Goal: Information Seeking & Learning: Learn about a topic

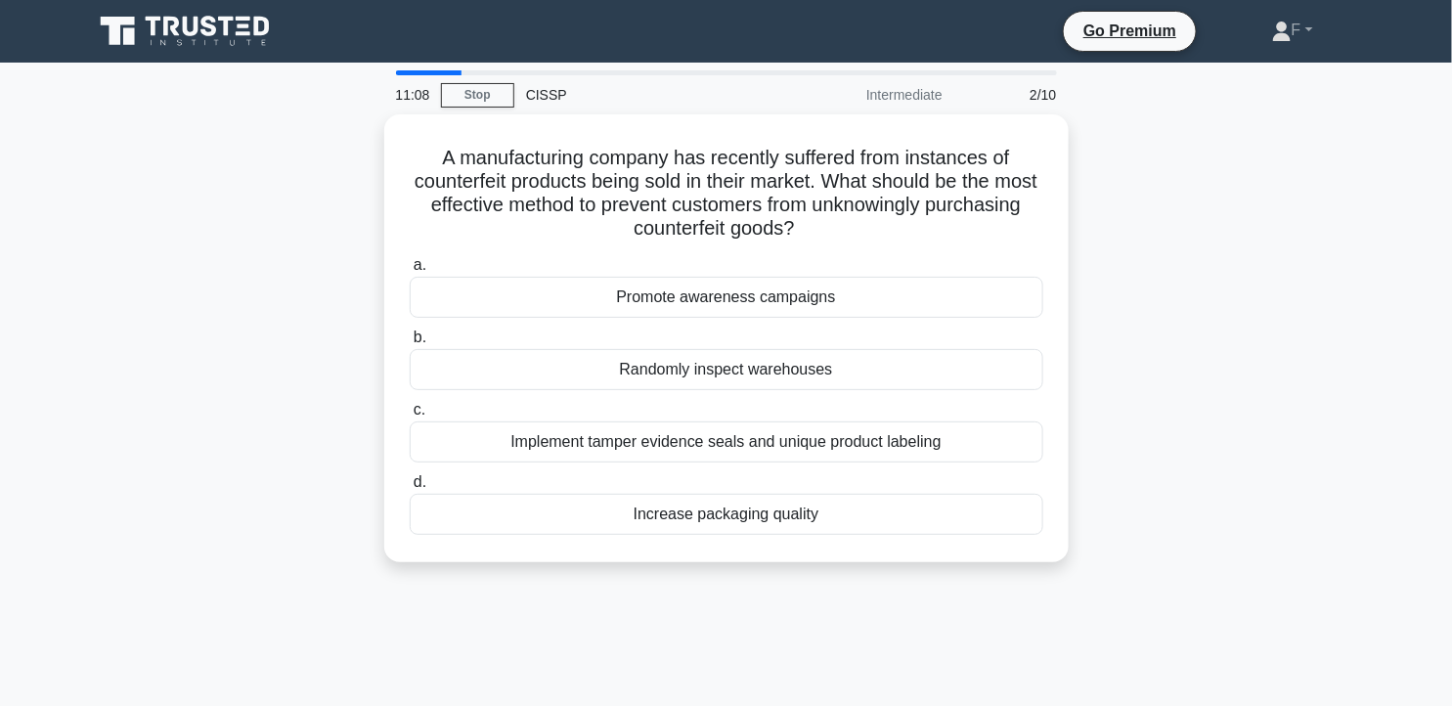
click at [1296, 271] on div "A manufacturing company has recently suffered from instances of counterfeit pro…" at bounding box center [726, 349] width 1291 height 471
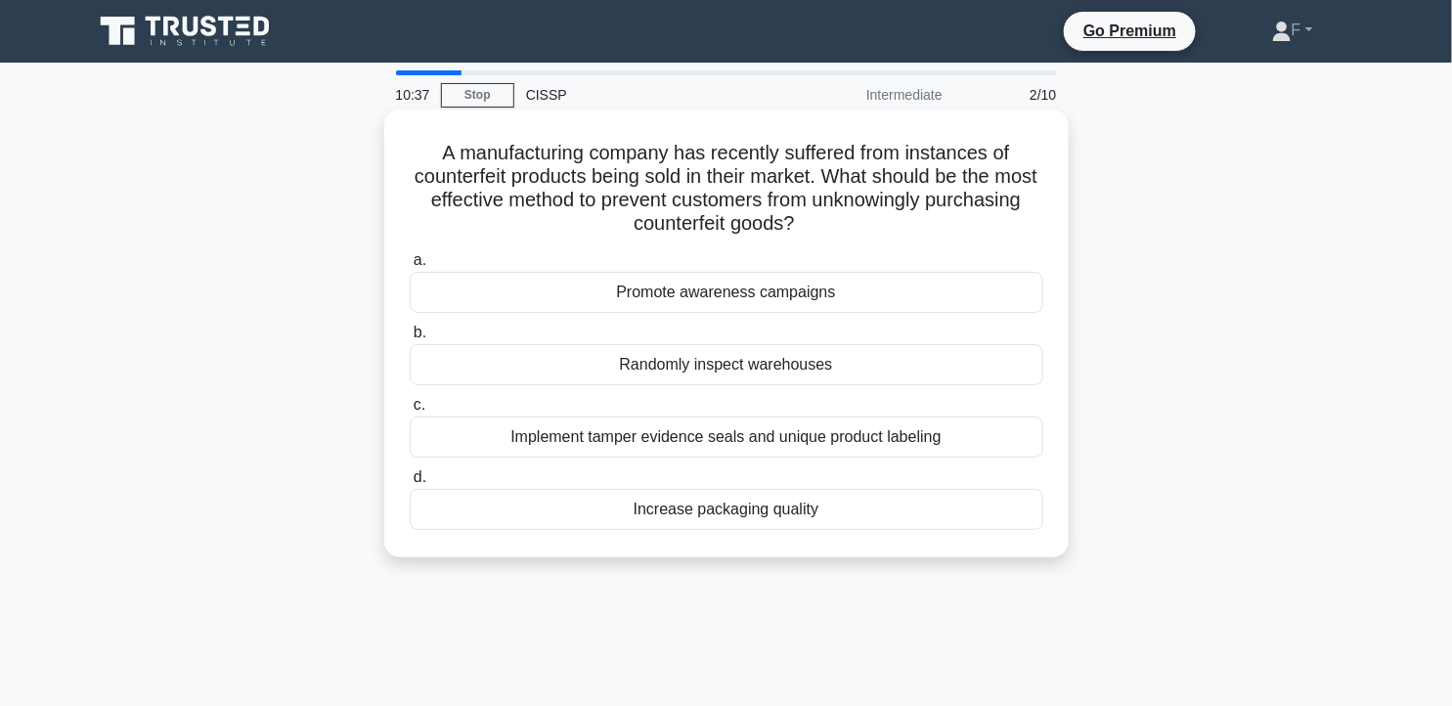
click at [880, 442] on div "Implement tamper evidence seals and unique product labeling" at bounding box center [727, 436] width 634 height 41
click at [410, 412] on input "c. Implement tamper evidence seals and unique product labeling" at bounding box center [410, 405] width 0 height 13
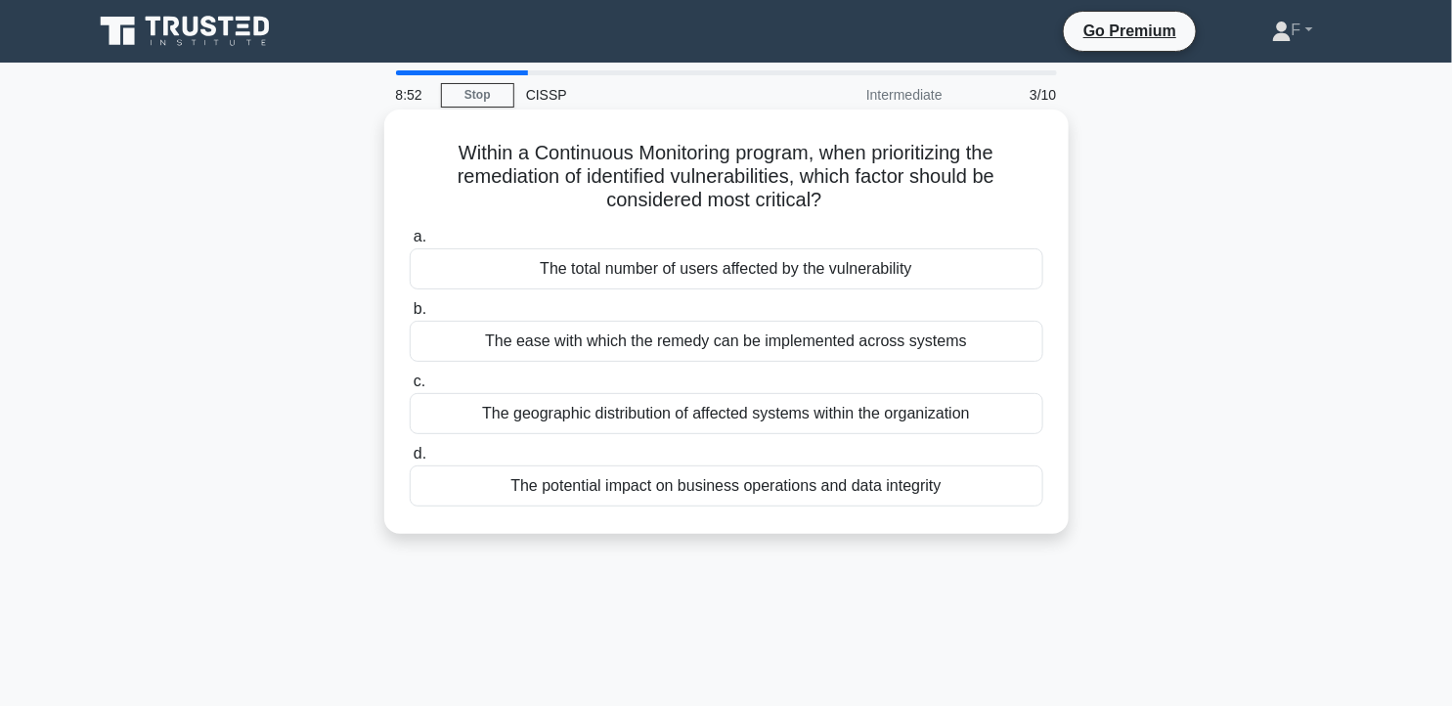
click at [934, 486] on div "The potential impact on business operations and data integrity" at bounding box center [727, 485] width 634 height 41
click at [410, 460] on input "d. The potential impact on business operations and data integrity" at bounding box center [410, 454] width 0 height 13
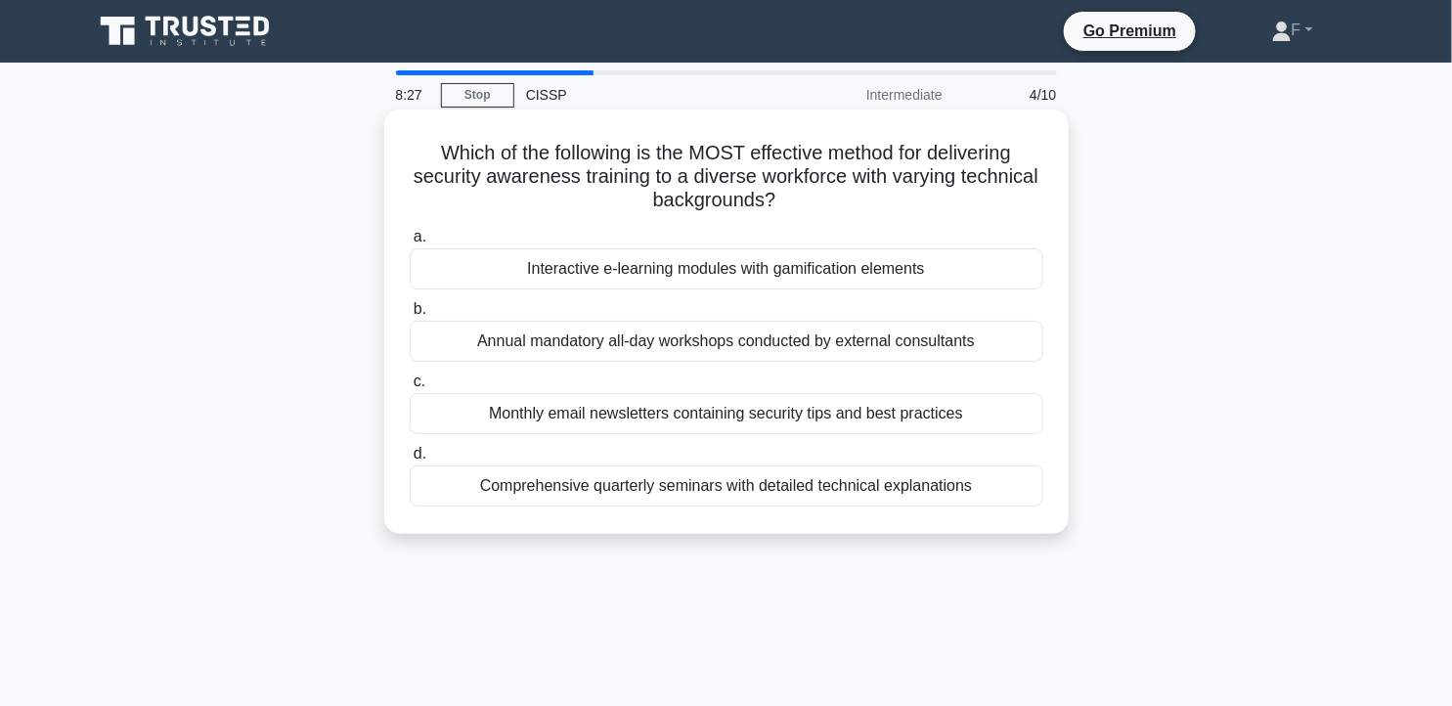
click at [940, 270] on div "Interactive e-learning modules with gamification elements" at bounding box center [727, 268] width 634 height 41
click at [410, 243] on input "a. Interactive e-learning modules with gamification elements" at bounding box center [410, 237] width 0 height 13
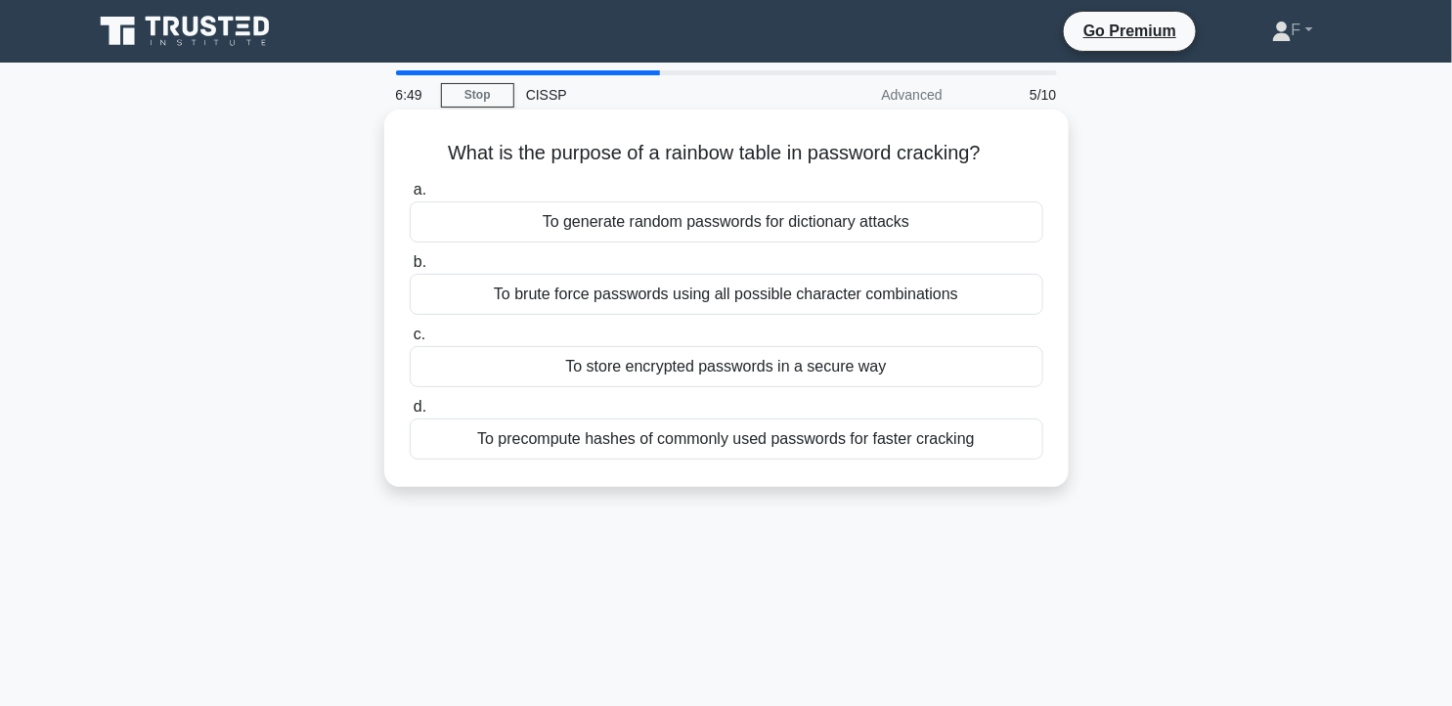
click at [951, 230] on div "To generate random passwords for dictionary attacks" at bounding box center [727, 221] width 634 height 41
click at [410, 197] on input "a. To generate random passwords for dictionary attacks" at bounding box center [410, 190] width 0 height 13
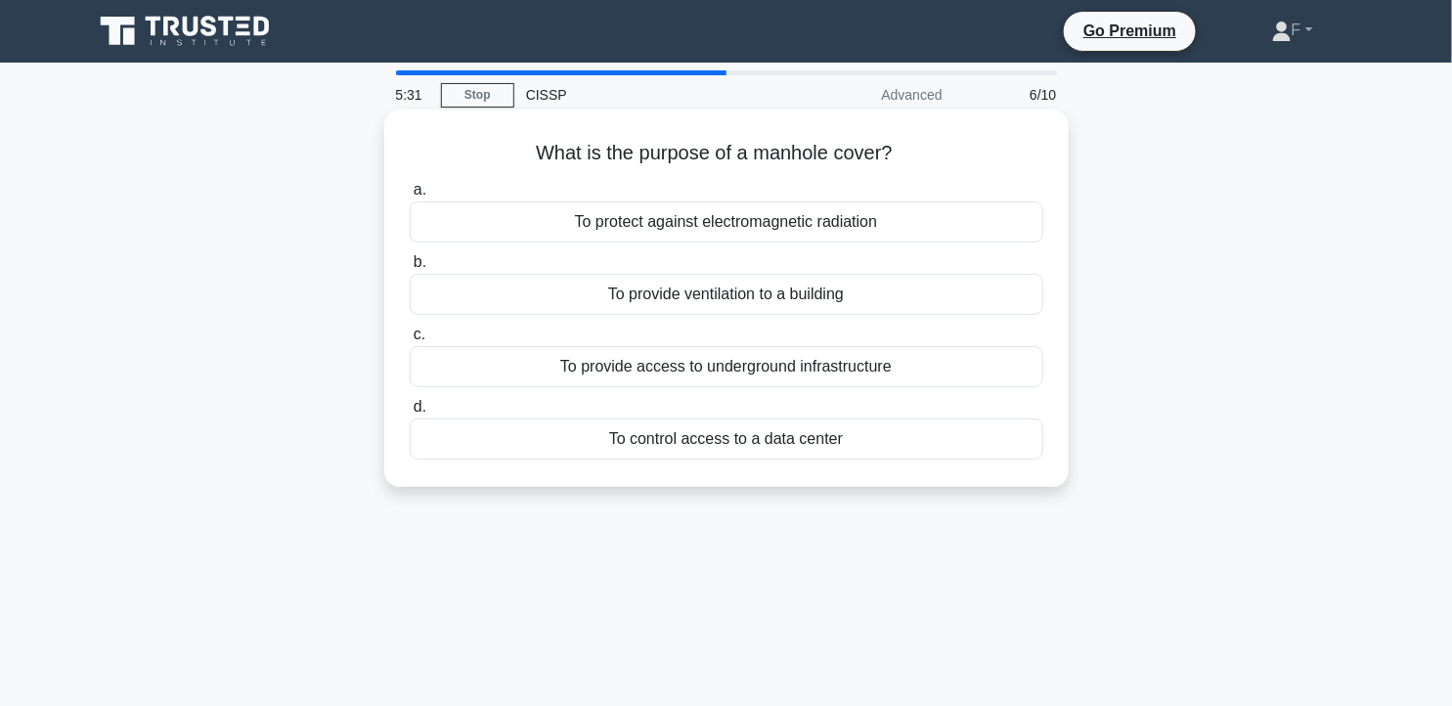
click at [827, 376] on div "To provide access to underground infrastructure" at bounding box center [727, 366] width 634 height 41
click at [410, 341] on input "c. To provide access to underground infrastructure" at bounding box center [410, 334] width 0 height 13
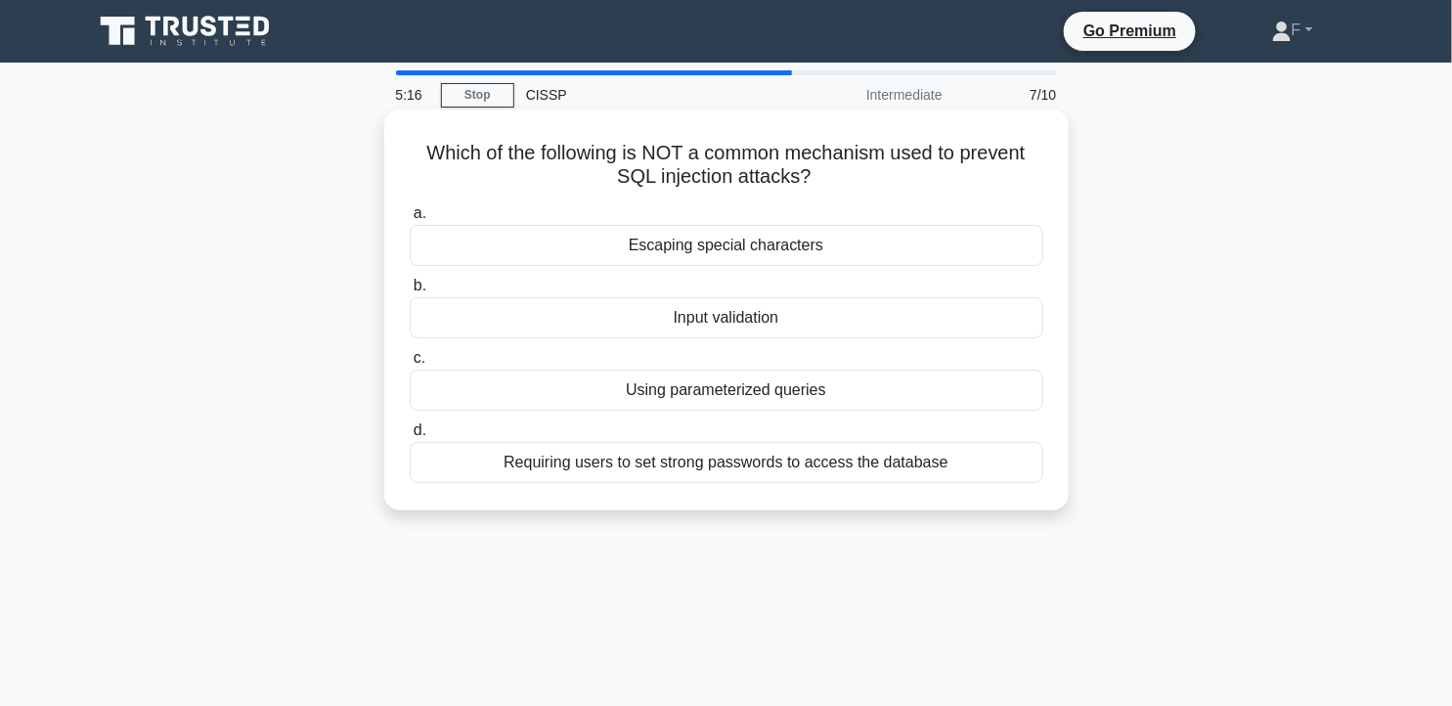
click at [943, 238] on div "Escaping special characters" at bounding box center [727, 245] width 634 height 41
click at [410, 220] on input "a. Escaping special characters" at bounding box center [410, 213] width 0 height 13
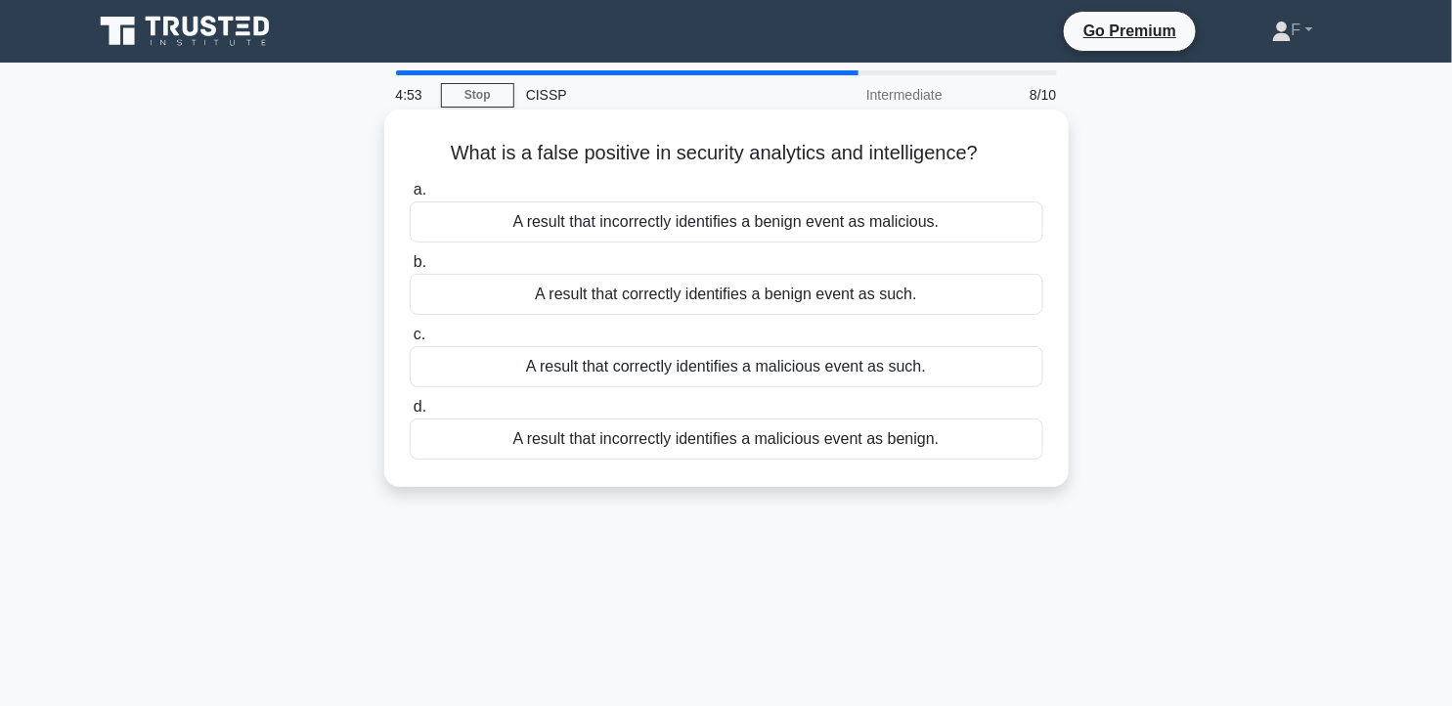
click at [944, 223] on div "A result that incorrectly identifies a benign event as malicious." at bounding box center [727, 221] width 634 height 41
click at [410, 197] on input "a. A result that incorrectly identifies a benign event as malicious." at bounding box center [410, 190] width 0 height 13
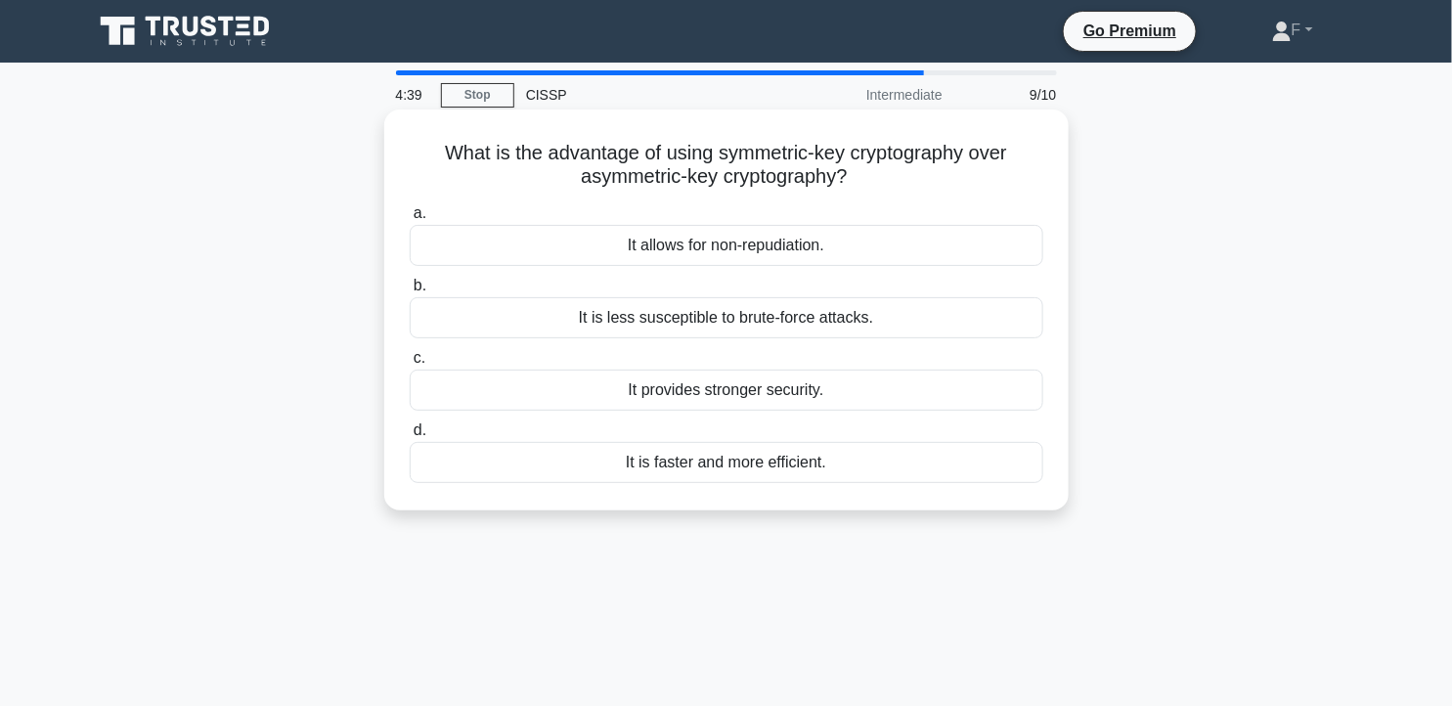
click at [863, 472] on div "It is faster and more efficient." at bounding box center [727, 462] width 634 height 41
click at [410, 437] on input "d. It is faster and more efficient." at bounding box center [410, 430] width 0 height 13
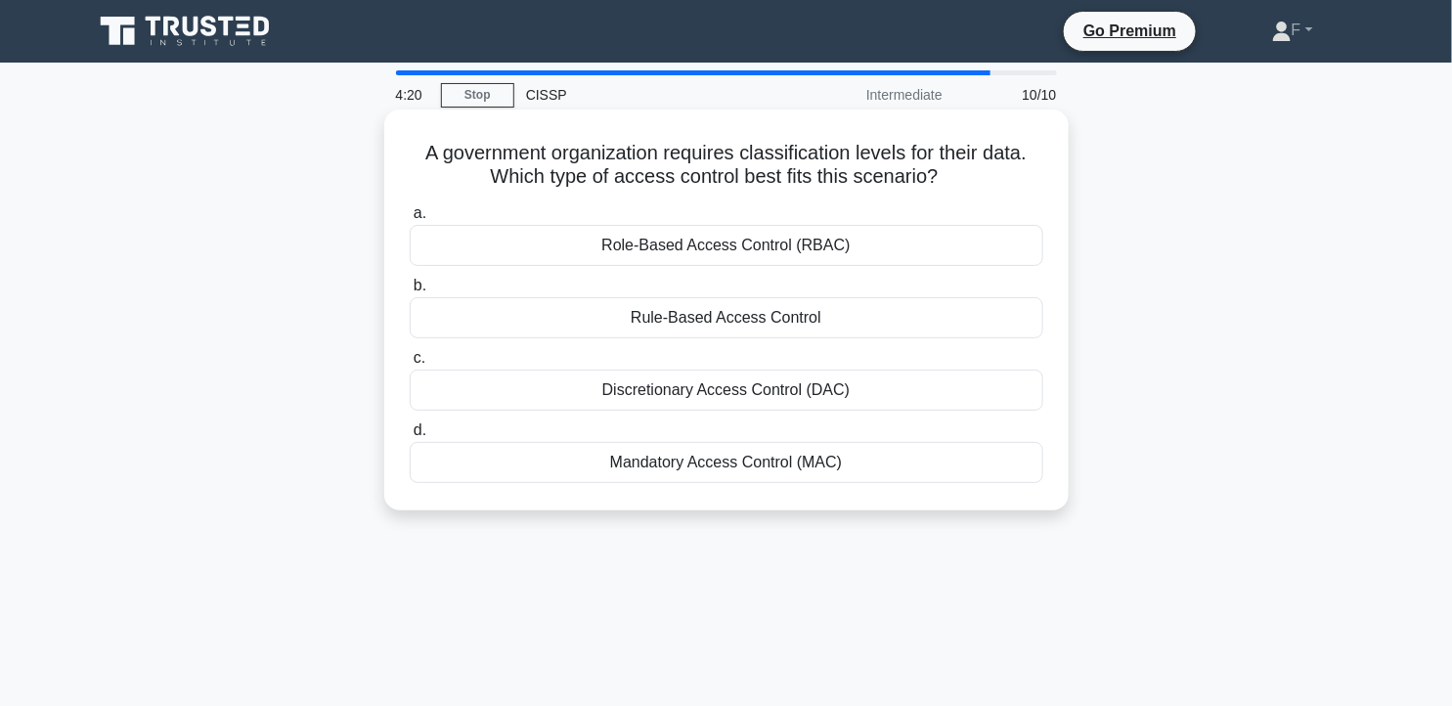
click at [903, 457] on div "Mandatory Access Control (MAC)" at bounding box center [727, 462] width 634 height 41
click at [410, 437] on input "d. Mandatory Access Control (MAC)" at bounding box center [410, 430] width 0 height 13
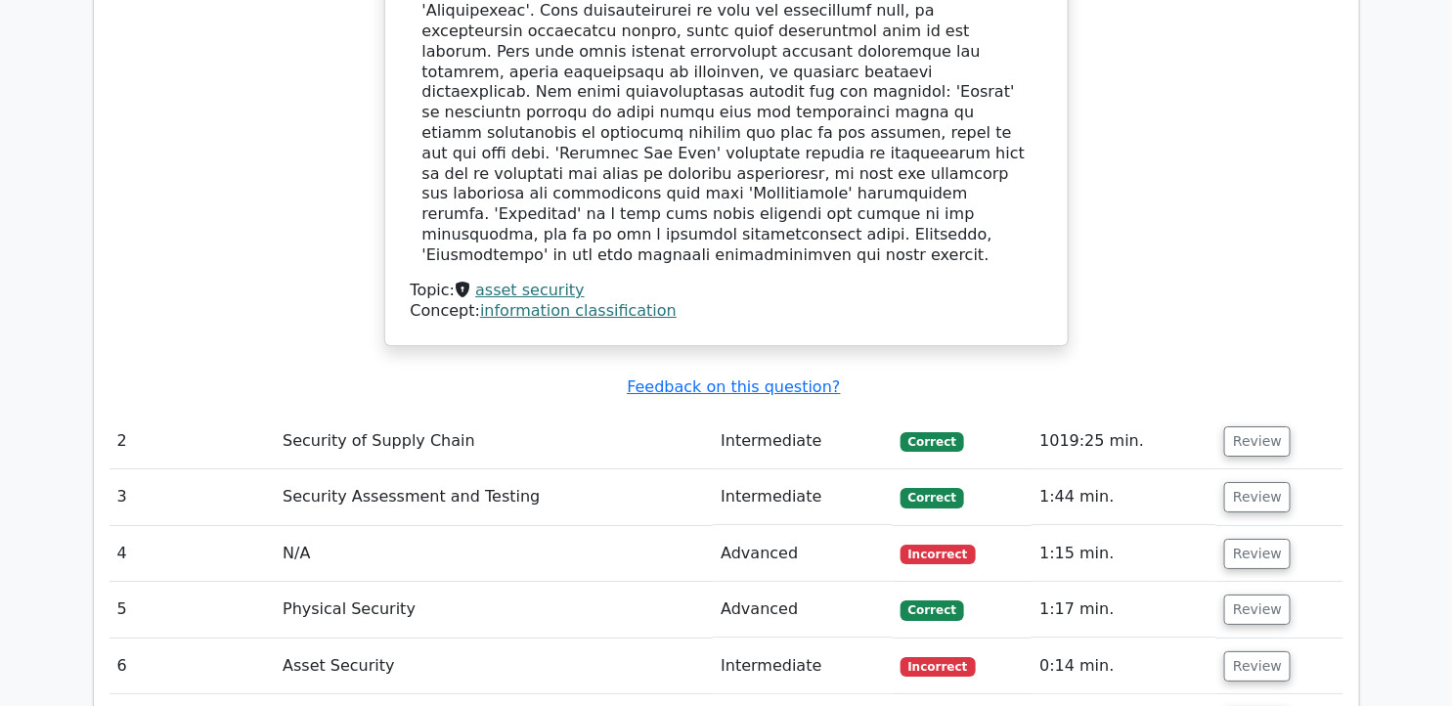
scroll to position [2227, 0]
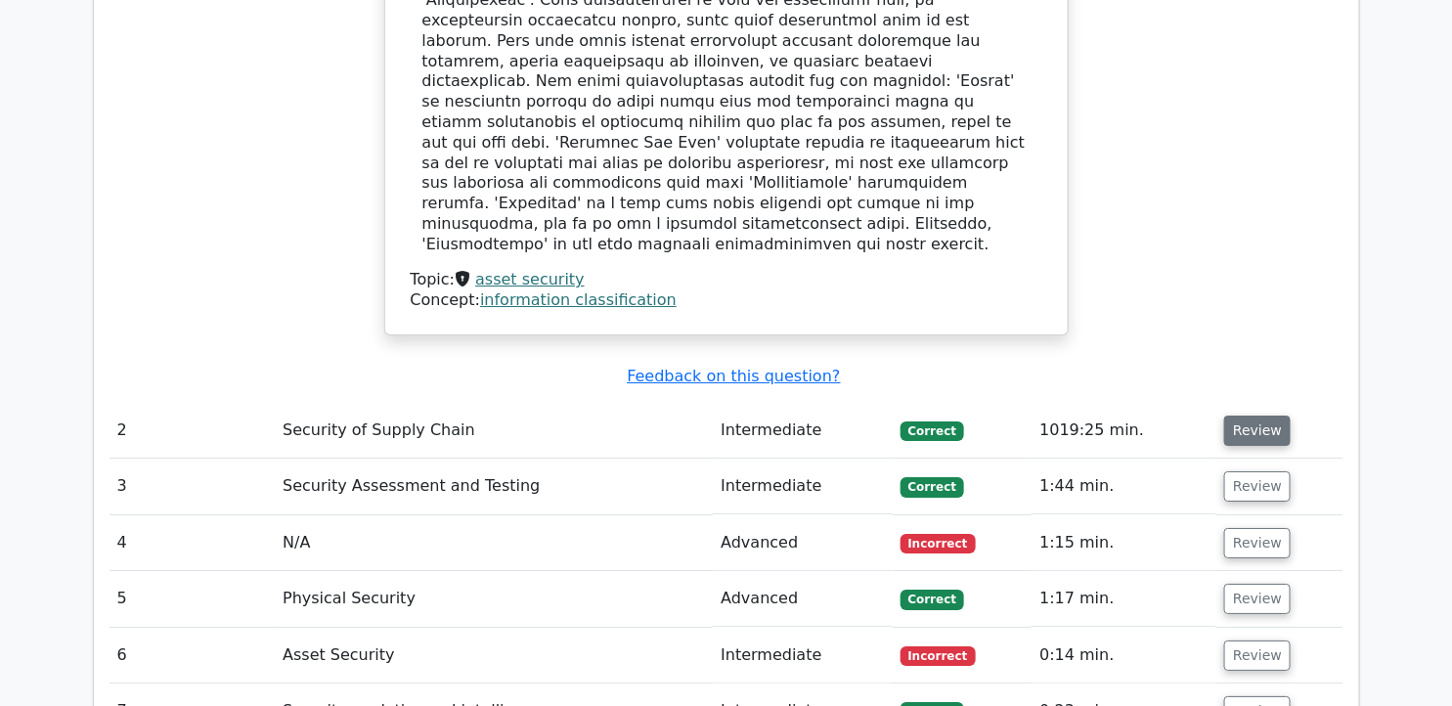
click at [1256, 416] on button "Review" at bounding box center [1257, 431] width 66 height 30
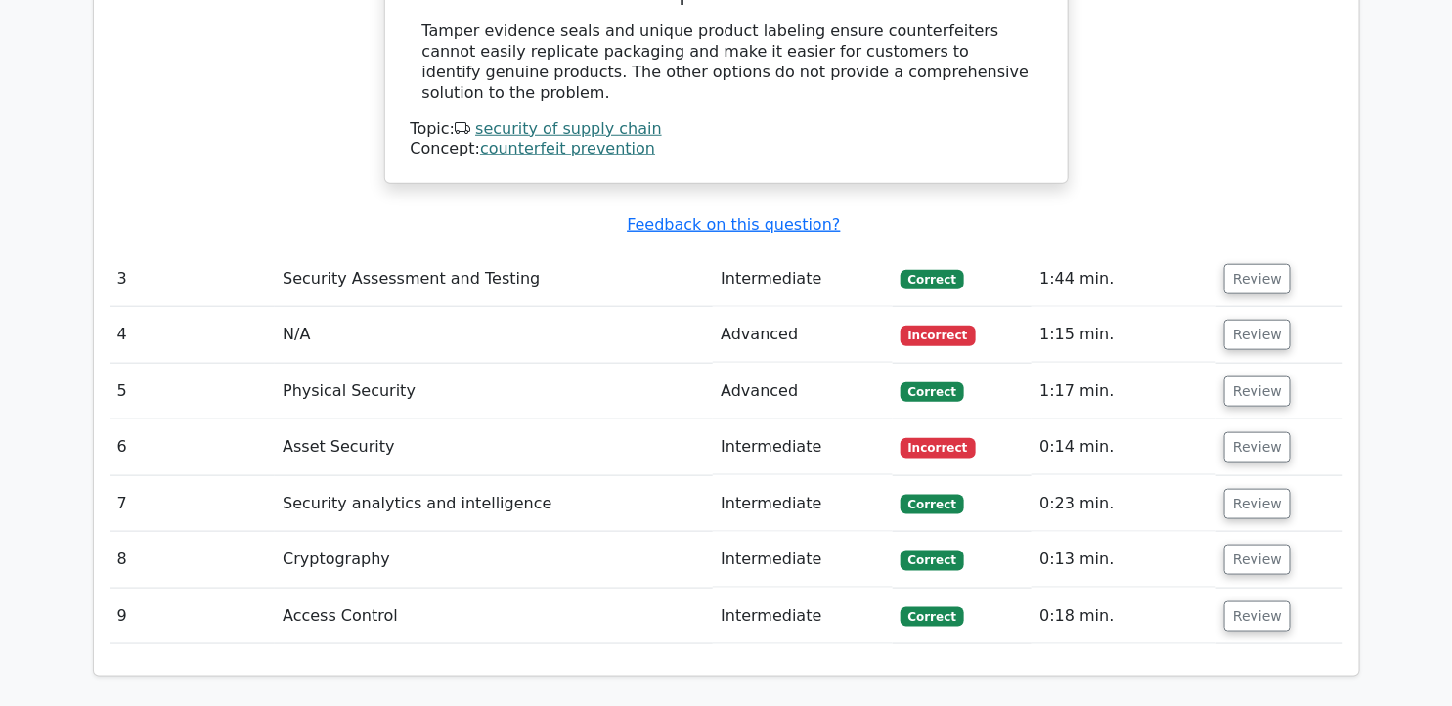
scroll to position [3154, 0]
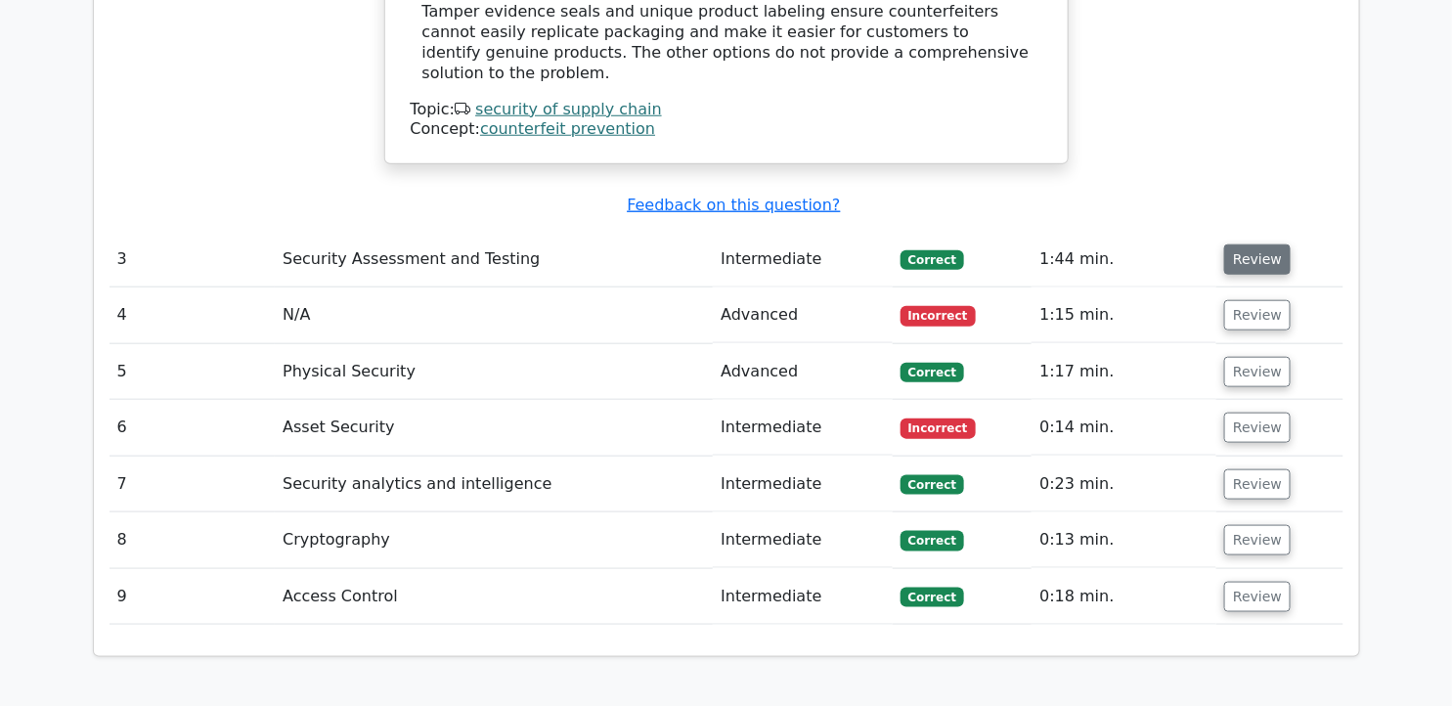
click at [1236, 244] on button "Review" at bounding box center [1257, 259] width 66 height 30
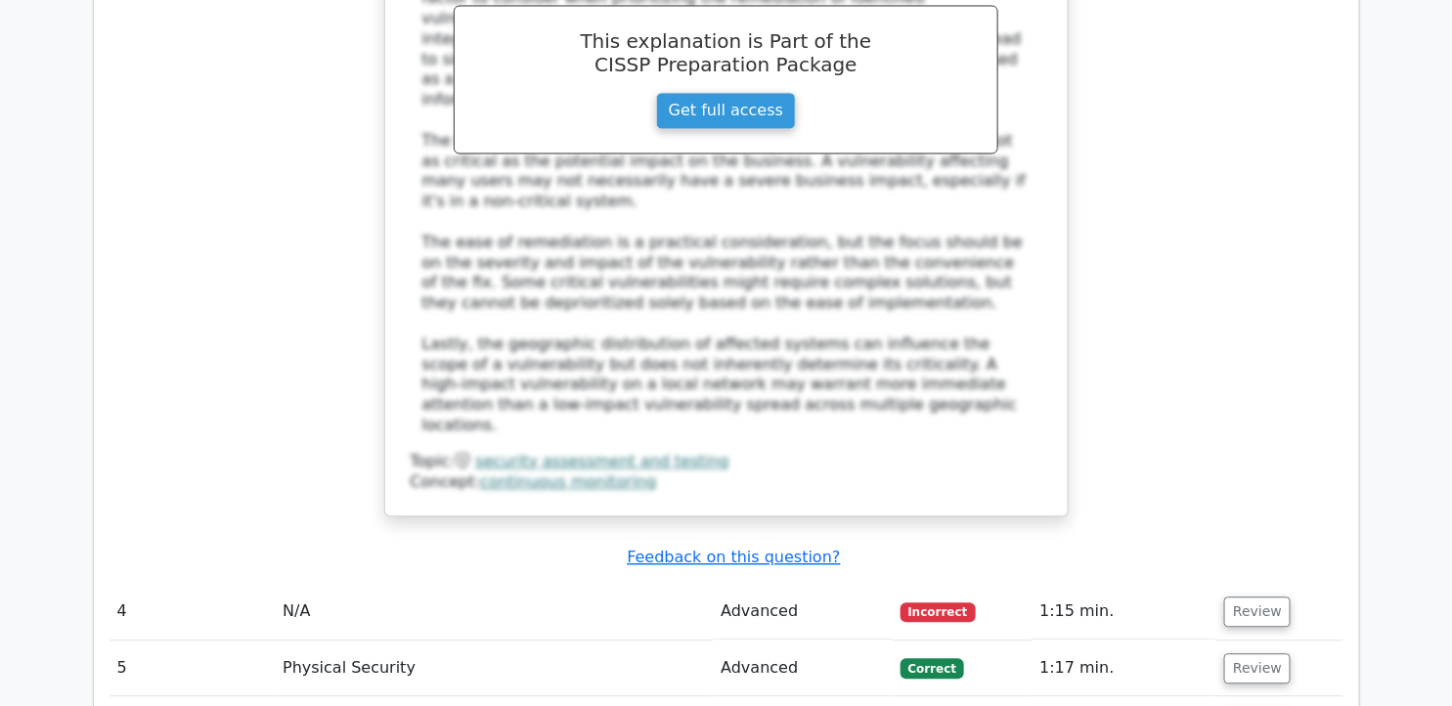
scroll to position [3935, 0]
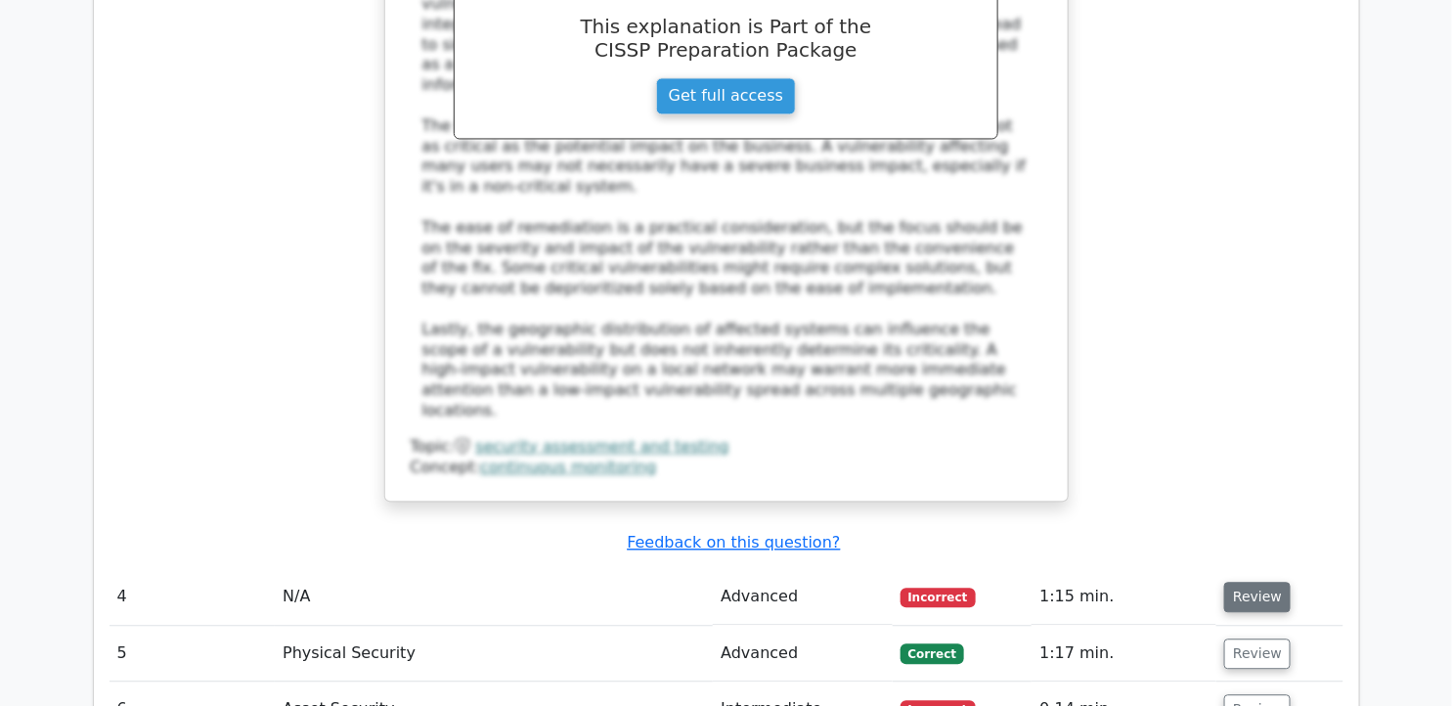
click at [1271, 582] on button "Review" at bounding box center [1257, 597] width 66 height 30
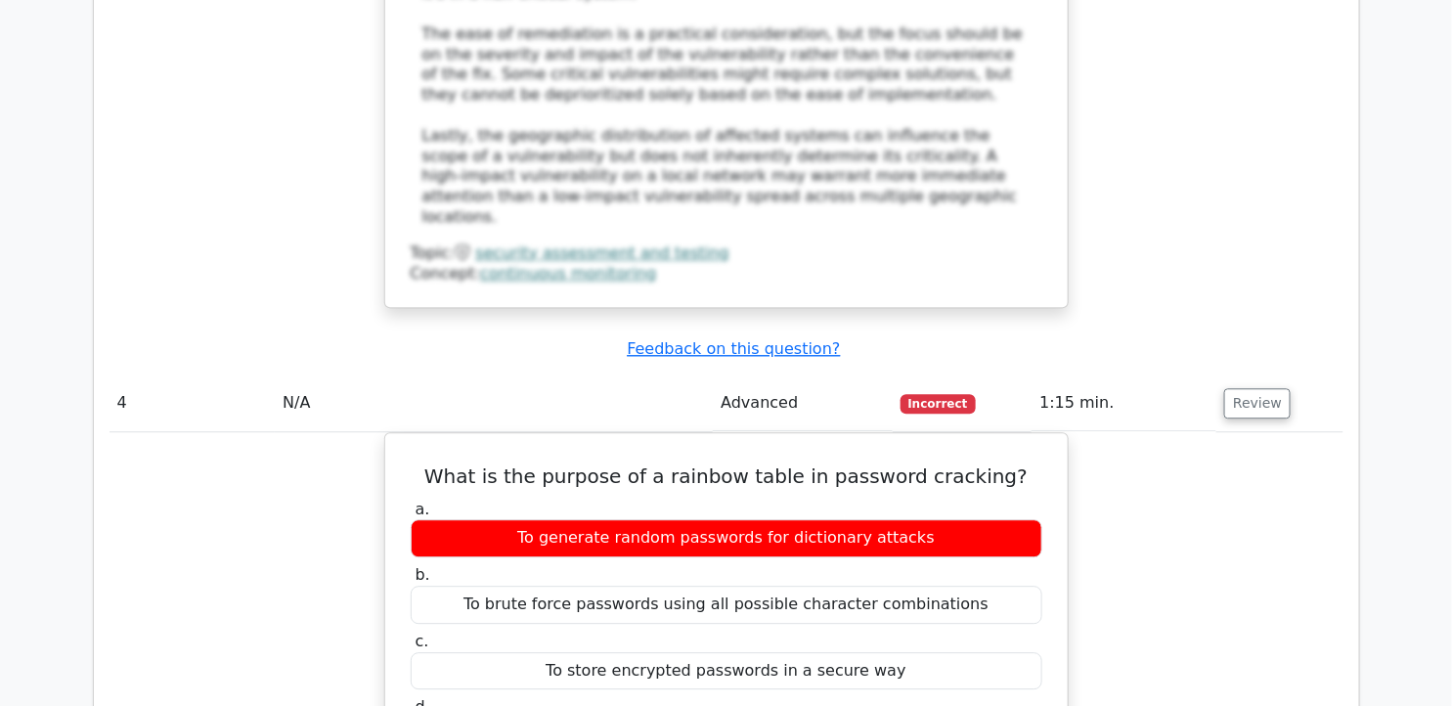
scroll to position [4123, 0]
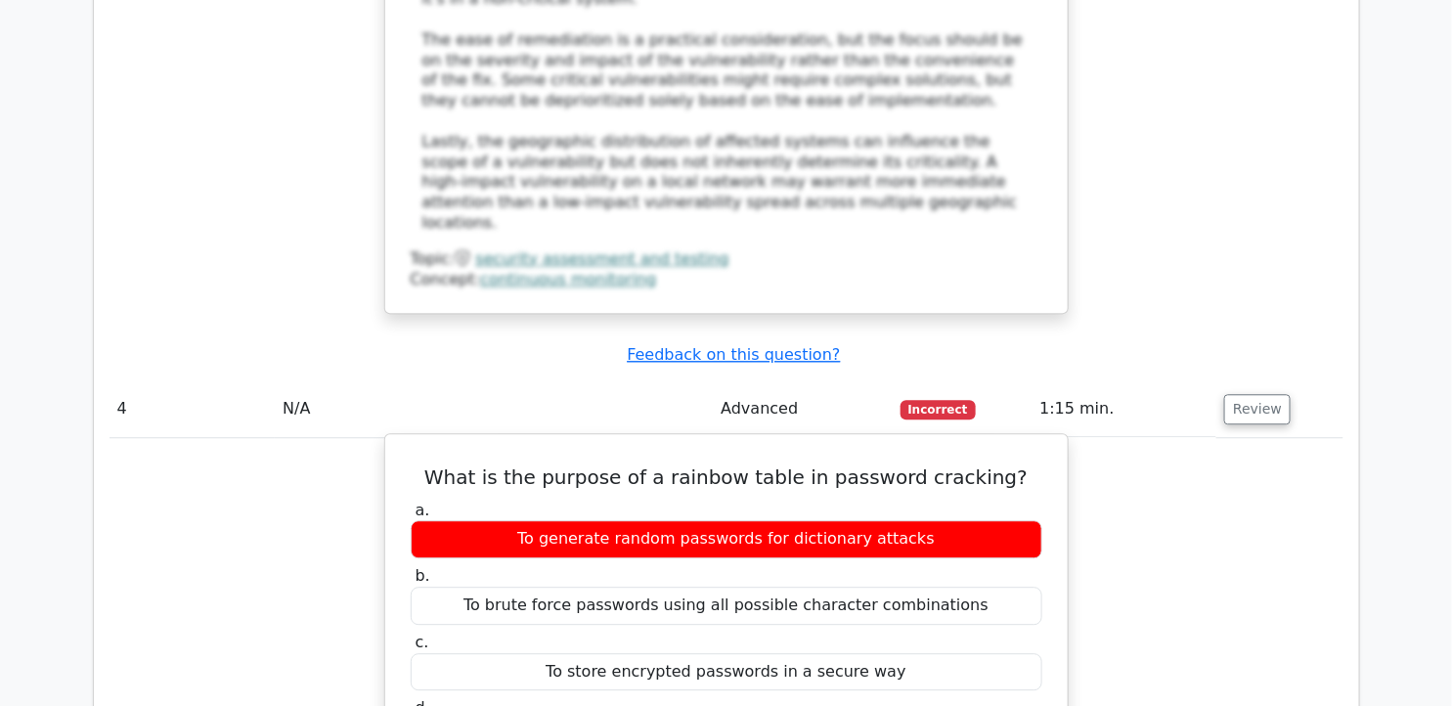
drag, startPoint x: 450, startPoint y: 269, endPoint x: 985, endPoint y: 529, distance: 595.5
copy div "What is the purpose of a rainbow table in password cracking? a. To generate ran…"
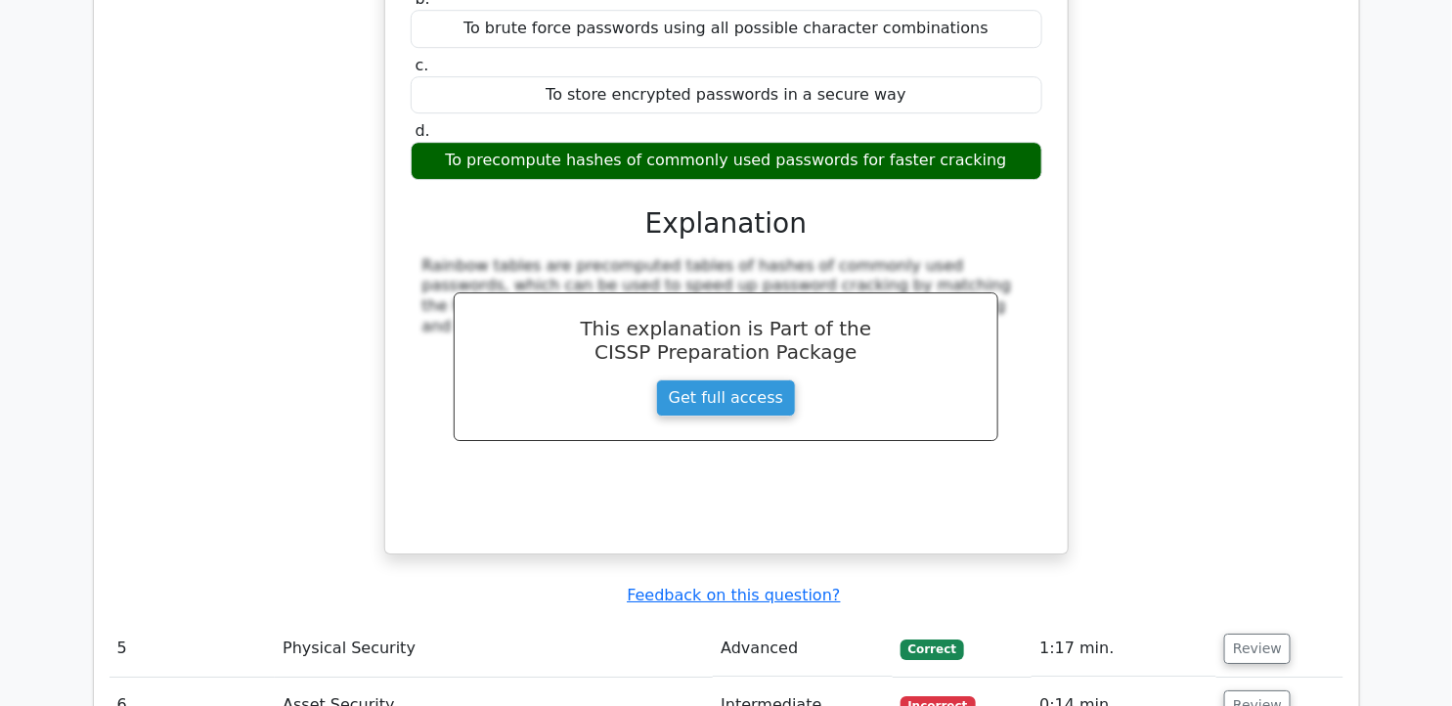
scroll to position [4730, 0]
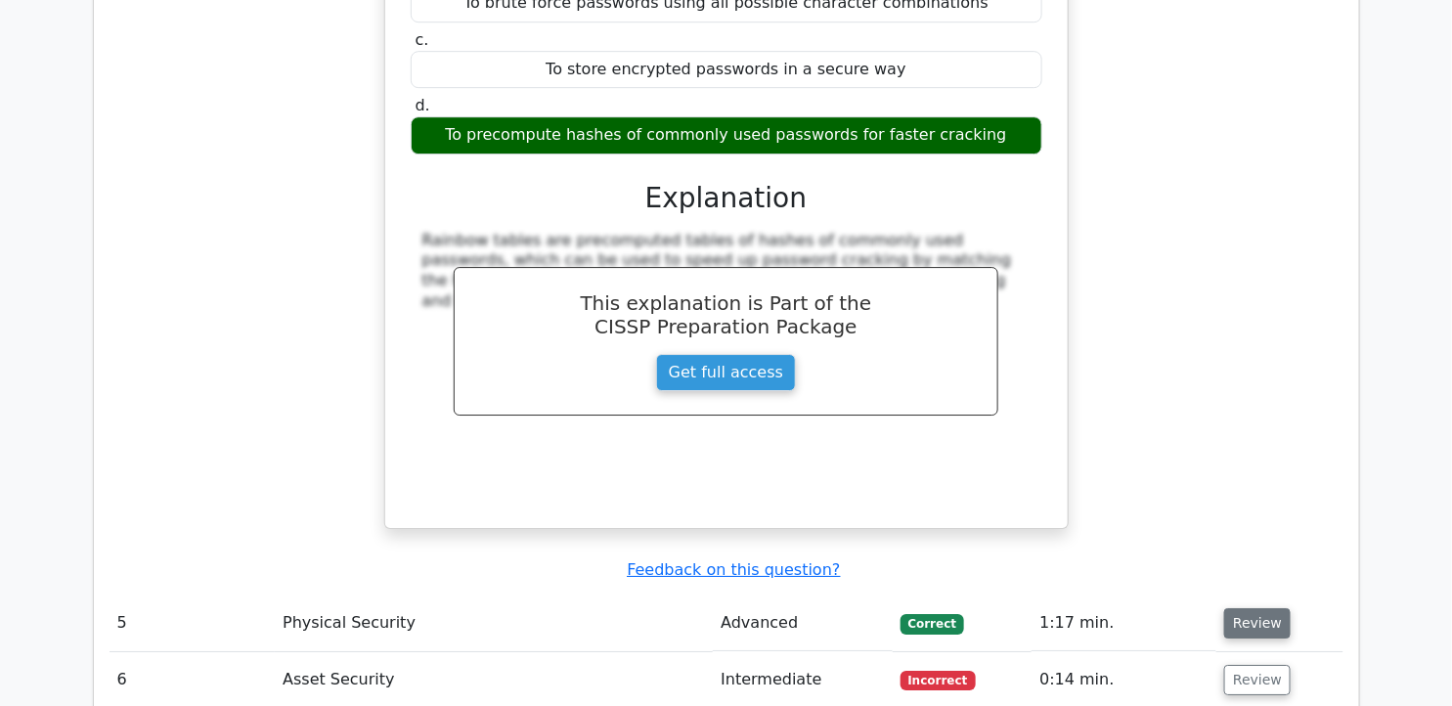
click at [1227, 608] on button "Review" at bounding box center [1257, 623] width 66 height 30
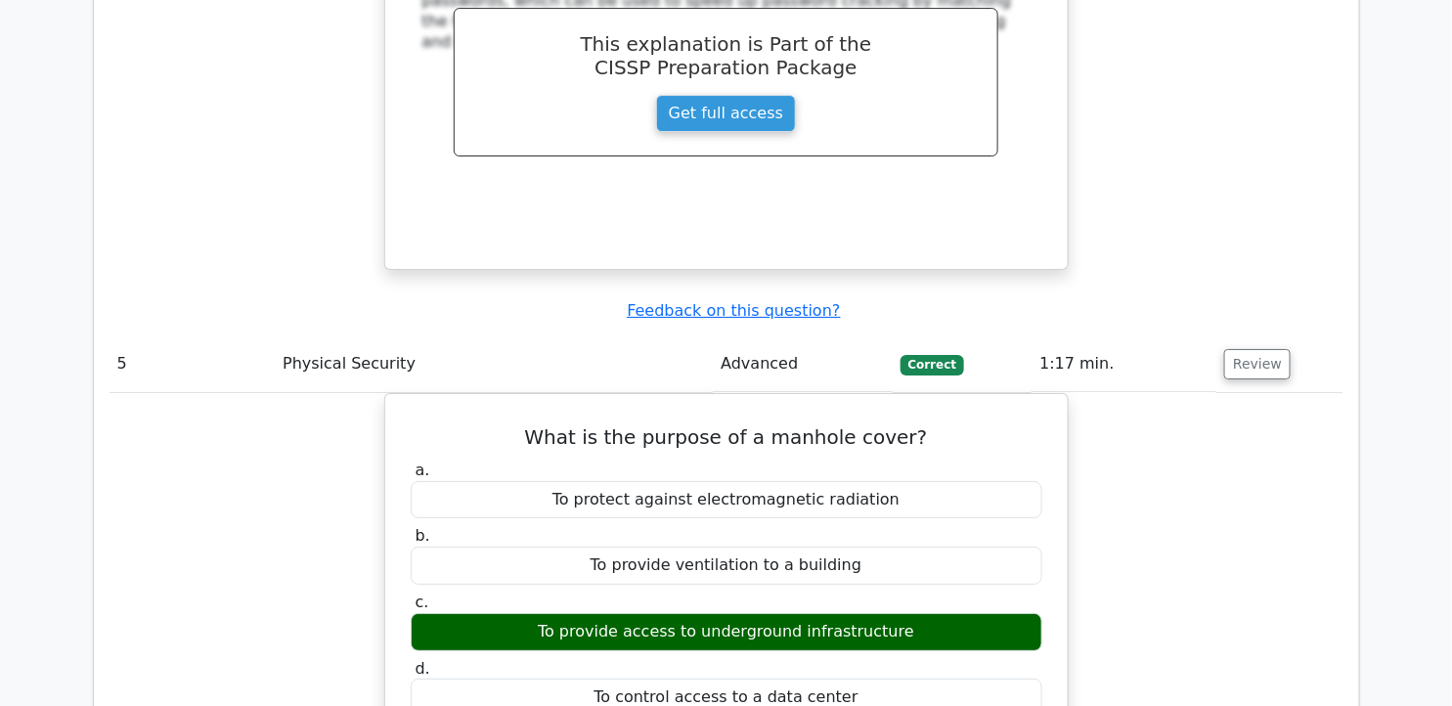
scroll to position [5017, 0]
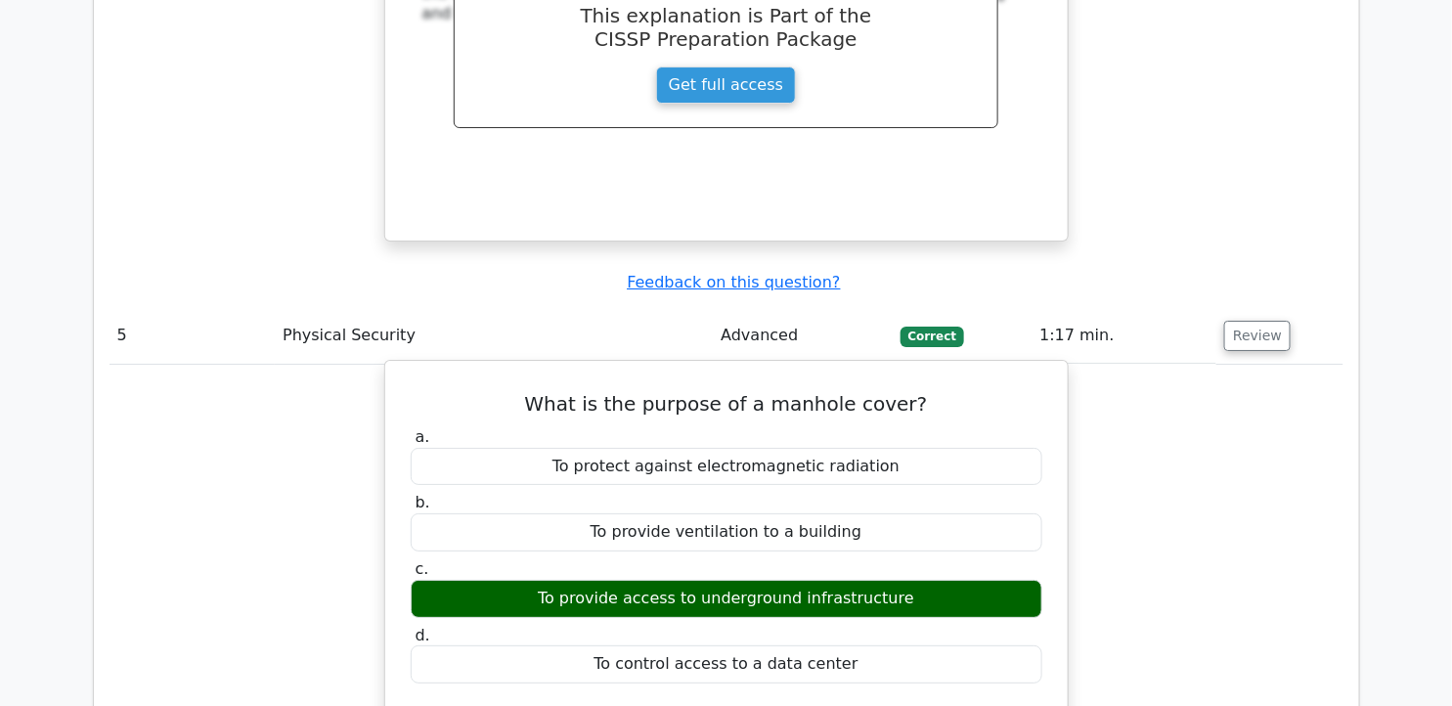
drag, startPoint x: 424, startPoint y: 560, endPoint x: 898, endPoint y: 618, distance: 476.7
copy div "A manhole cover is a removable plate that provides access to underground infras…"
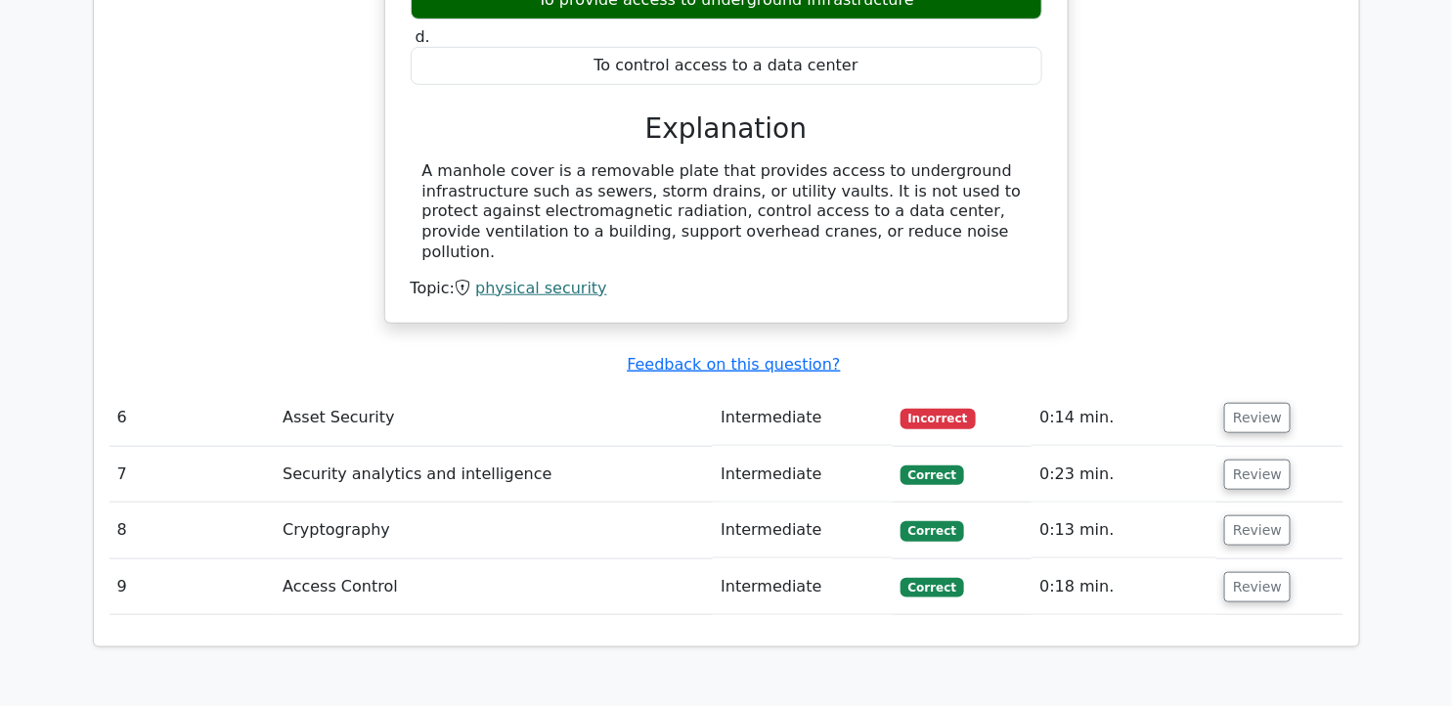
scroll to position [5672, 0]
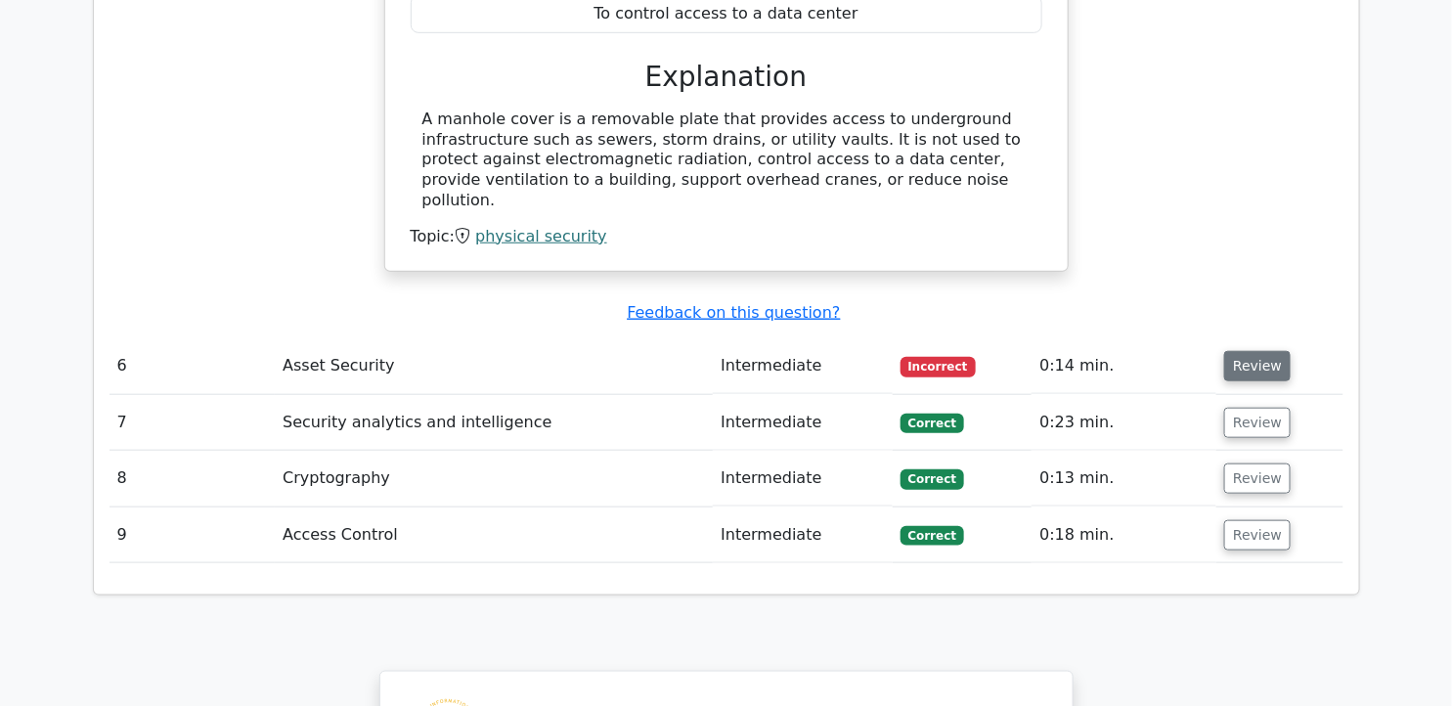
click at [1265, 351] on button "Review" at bounding box center [1257, 366] width 66 height 30
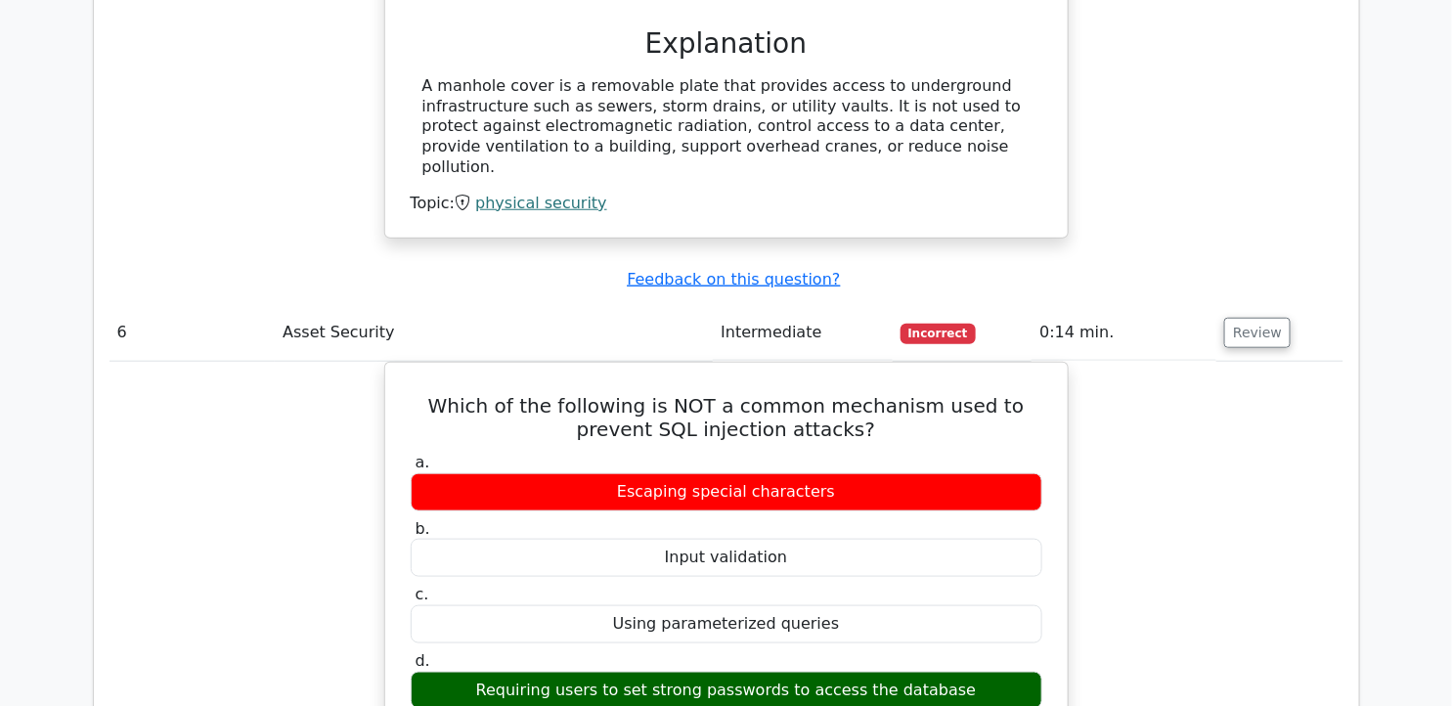
scroll to position [5723, 0]
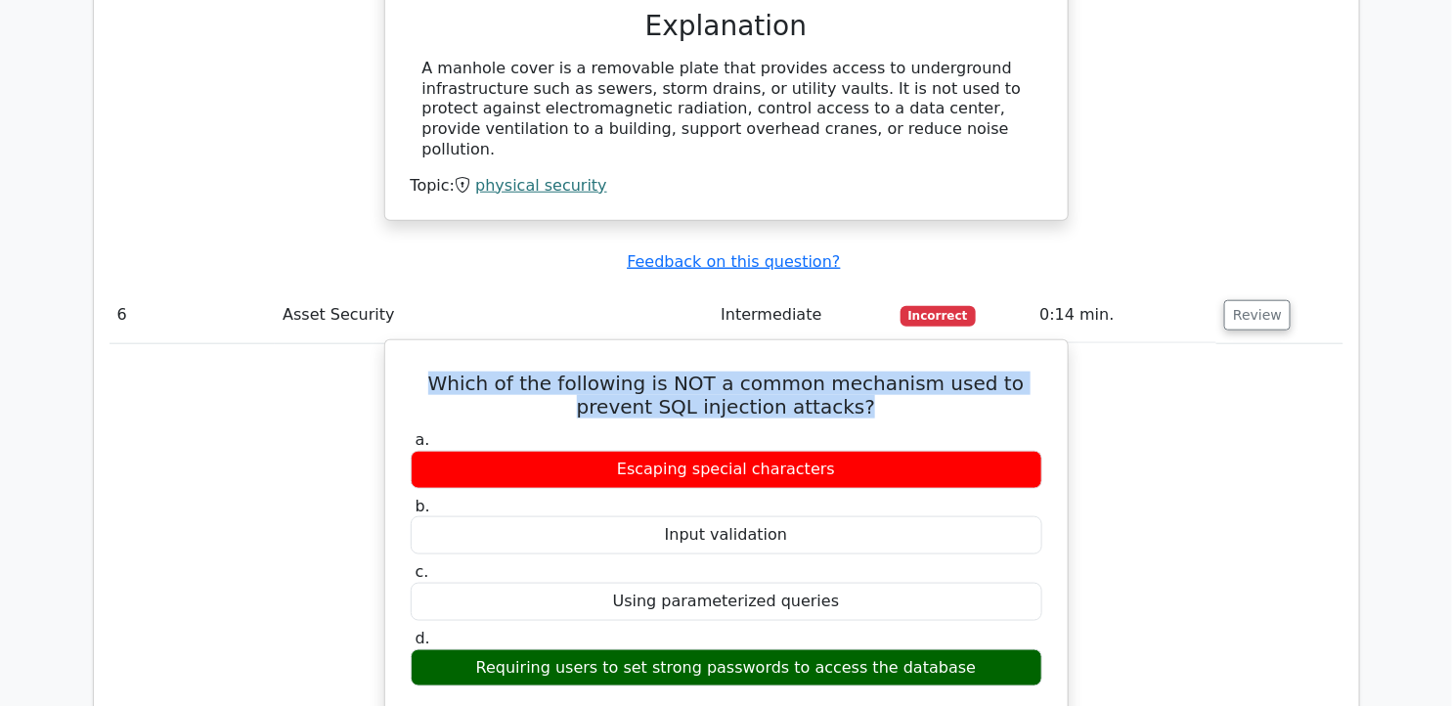
drag, startPoint x: 421, startPoint y: 149, endPoint x: 852, endPoint y: 181, distance: 431.4
click at [852, 372] on h5 "Which of the following is NOT a common mechanism used to prevent SQL injection …" at bounding box center [726, 395] width 635 height 47
click at [711, 372] on h5 "Which of the following is NOT a common mechanism used to prevent SQL injection …" at bounding box center [726, 395] width 635 height 47
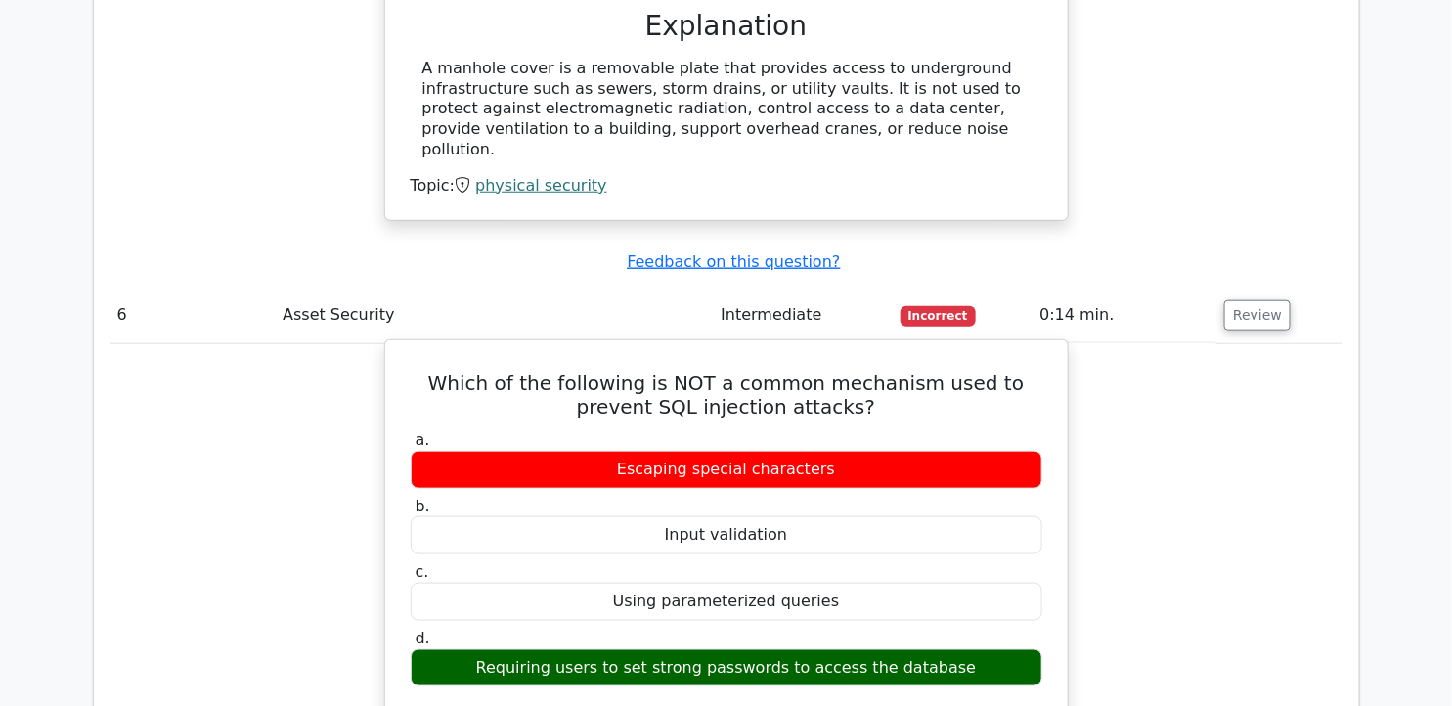
drag, startPoint x: 417, startPoint y: 158, endPoint x: 971, endPoint y: 441, distance: 621.3
click at [971, 441] on div "Which of the following is NOT a common mechanism used to prevent SQL injection …" at bounding box center [726, 700] width 667 height 704
copy div "Which of the following is NOT a common mechanism used to prevent SQL injection …"
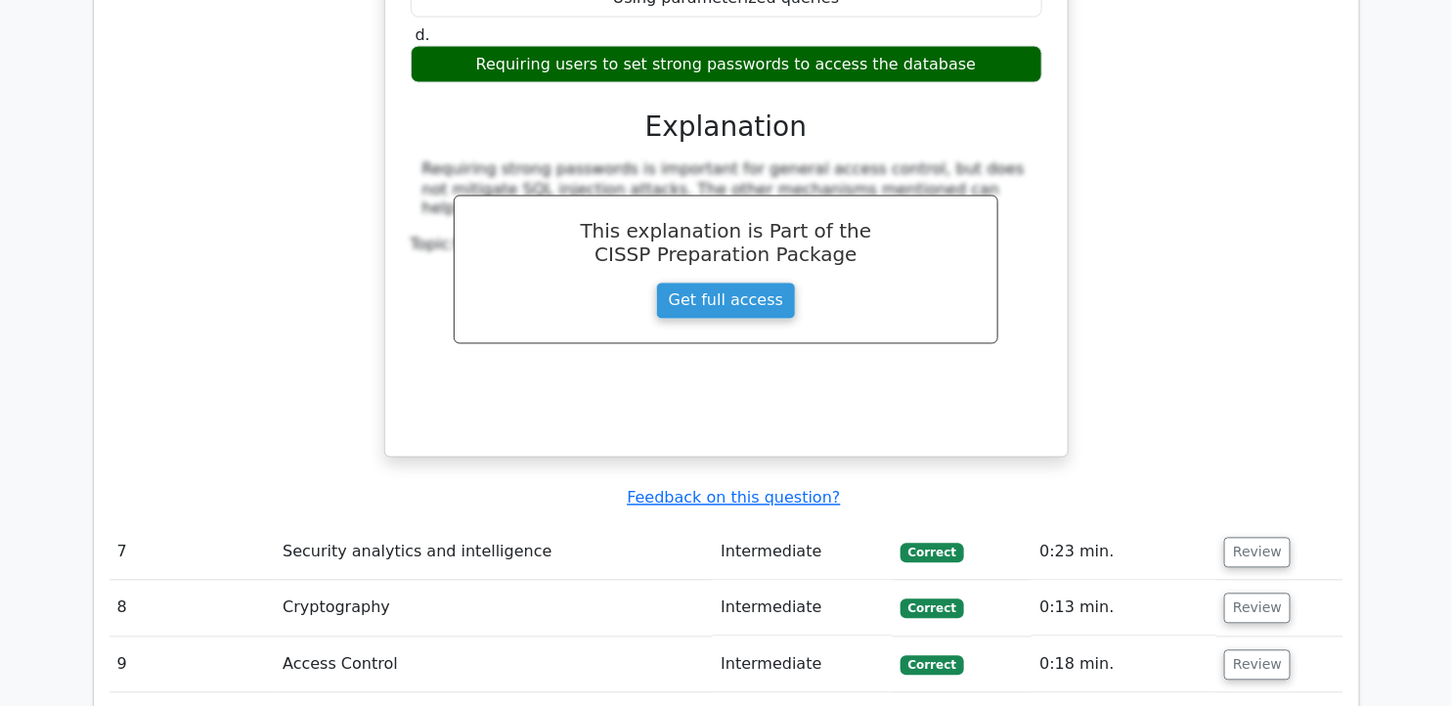
scroll to position [6310, 0]
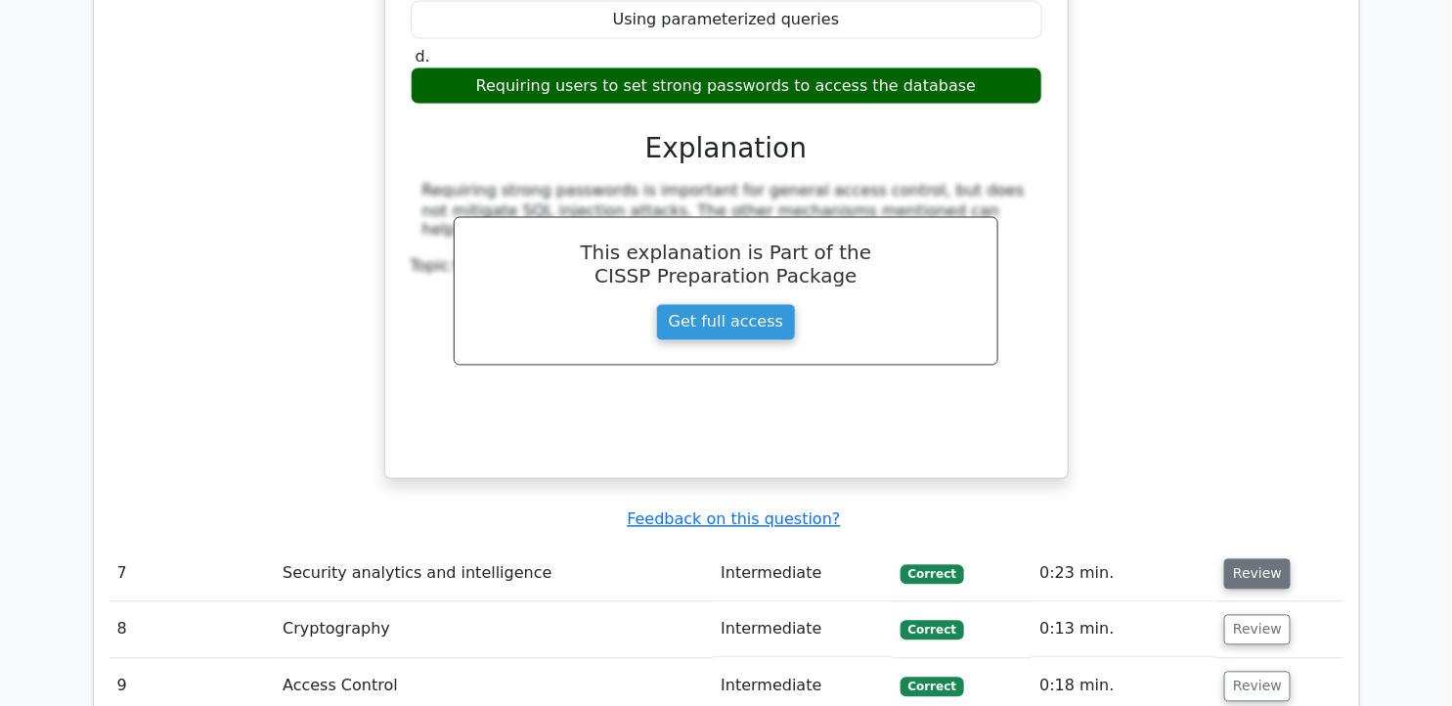
click at [1262, 559] on button "Review" at bounding box center [1257, 574] width 66 height 30
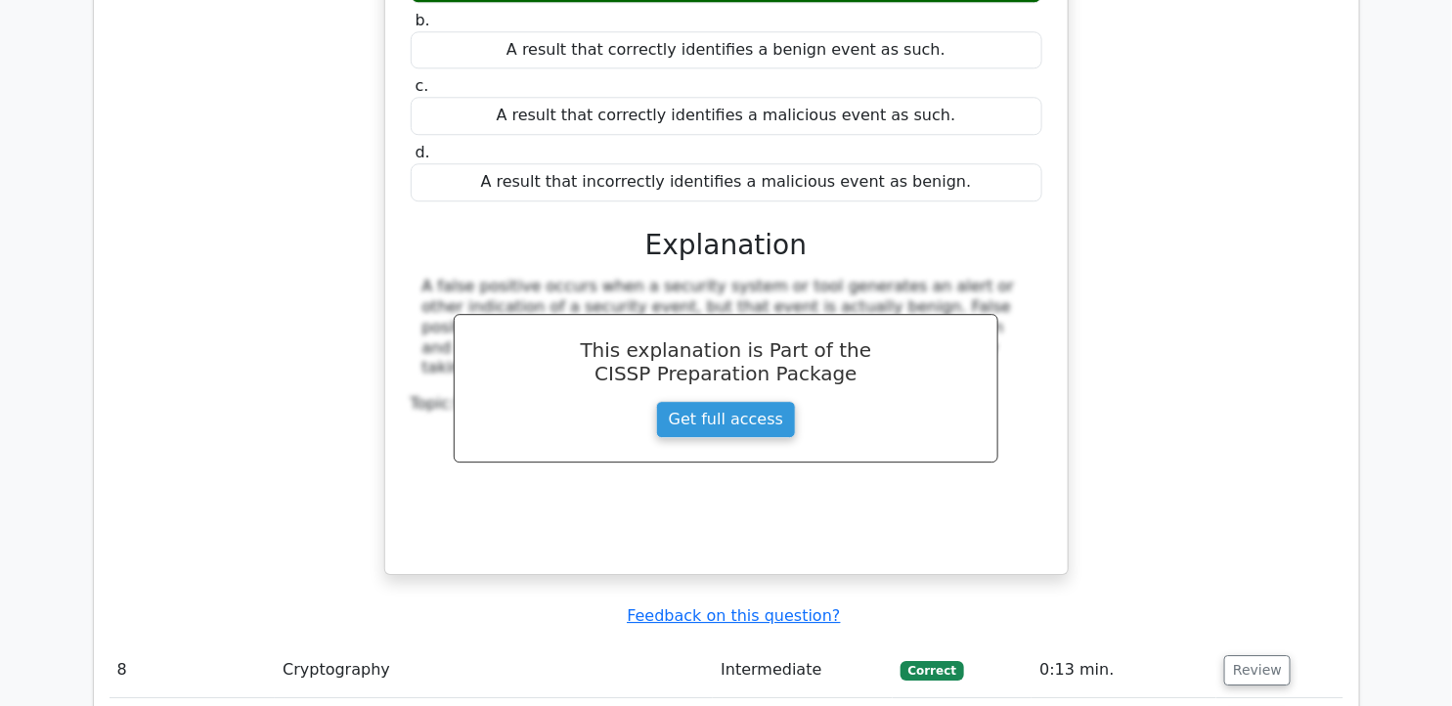
scroll to position [7054, 0]
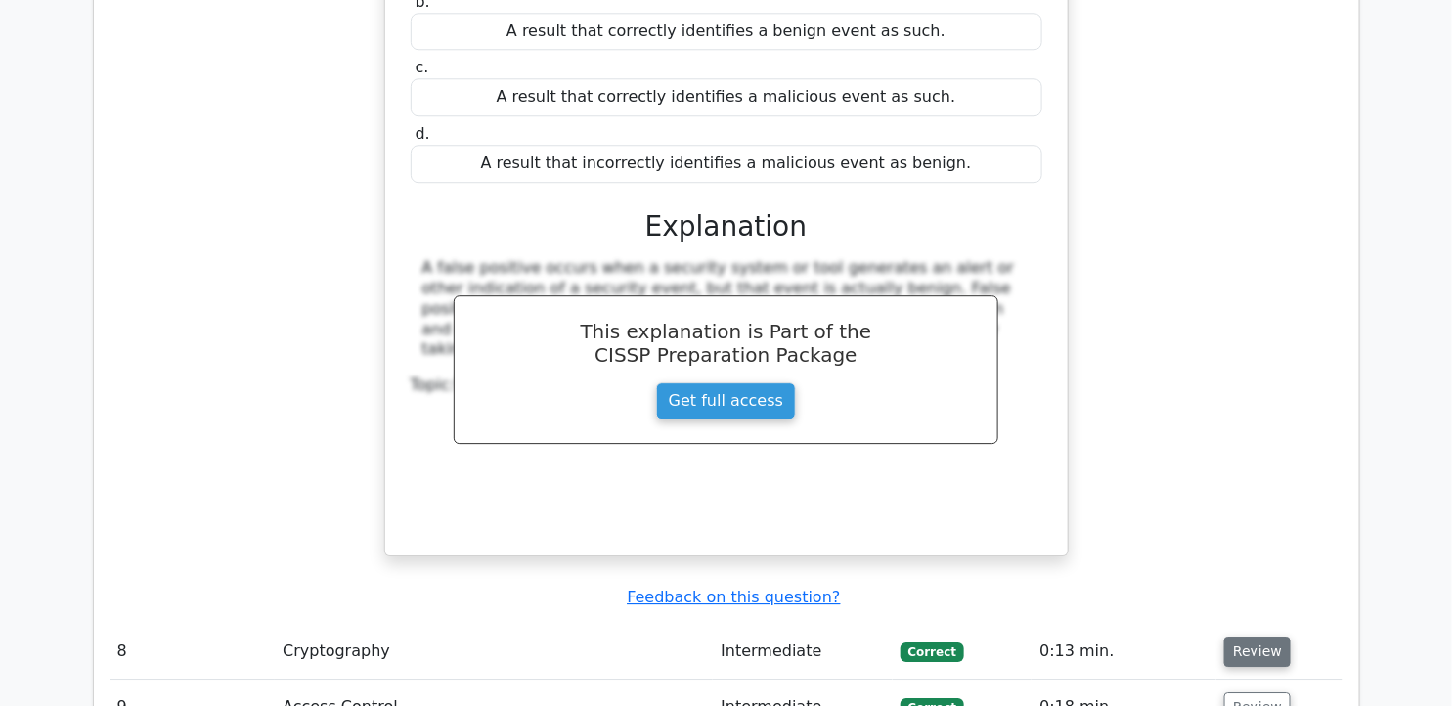
click at [1264, 636] on button "Review" at bounding box center [1257, 651] width 66 height 30
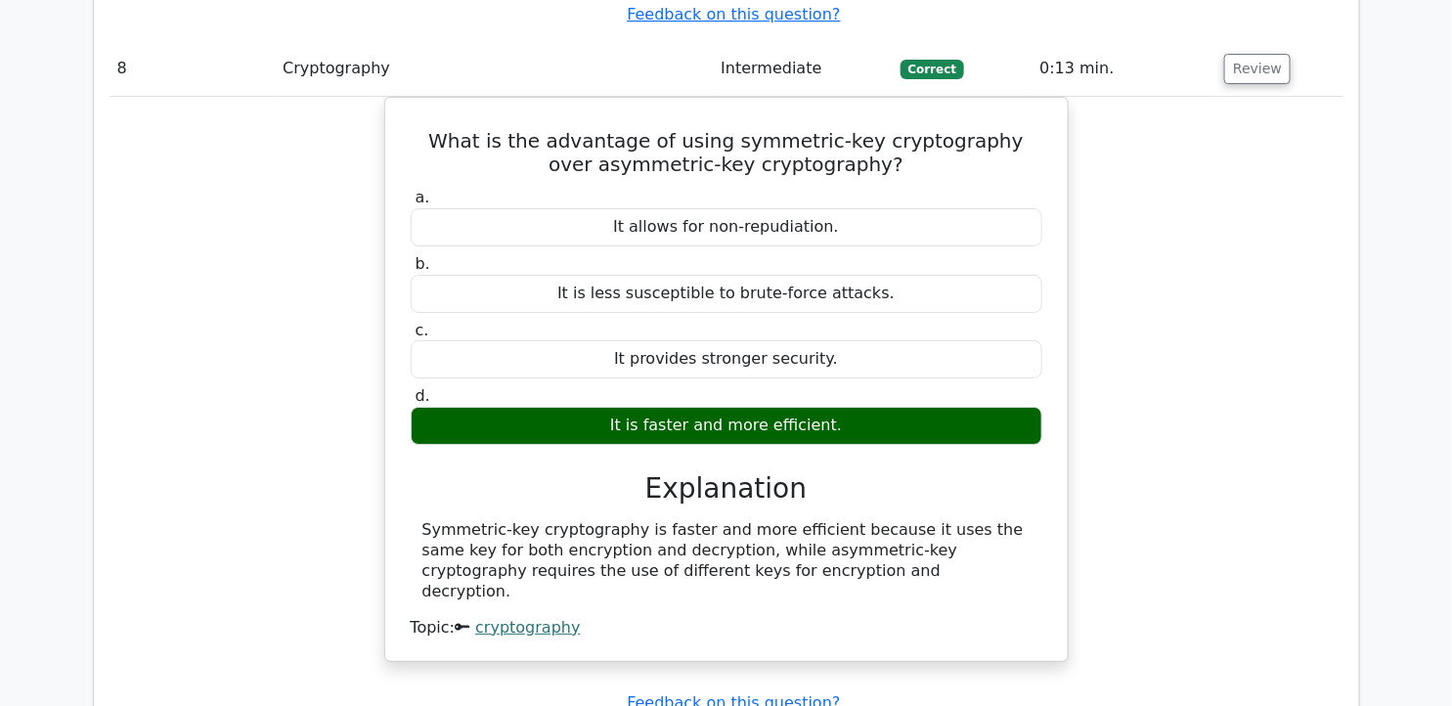
scroll to position [7657, 0]
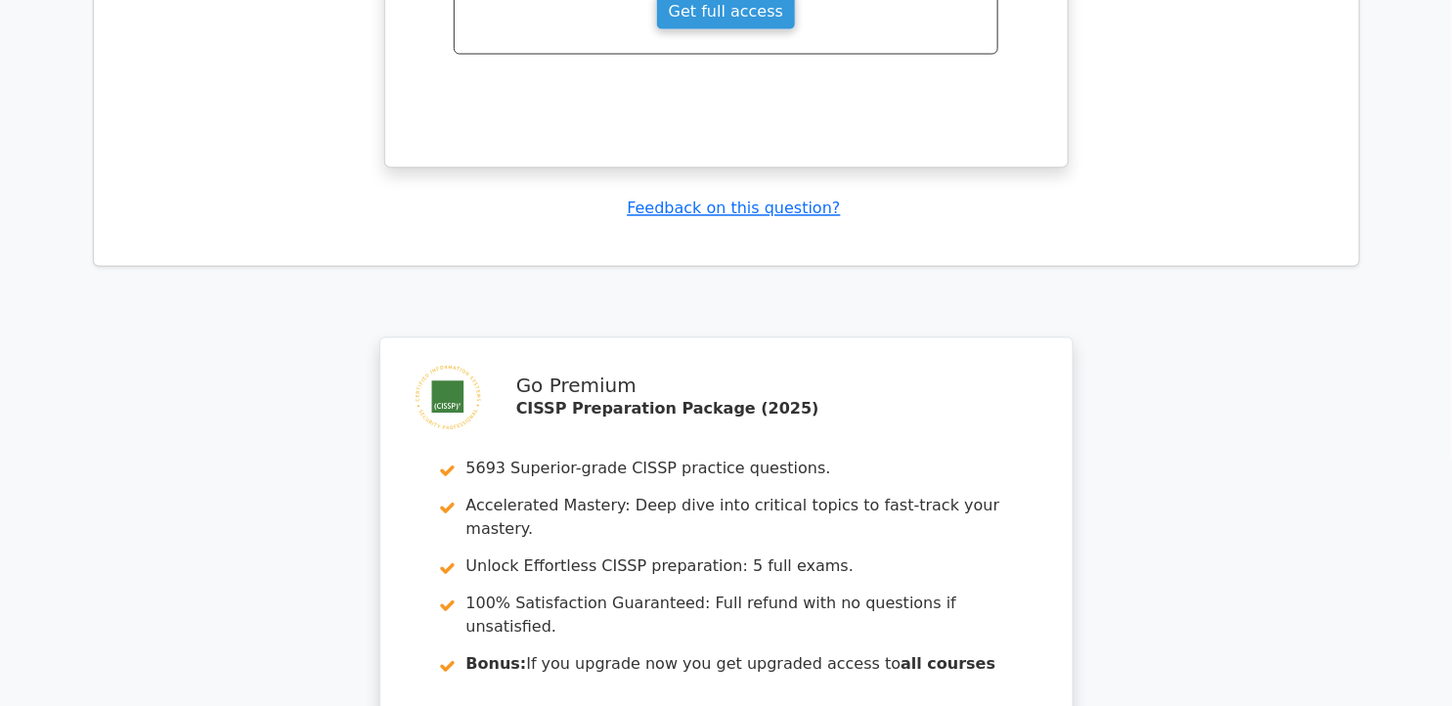
scroll to position [9177, 0]
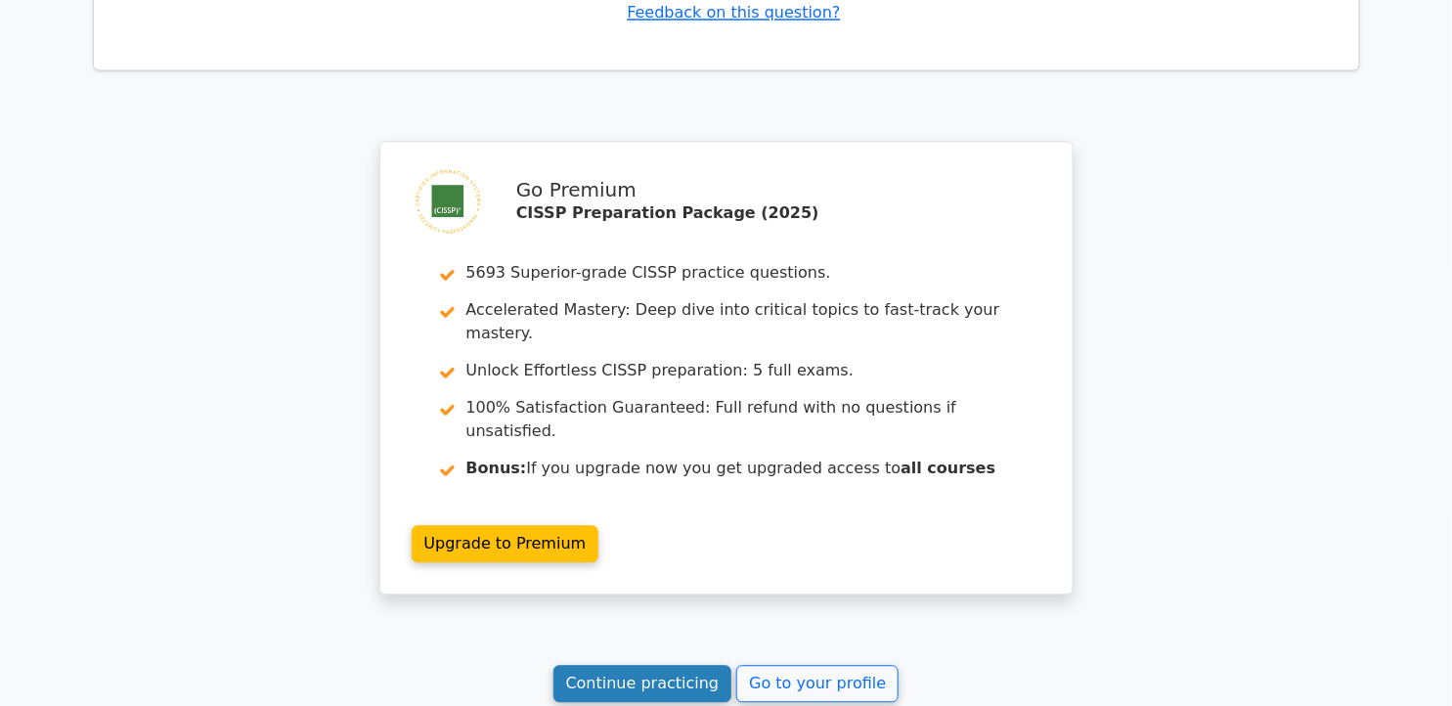
click at [623, 665] on link "Continue practicing" at bounding box center [642, 683] width 179 height 37
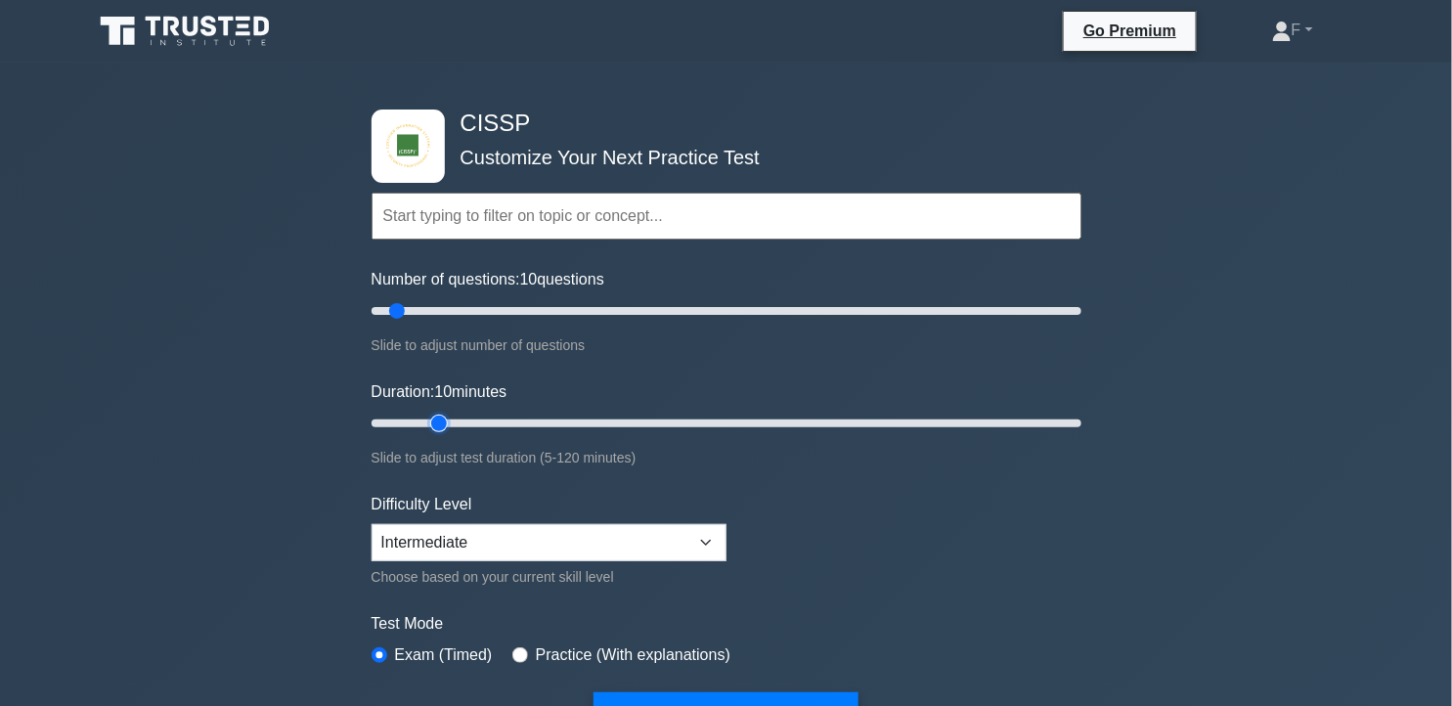
type input "15"
click at [430, 424] on input "Duration: 10 minutes" at bounding box center [727, 423] width 710 height 23
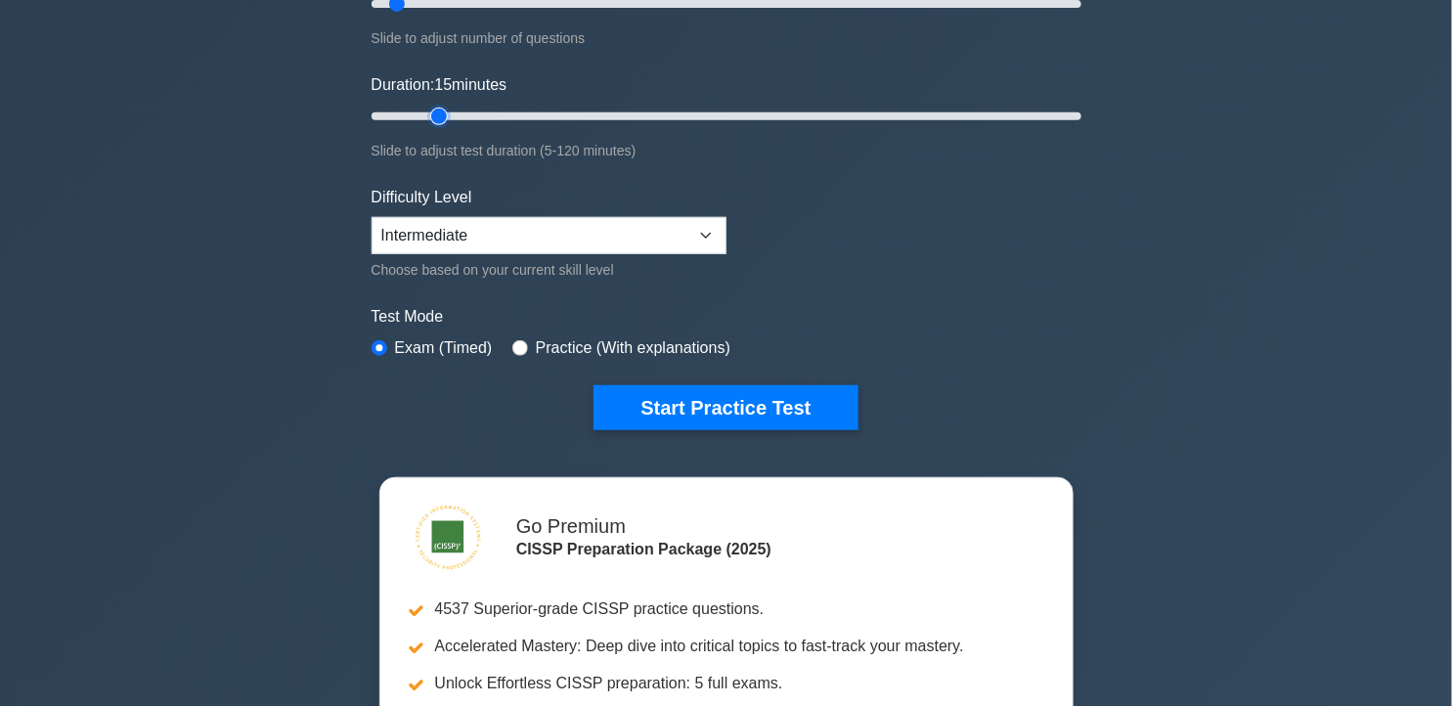
scroll to position [295, 0]
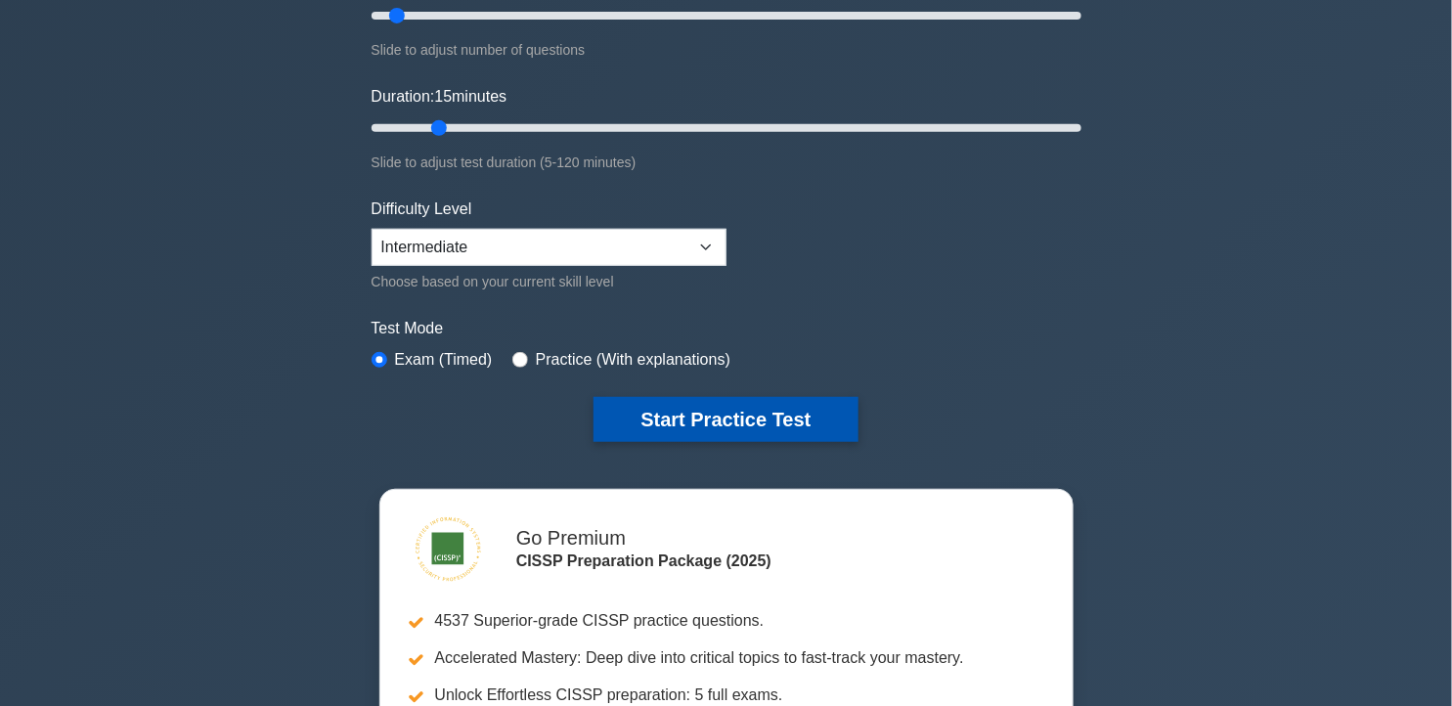
click at [757, 416] on button "Start Practice Test" at bounding box center [725, 419] width 264 height 45
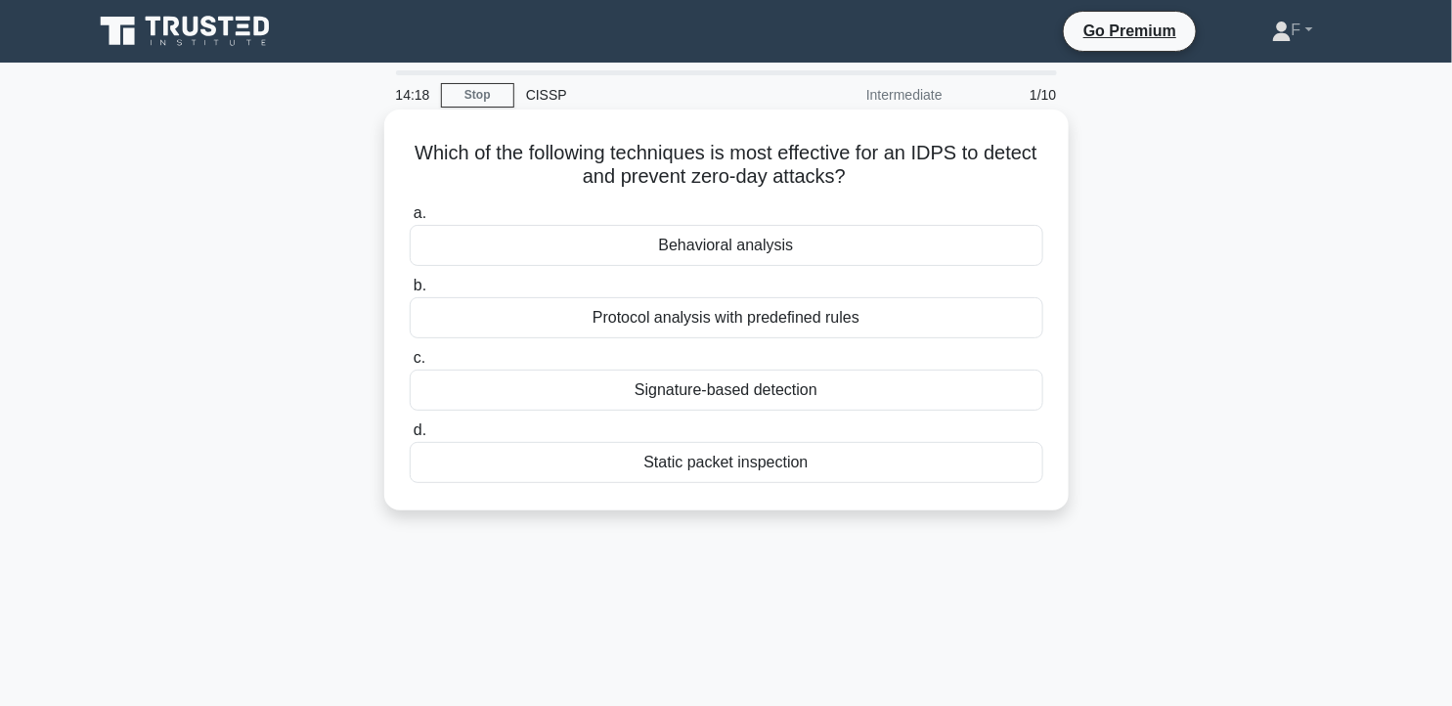
click at [854, 324] on div "Protocol analysis with predefined rules" at bounding box center [727, 317] width 634 height 41
click at [410, 292] on input "b. Protocol analysis with predefined rules" at bounding box center [410, 286] width 0 height 13
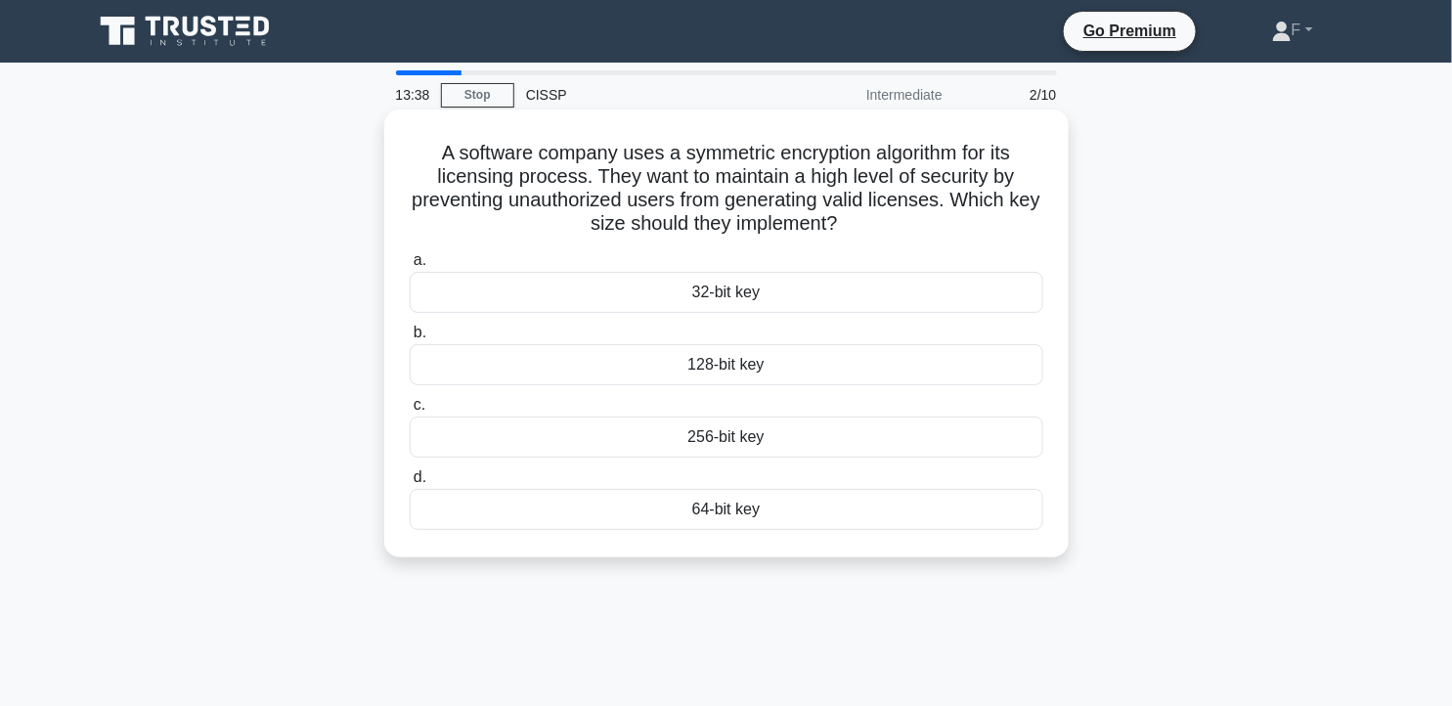
click at [845, 446] on div "256-bit key" at bounding box center [727, 436] width 634 height 41
click at [410, 412] on input "c. 256-bit key" at bounding box center [410, 405] width 0 height 13
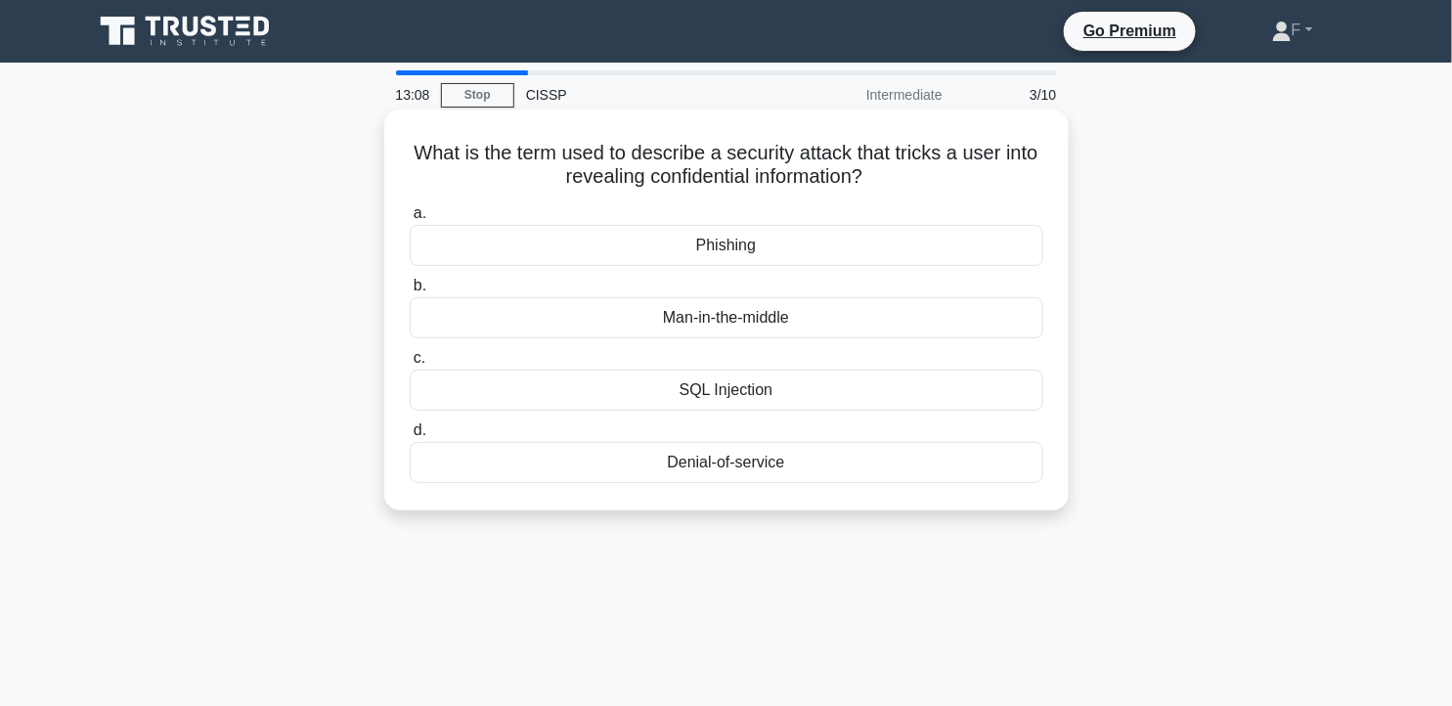
click at [846, 235] on div "Phishing" at bounding box center [727, 245] width 634 height 41
click at [410, 220] on input "a. Phishing" at bounding box center [410, 213] width 0 height 13
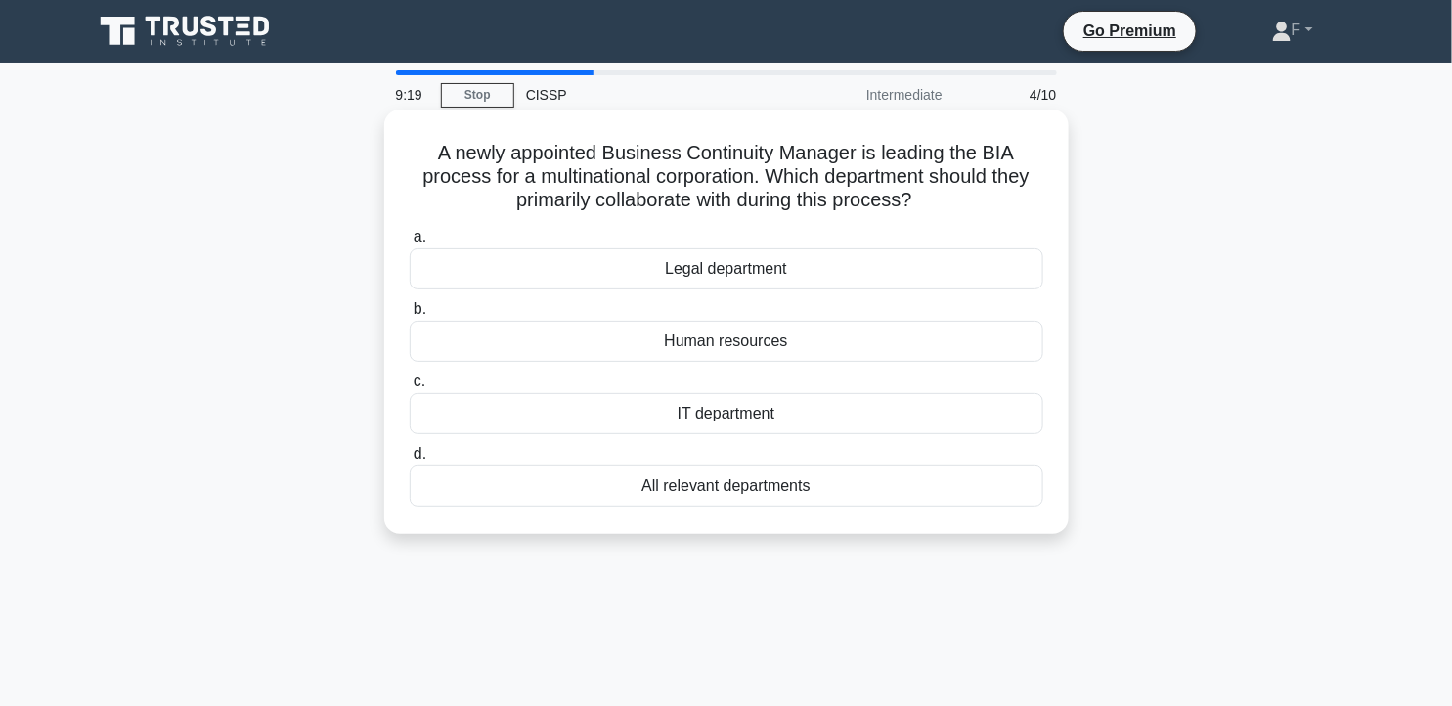
click at [804, 477] on div "All relevant departments" at bounding box center [727, 485] width 634 height 41
click at [410, 460] on input "d. All relevant departments" at bounding box center [410, 454] width 0 height 13
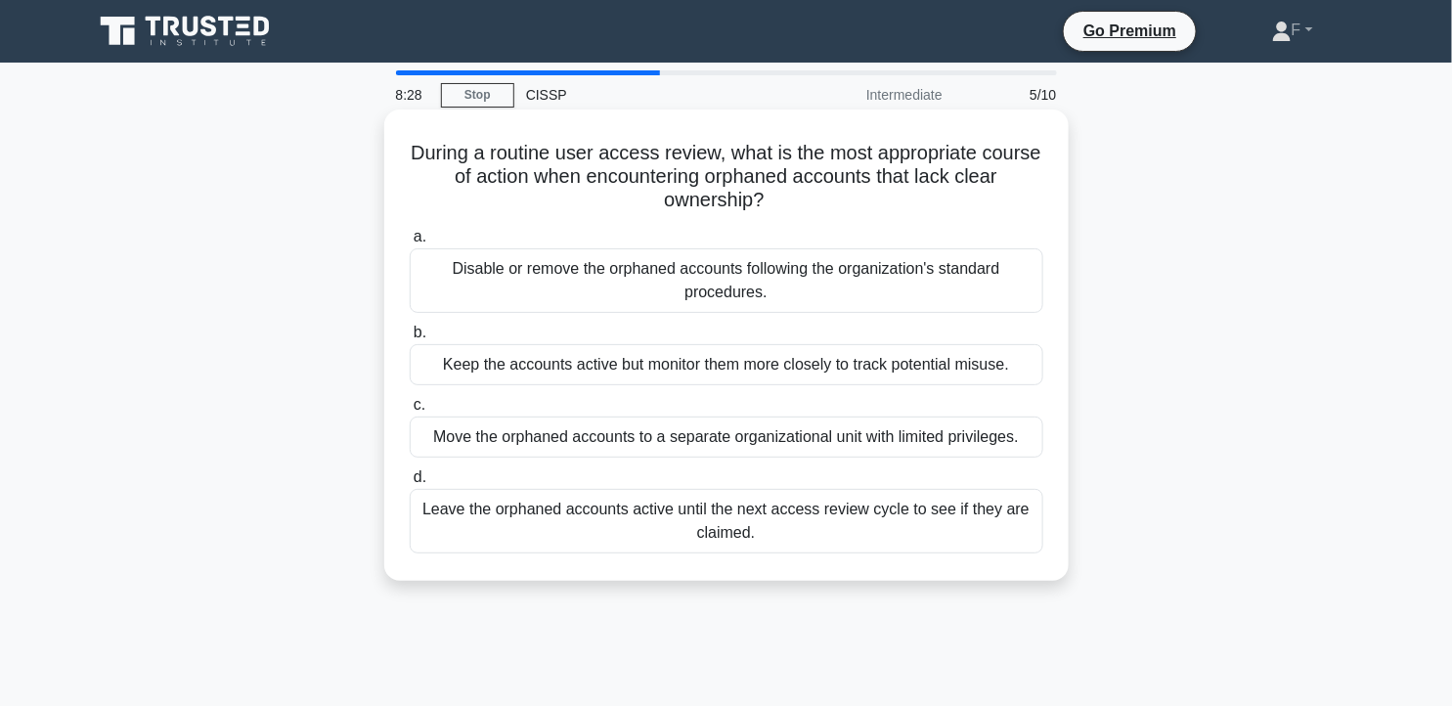
click at [852, 291] on div "Disable or remove the orphaned accounts following the organization's standard p…" at bounding box center [727, 280] width 634 height 65
click at [410, 243] on input "a. Disable or remove the orphaned accounts following the organization's standar…" at bounding box center [410, 237] width 0 height 13
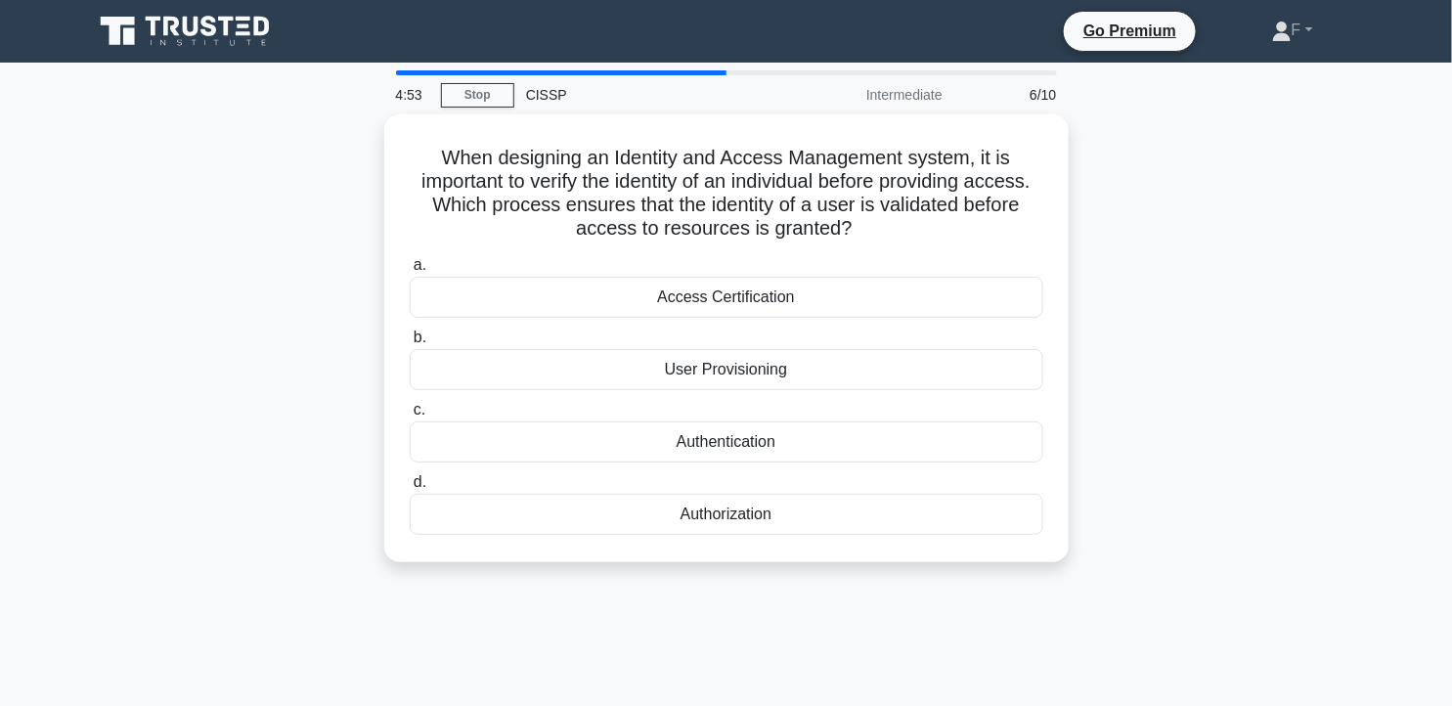
click at [1218, 186] on div "When designing an Identity and Access Management system, it is important to ver…" at bounding box center [726, 349] width 1291 height 471
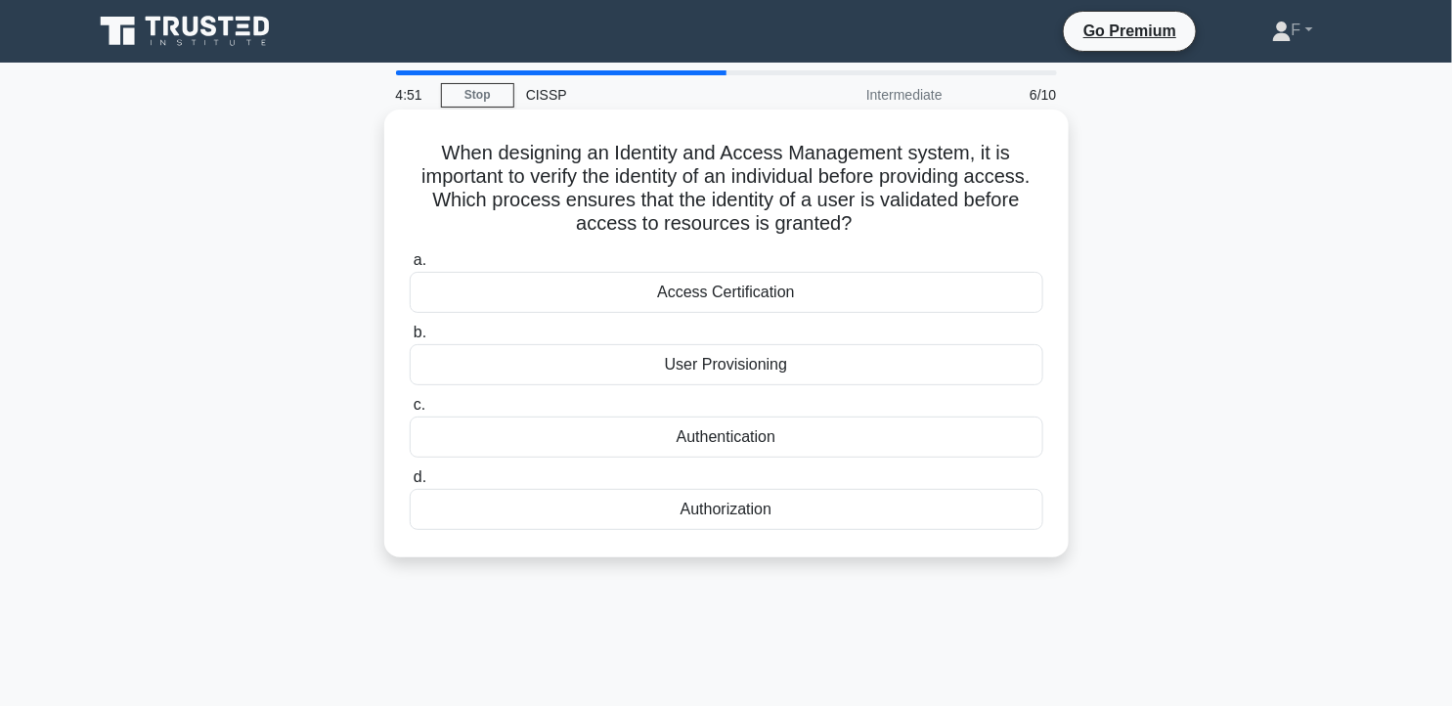
click at [733, 430] on div "Authentication" at bounding box center [727, 436] width 634 height 41
click at [410, 412] on input "c. Authentication" at bounding box center [410, 405] width 0 height 13
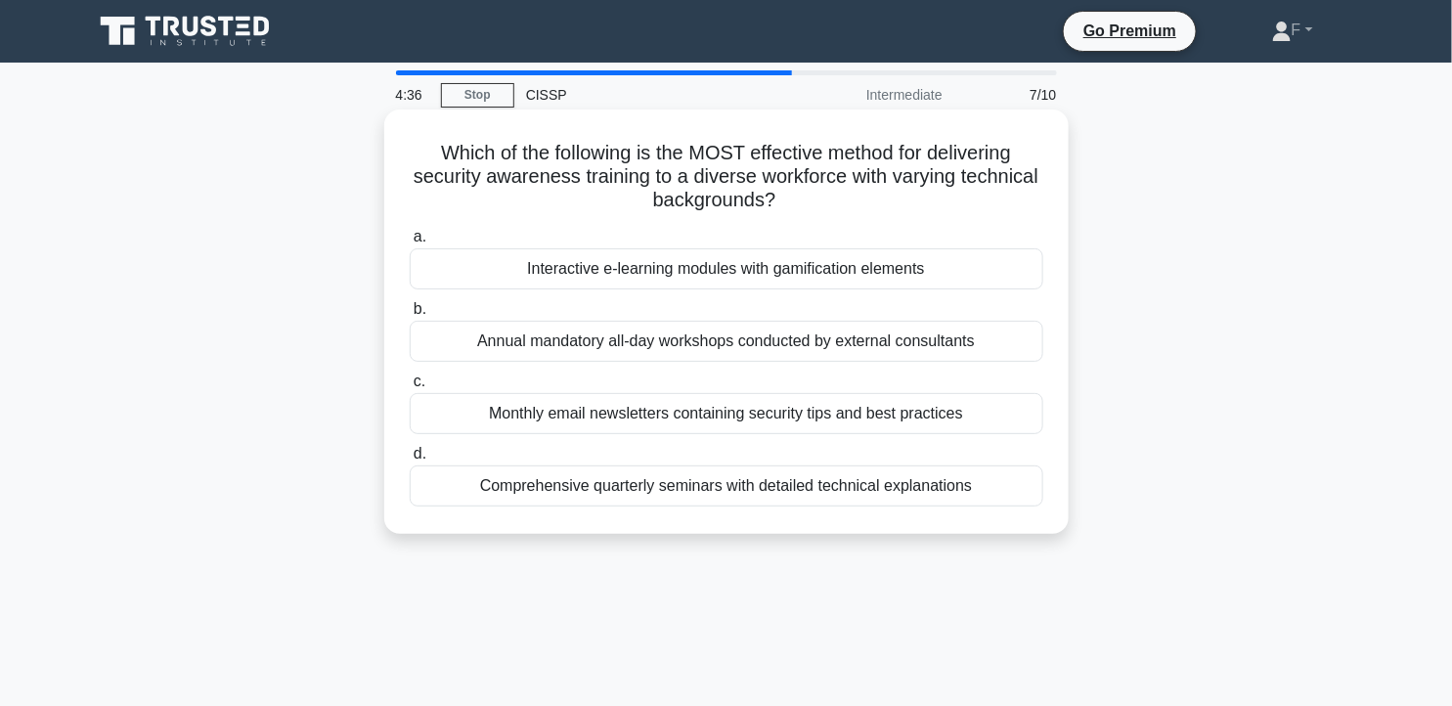
click at [832, 268] on div "Interactive e-learning modules with gamification elements" at bounding box center [727, 268] width 634 height 41
click at [410, 243] on input "a. Interactive e-learning modules with gamification elements" at bounding box center [410, 237] width 0 height 13
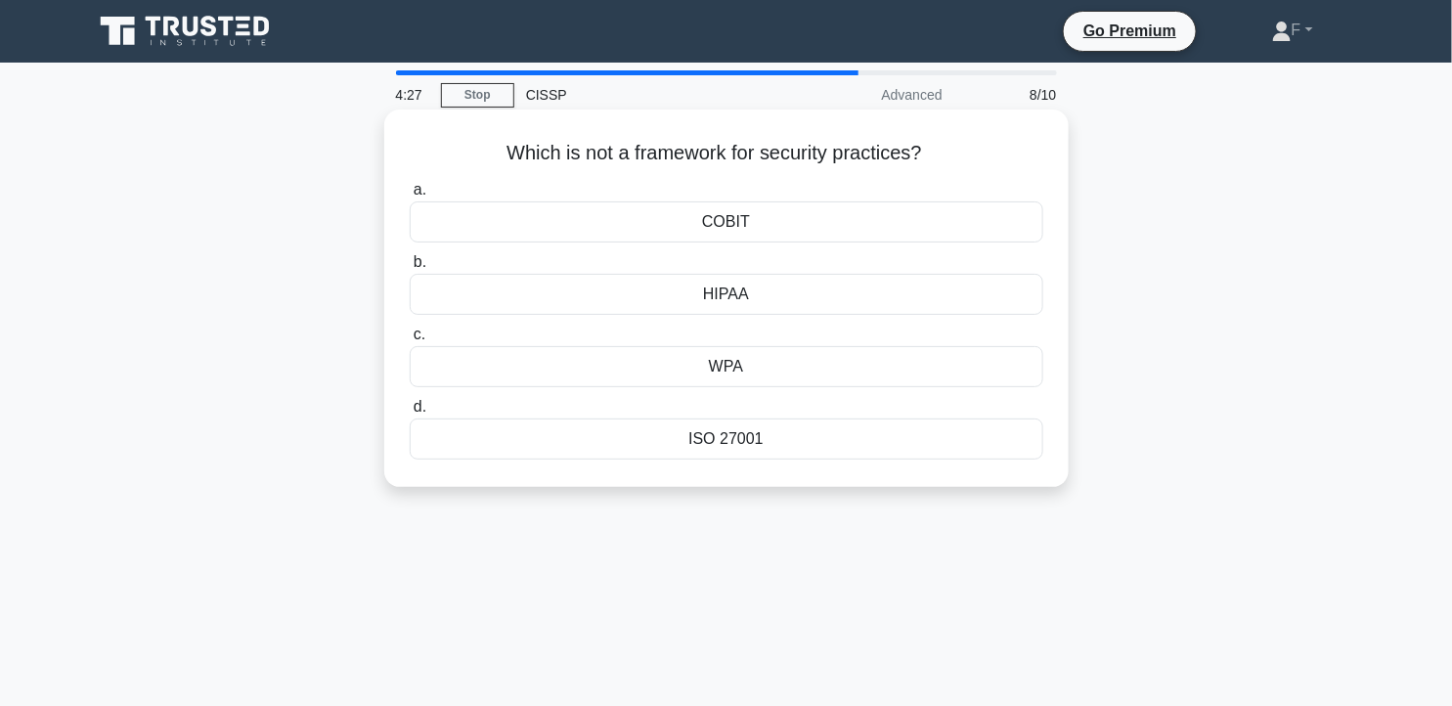
click at [838, 362] on div "WPA" at bounding box center [727, 366] width 634 height 41
click at [410, 341] on input "c. WPA" at bounding box center [410, 334] width 0 height 13
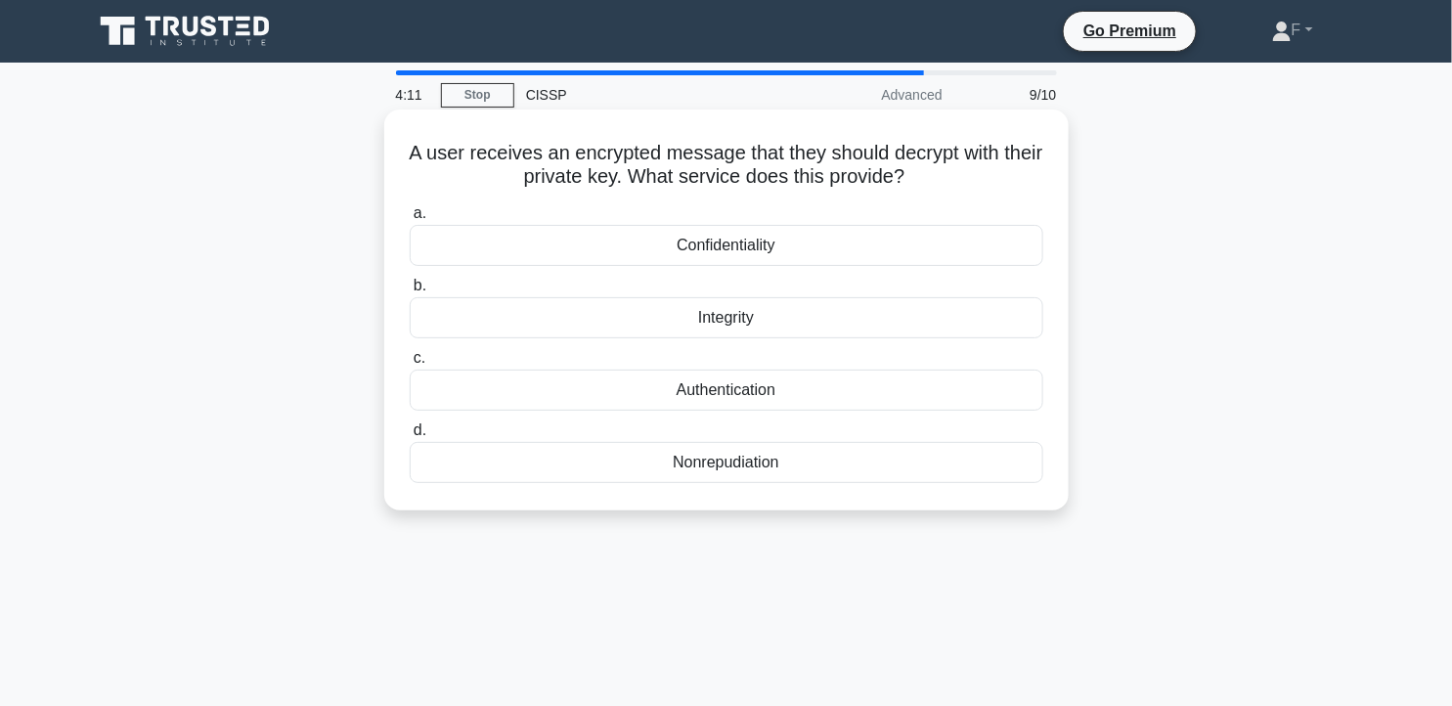
click at [896, 248] on div "Confidentiality" at bounding box center [727, 245] width 634 height 41
click at [410, 220] on input "a. Confidentiality" at bounding box center [410, 213] width 0 height 13
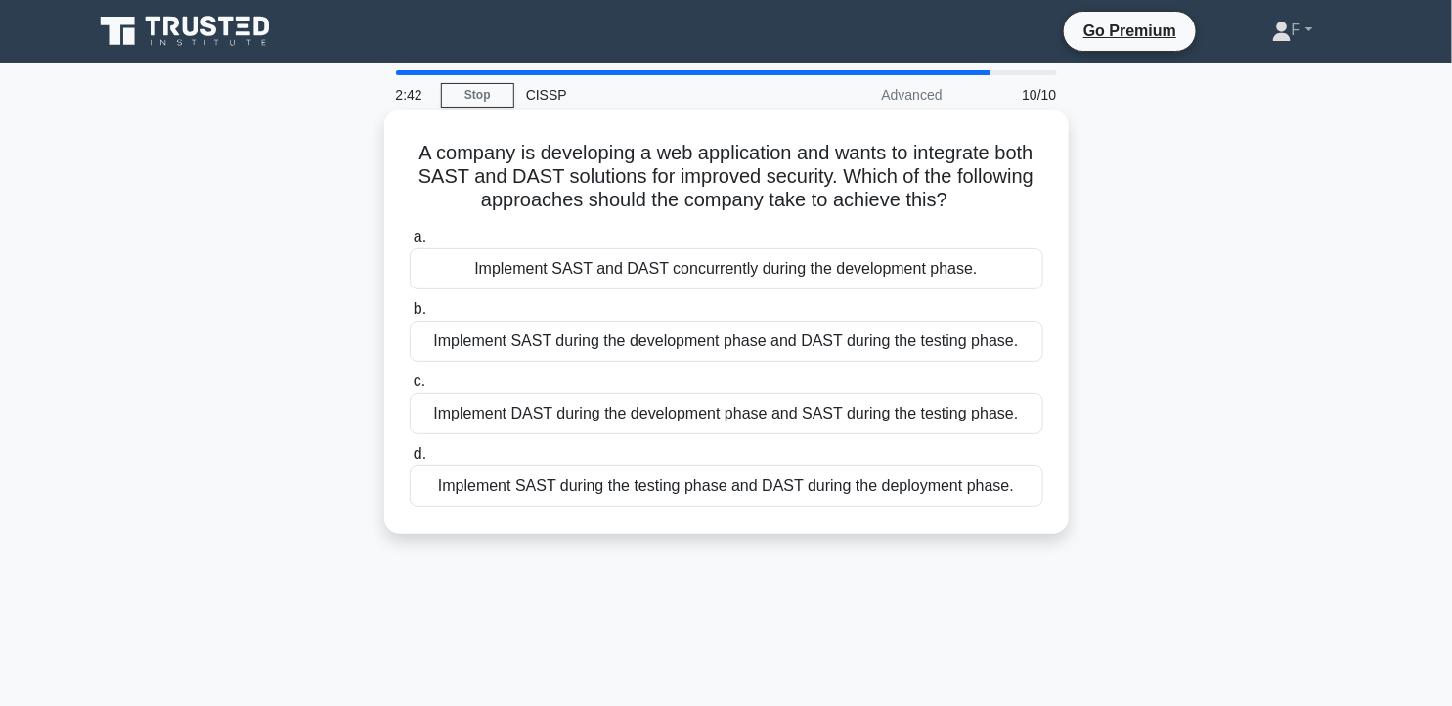
click at [882, 424] on div "Implement DAST during the development phase and SAST during the testing phase." at bounding box center [727, 413] width 634 height 41
click at [410, 388] on input "c. Implement DAST during the development phase and SAST during the testing phas…" at bounding box center [410, 381] width 0 height 13
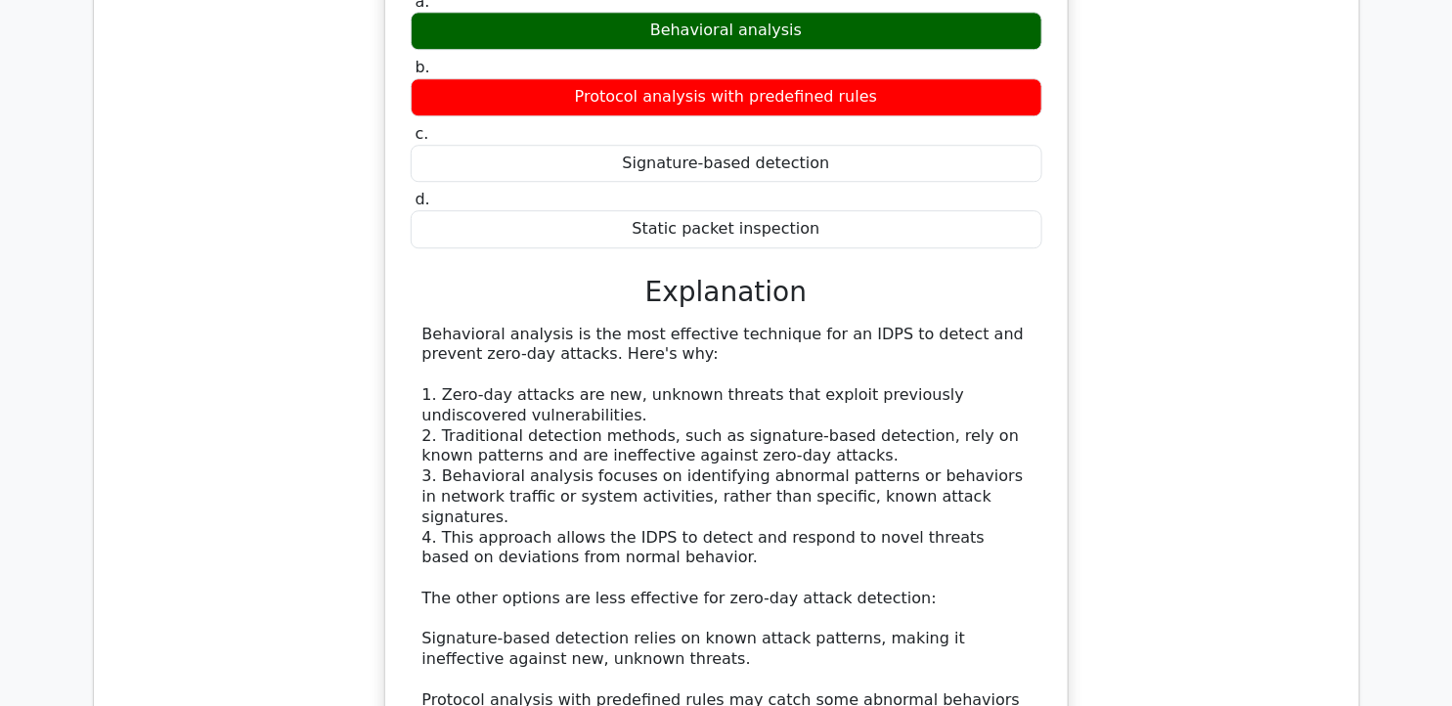
scroll to position [1887, 0]
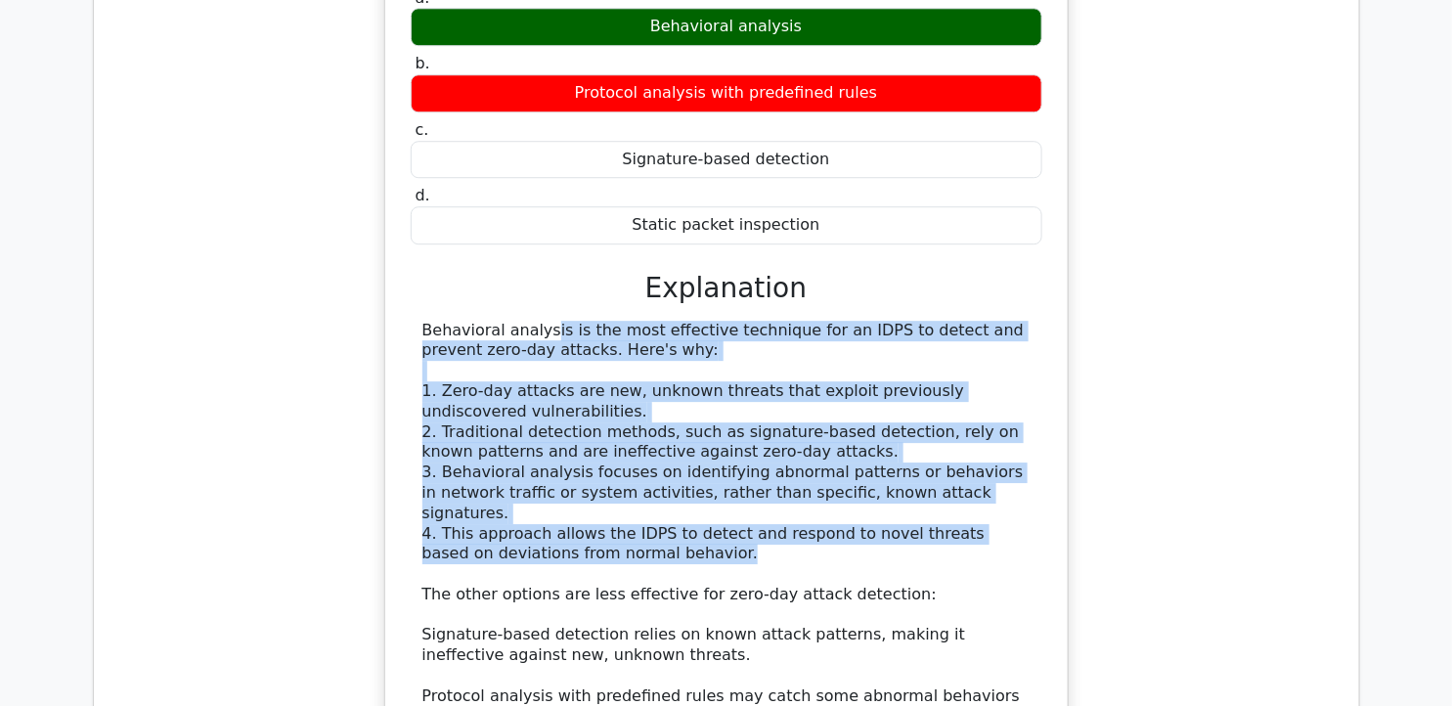
drag, startPoint x: 418, startPoint y: 288, endPoint x: 679, endPoint y: 484, distance: 326.2
click at [679, 484] on div "Behavioral analysis is the most effective technique for an IDPS to detect and p…" at bounding box center [727, 616] width 632 height 590
copy div "Behavioral analysis is the most effective technique for an IDPS to detect and p…"
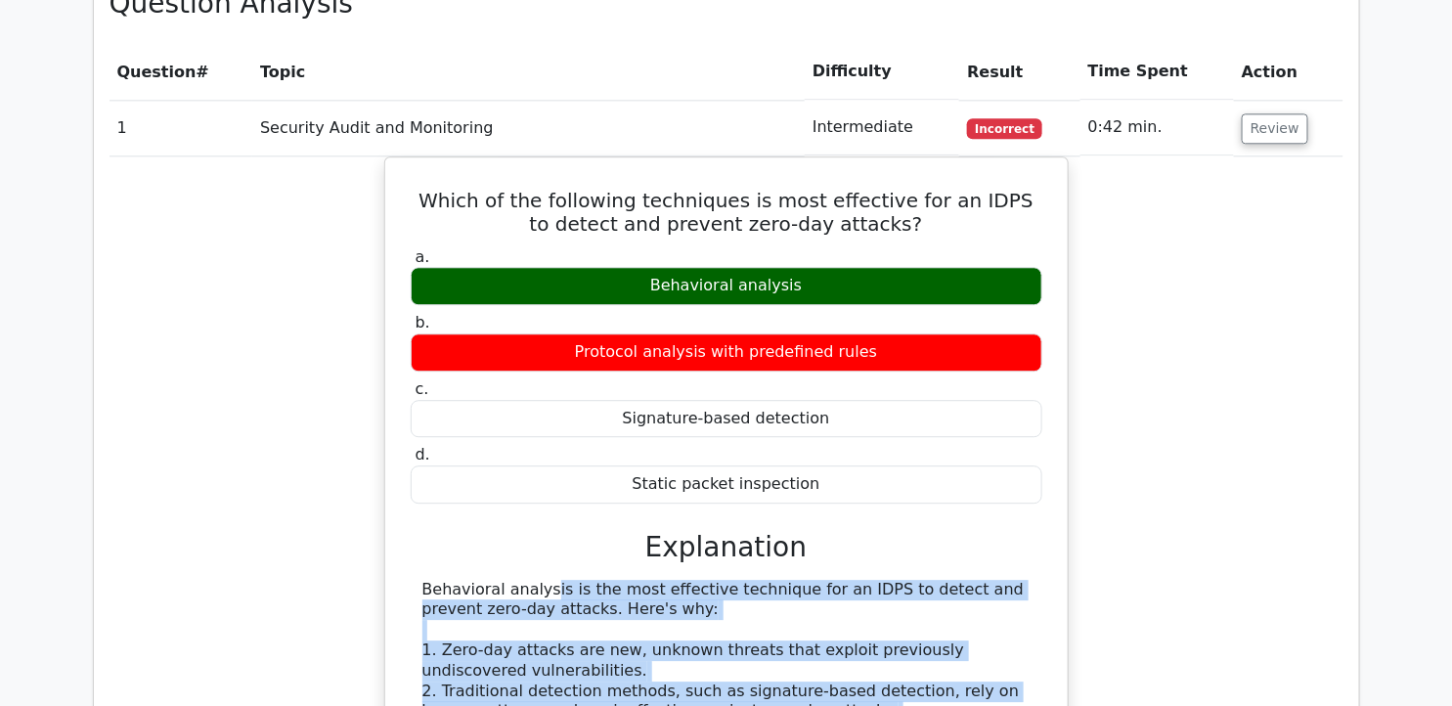
scroll to position [1624, 0]
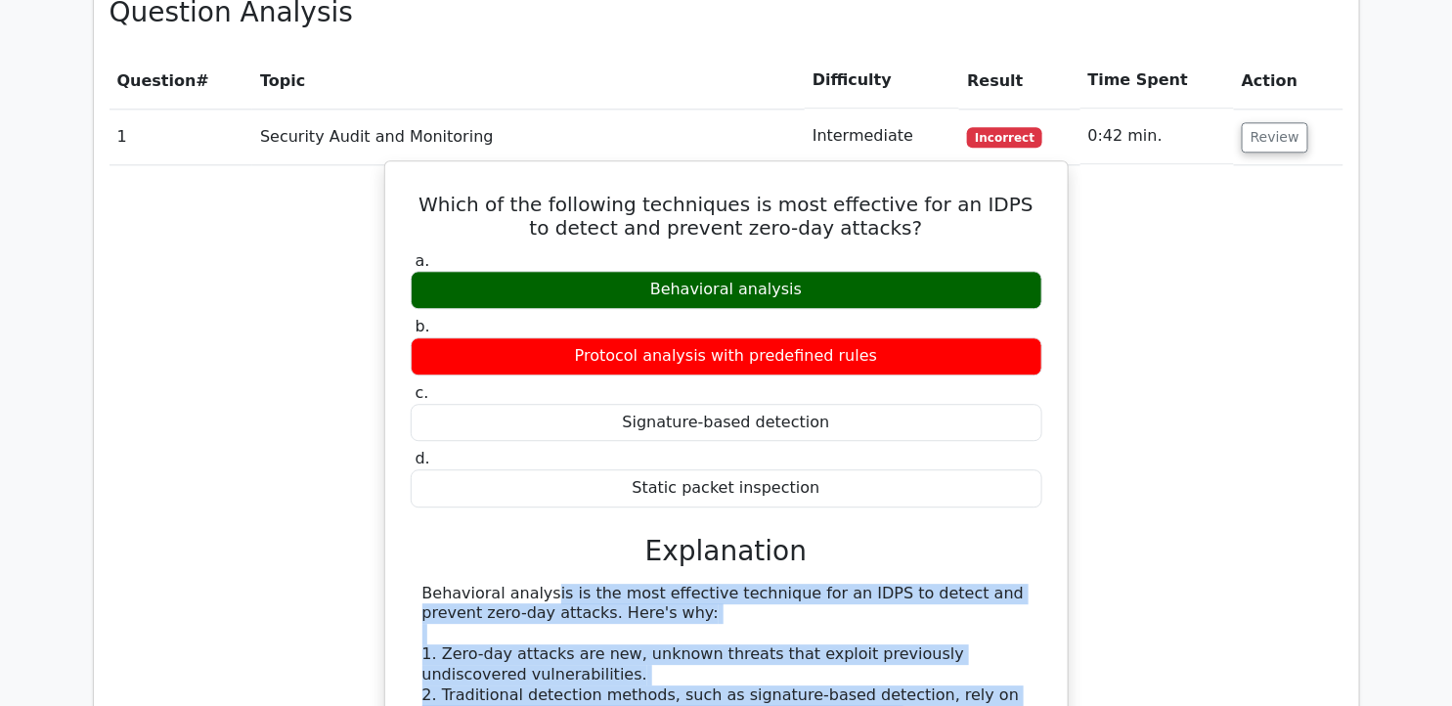
drag, startPoint x: 435, startPoint y: 153, endPoint x: 810, endPoint y: 444, distance: 474.4
click at [810, 444] on div "Which of the following techniques is most effective for an IDPS to detect and p…" at bounding box center [726, 707] width 667 height 1076
copy div "Which of the following techniques is most effective for an IDPS to detect and p…"
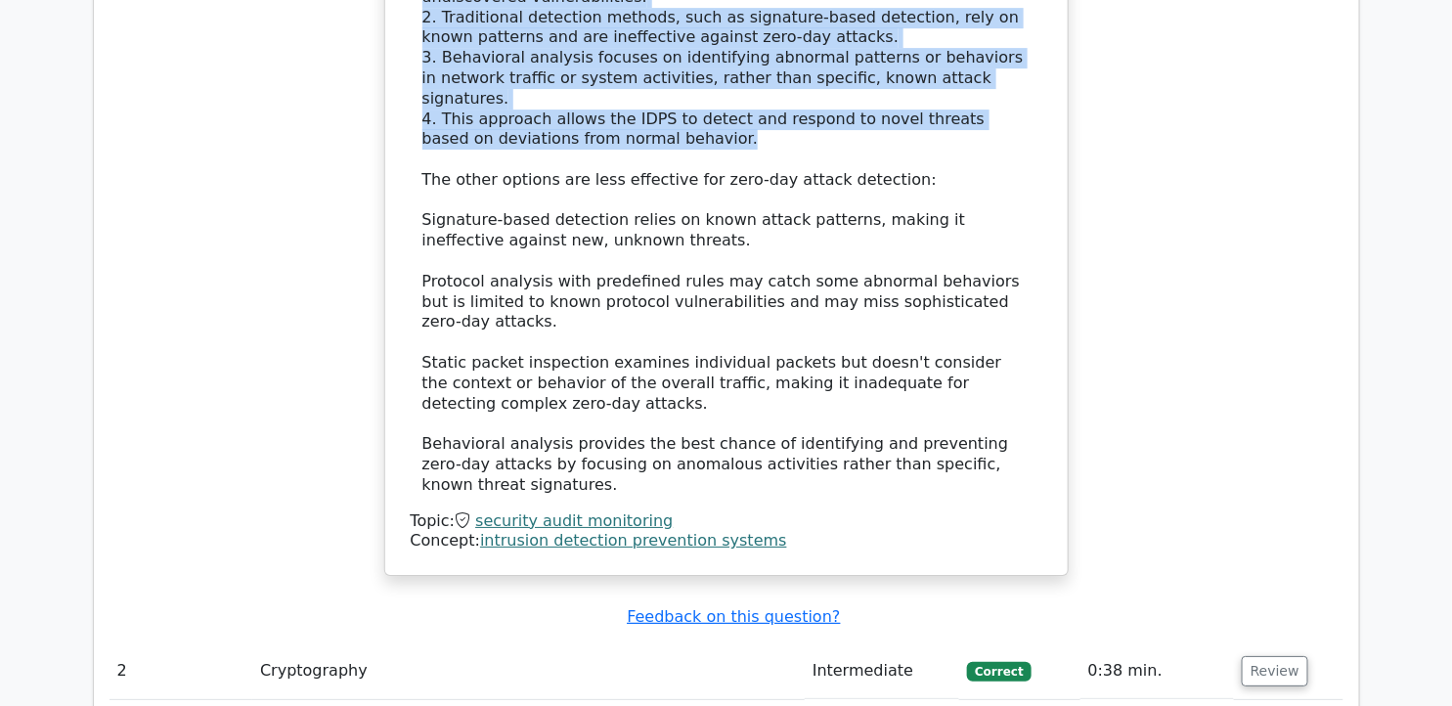
scroll to position [2340, 0]
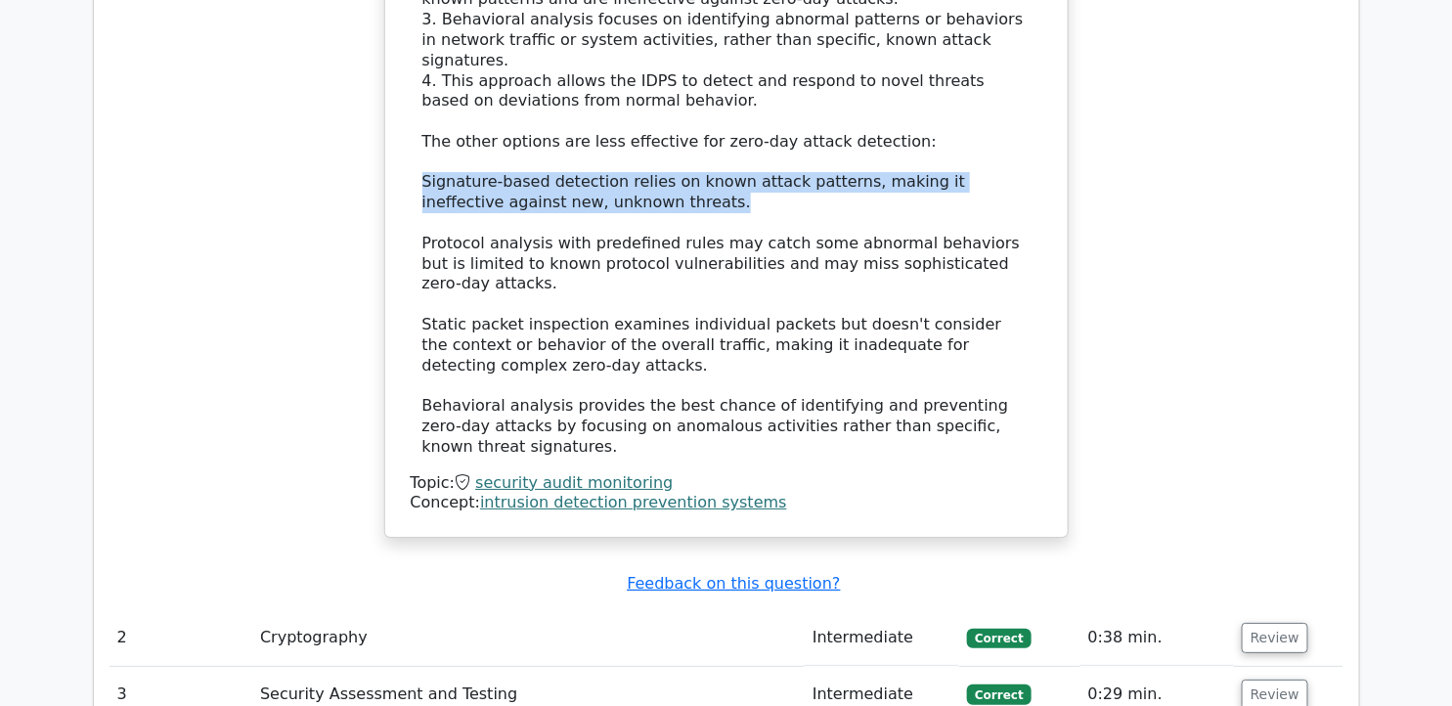
drag, startPoint x: 424, startPoint y: 114, endPoint x: 580, endPoint y: 138, distance: 157.2
click at [580, 138] on div "Behavioral analysis is the most effective technique for an IDPS to detect and p…" at bounding box center [726, 163] width 608 height 590
copy div "Signature-based detection relies on known attack patterns, making it ineffectiv…"
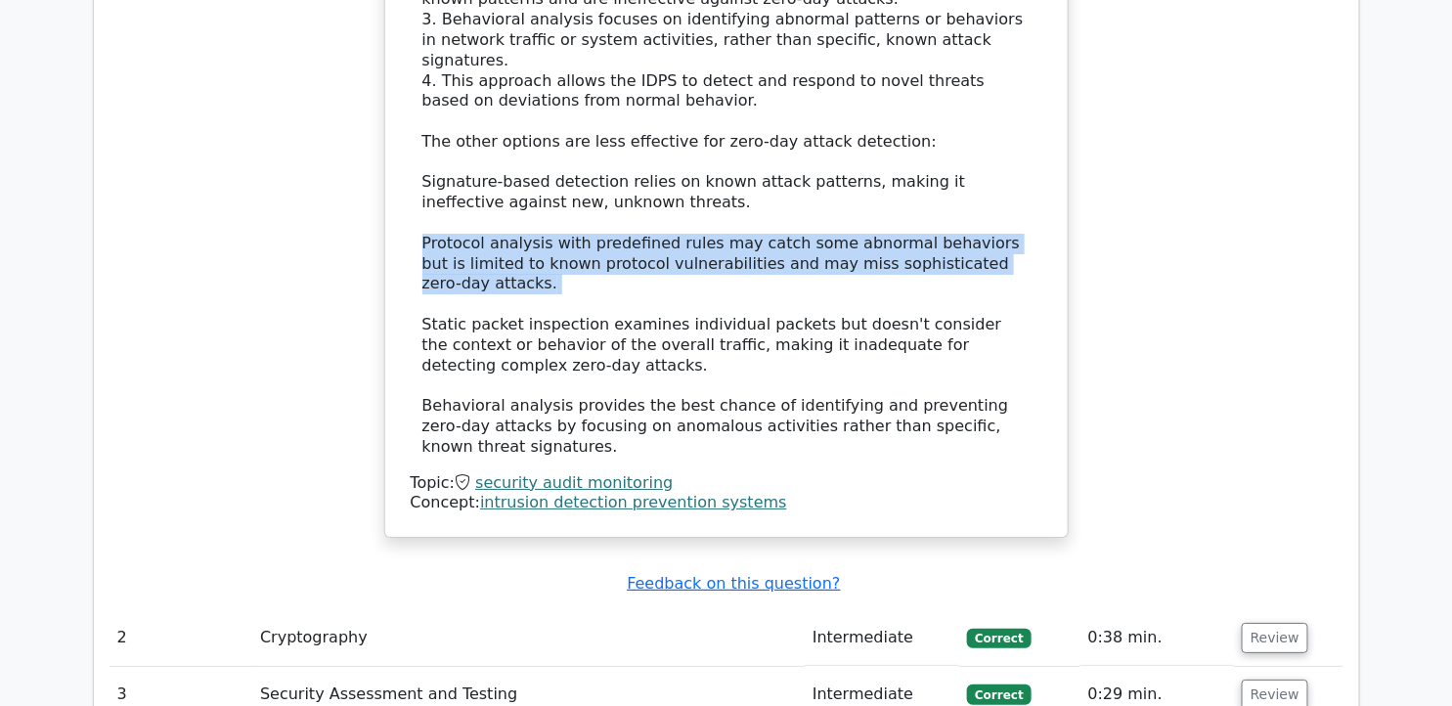
drag, startPoint x: 423, startPoint y: 177, endPoint x: 1019, endPoint y: 215, distance: 596.6
click at [1019, 215] on div "Behavioral analysis is the most effective technique for an IDPS to detect and p…" at bounding box center [726, 163] width 608 height 590
copy div "Protocol analysis with predefined rules may catch some abnormal behaviors but i…"
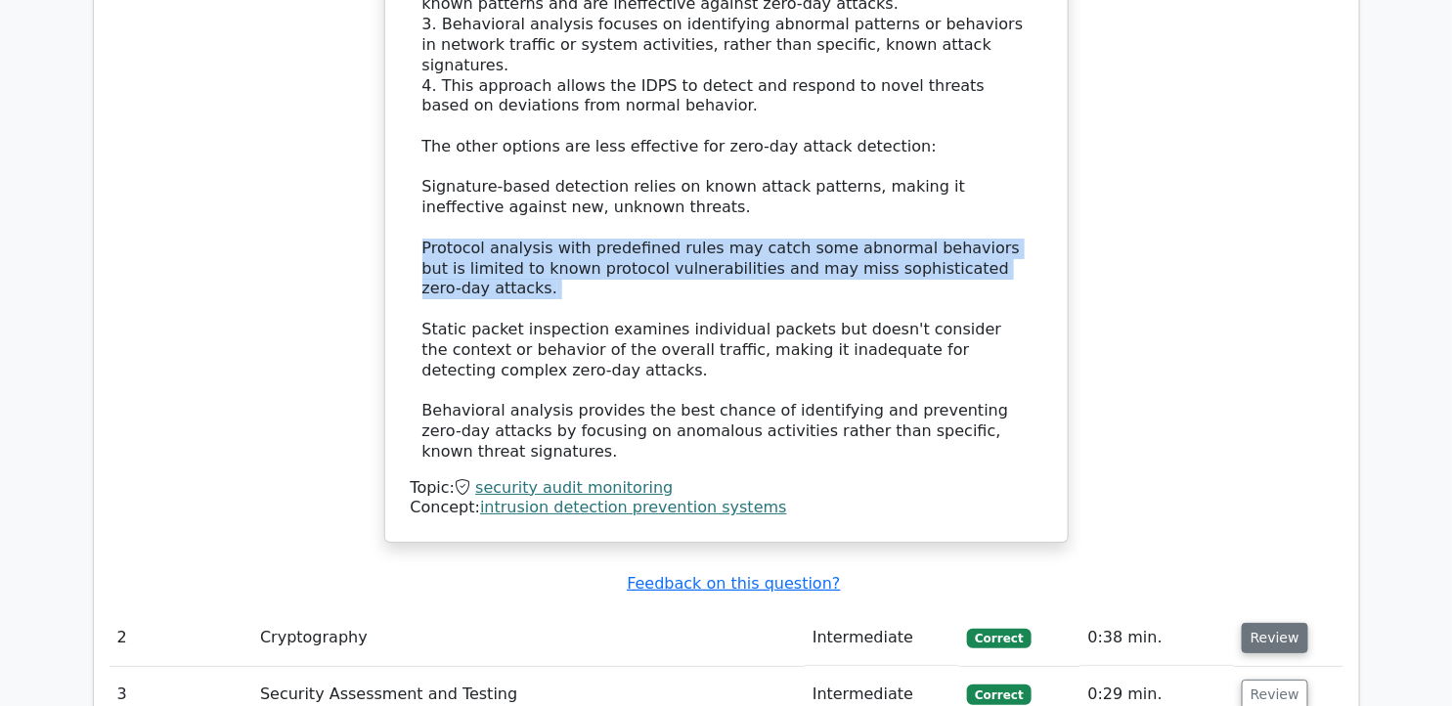
click at [1269, 623] on button "Review" at bounding box center [1275, 638] width 66 height 30
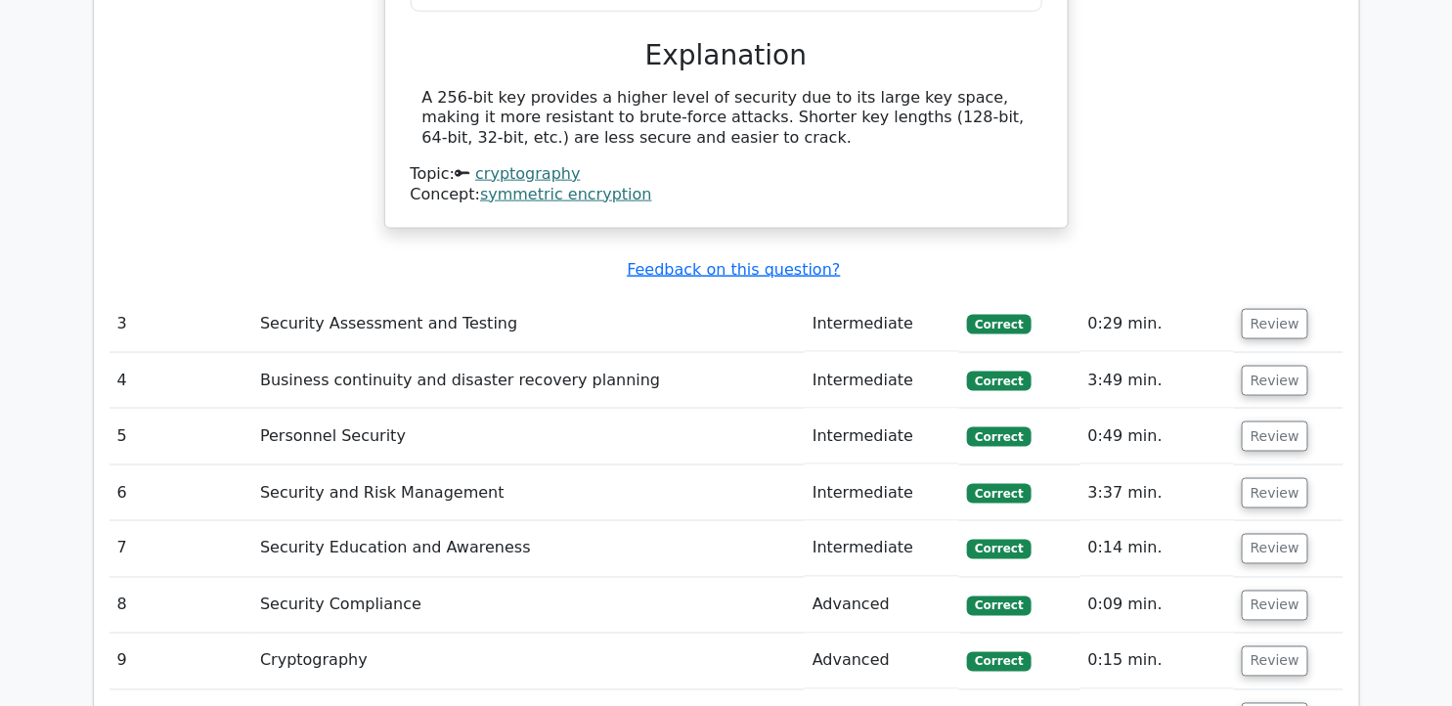
scroll to position [3400, 0]
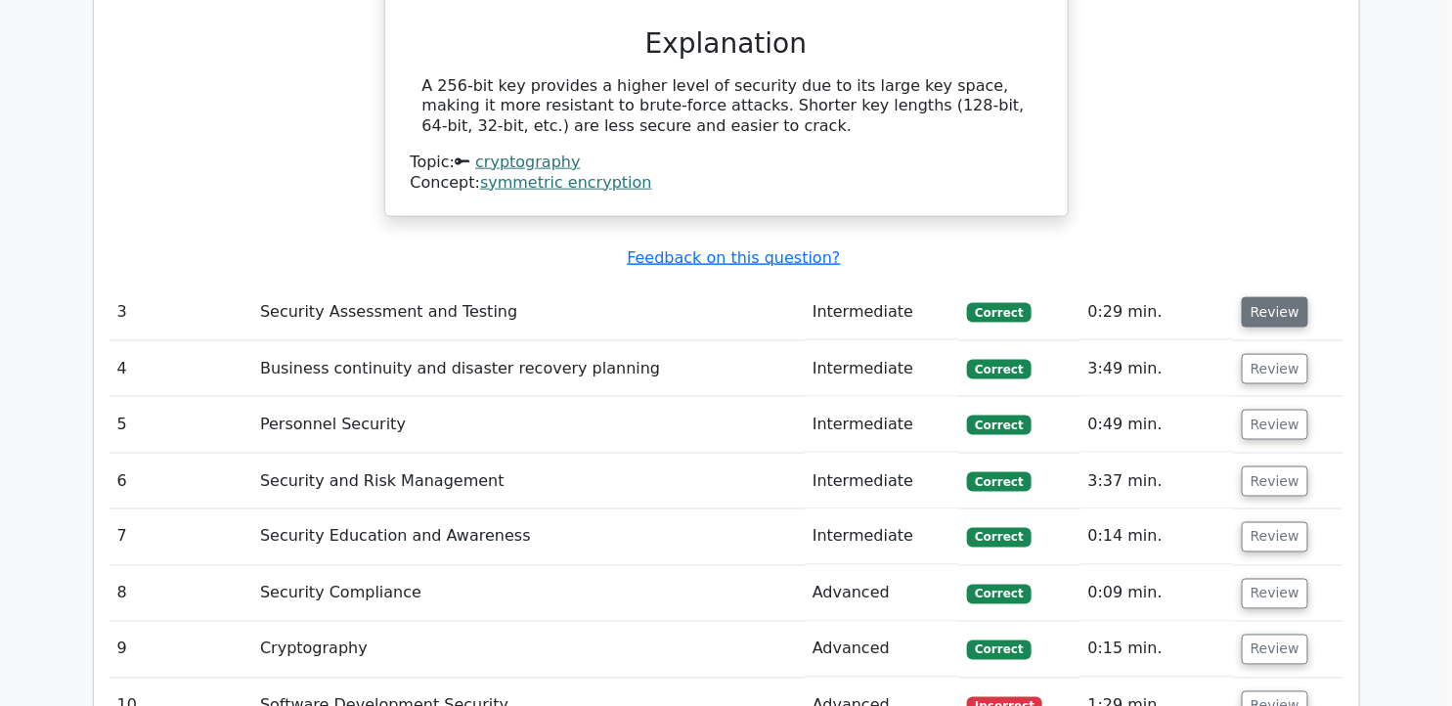
click at [1279, 297] on button "Review" at bounding box center [1275, 312] width 66 height 30
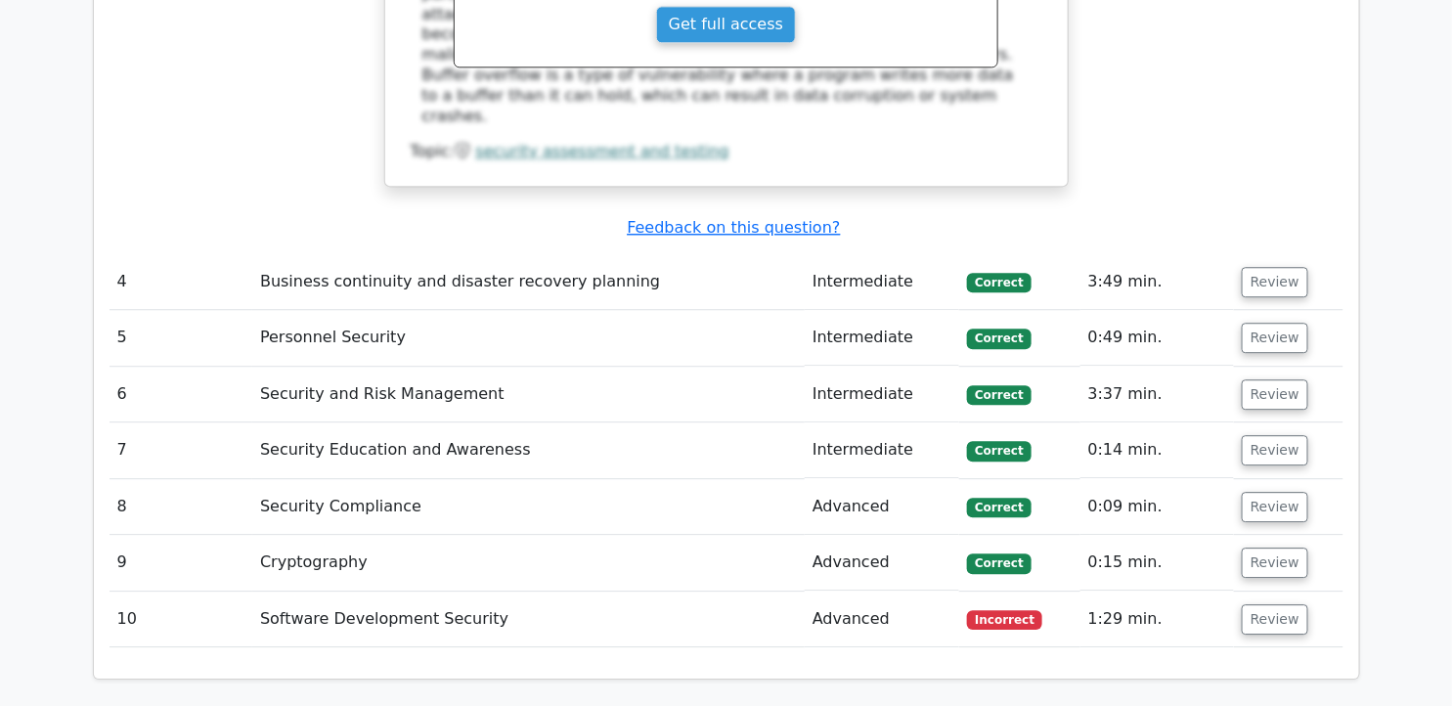
scroll to position [4316, 0]
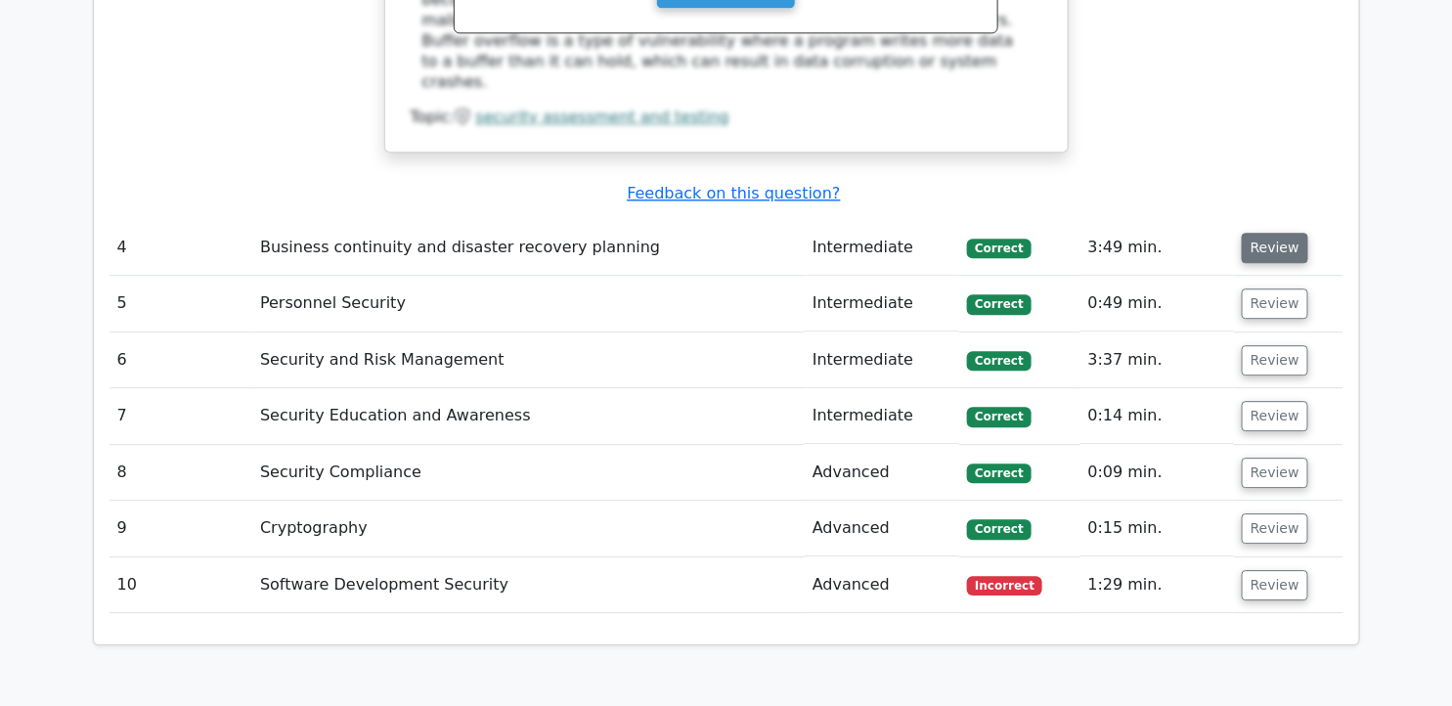
click at [1253, 233] on button "Review" at bounding box center [1275, 248] width 66 height 30
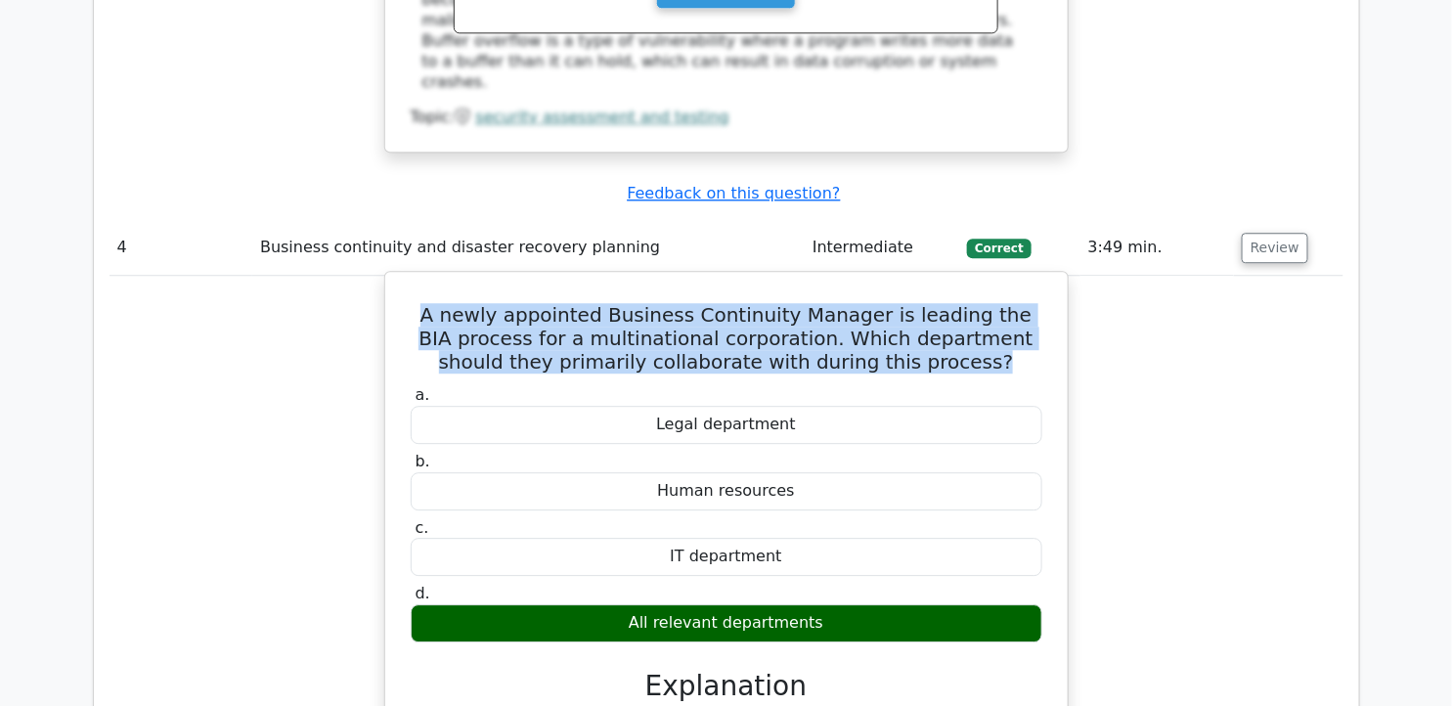
drag, startPoint x: 430, startPoint y: 225, endPoint x: 930, endPoint y: 281, distance: 502.7
click at [930, 303] on h5 "A newly appointed Business Continuity Manager is leading the BIA process for a …" at bounding box center [726, 338] width 635 height 70
copy h5 "A newly appointed Business Continuity Manager is leading the BIA process for a …"
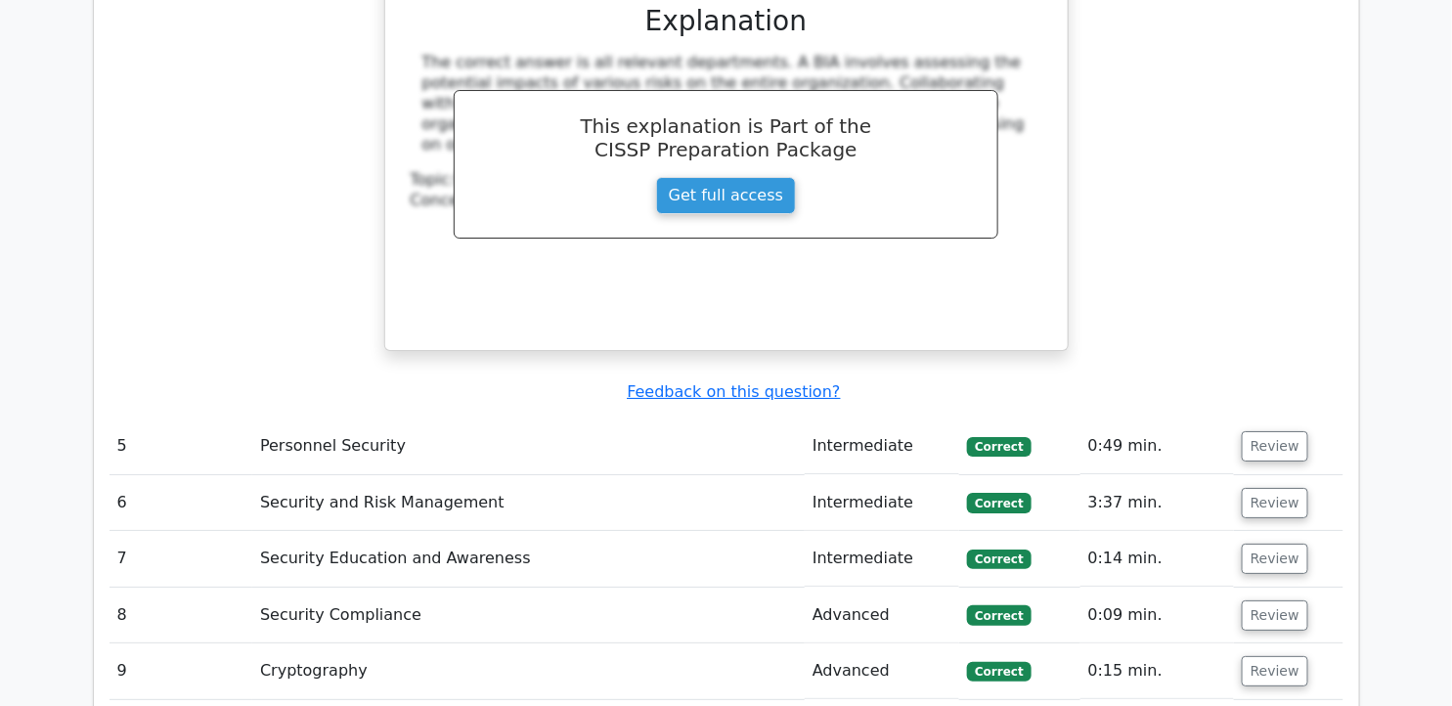
scroll to position [5013, 0]
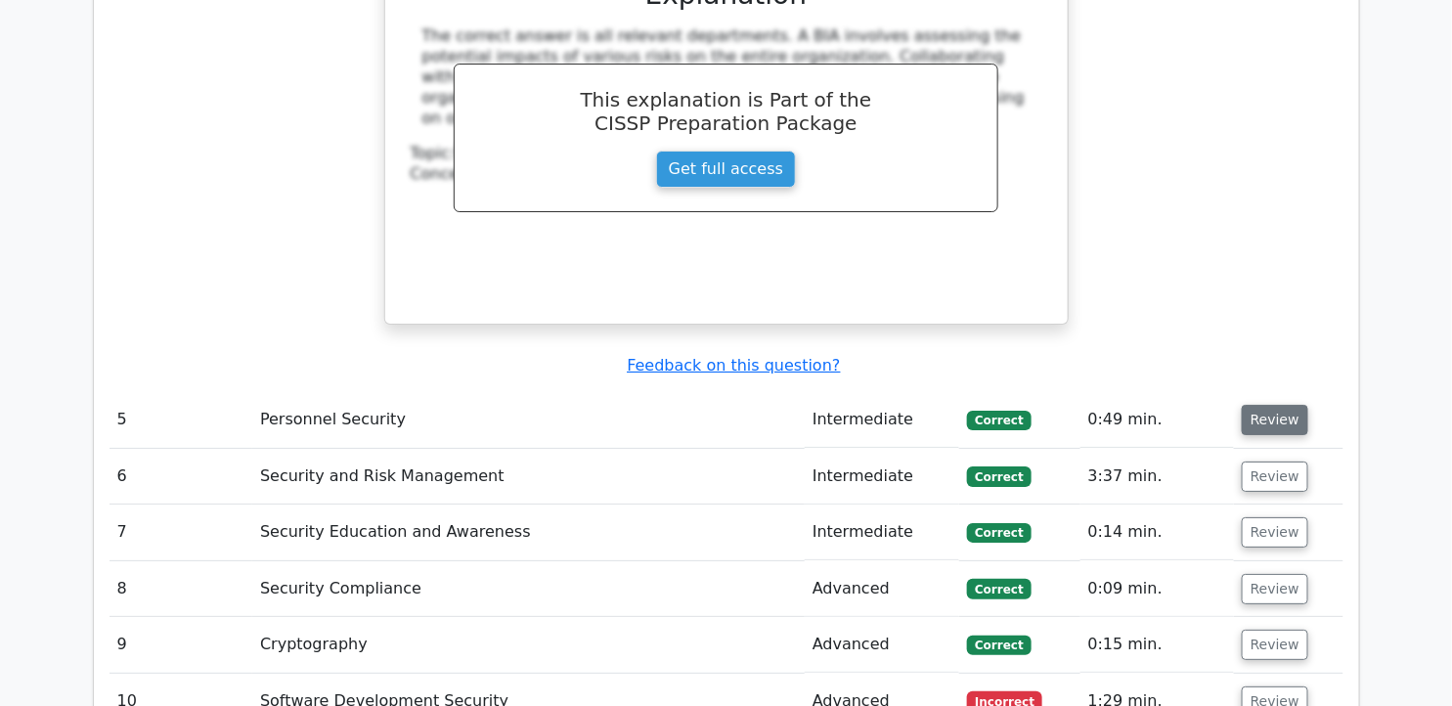
click at [1291, 405] on button "Review" at bounding box center [1275, 420] width 66 height 30
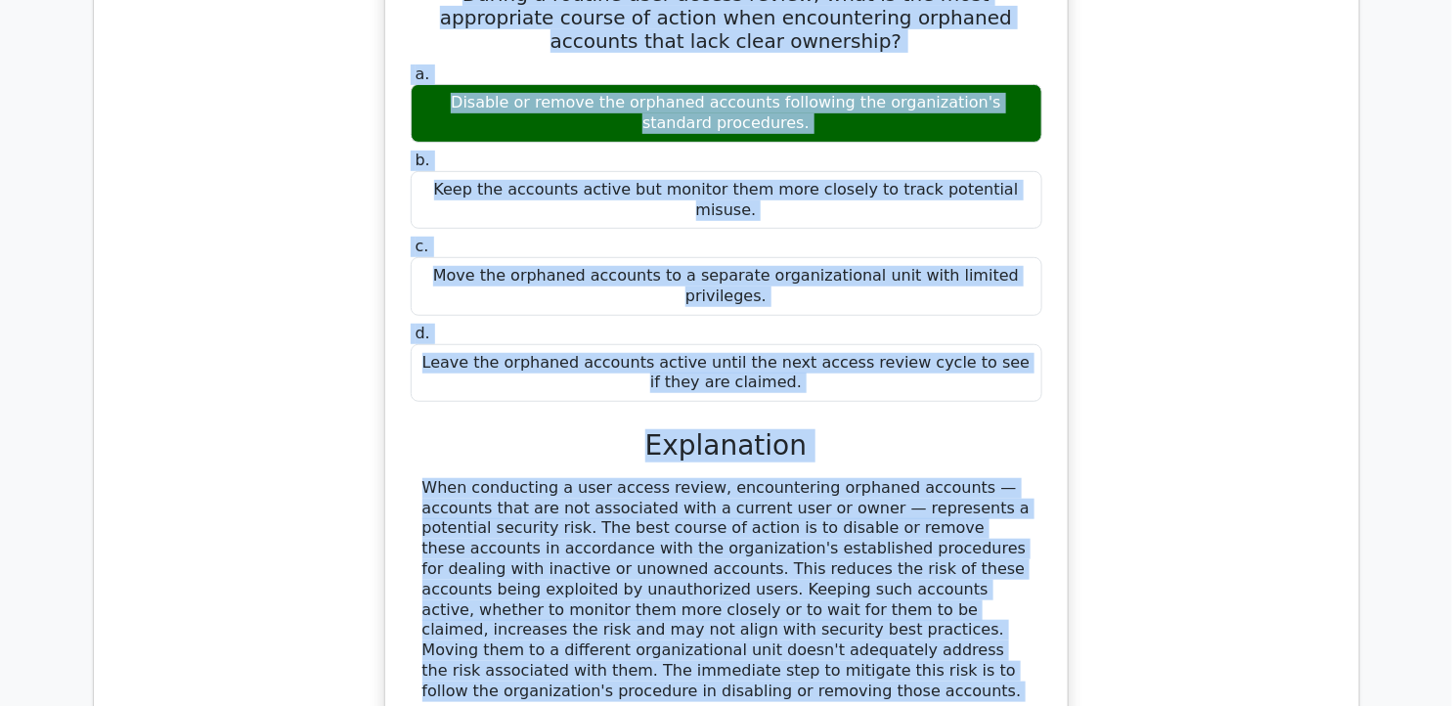
scroll to position [5587, 0]
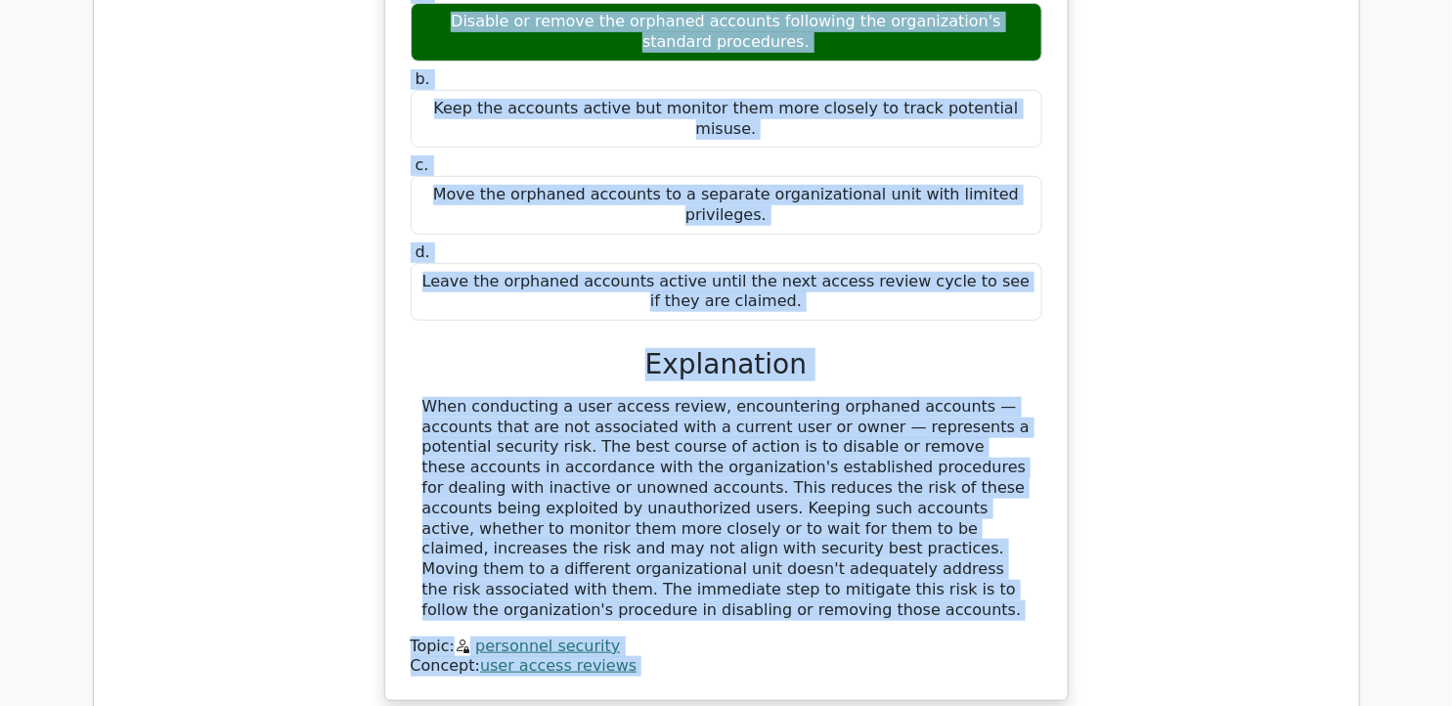
drag, startPoint x: 436, startPoint y: 395, endPoint x: 841, endPoint y: 177, distance: 459.7
click at [841, 177] on div "During a routine user access review, what is the most appropriate course of act…" at bounding box center [726, 285] width 667 height 815
copy div "During a routine user access review, what is the most appropriate course of act…"
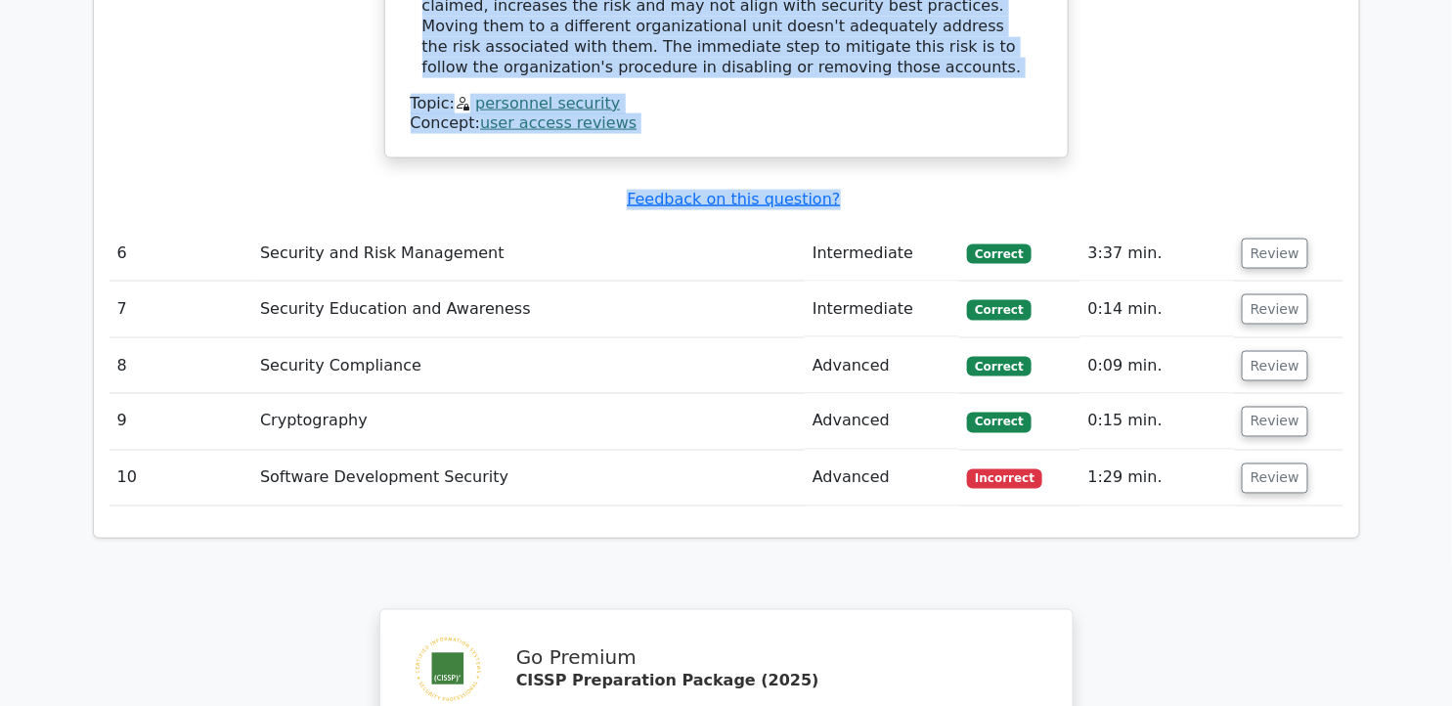
scroll to position [6152, 0]
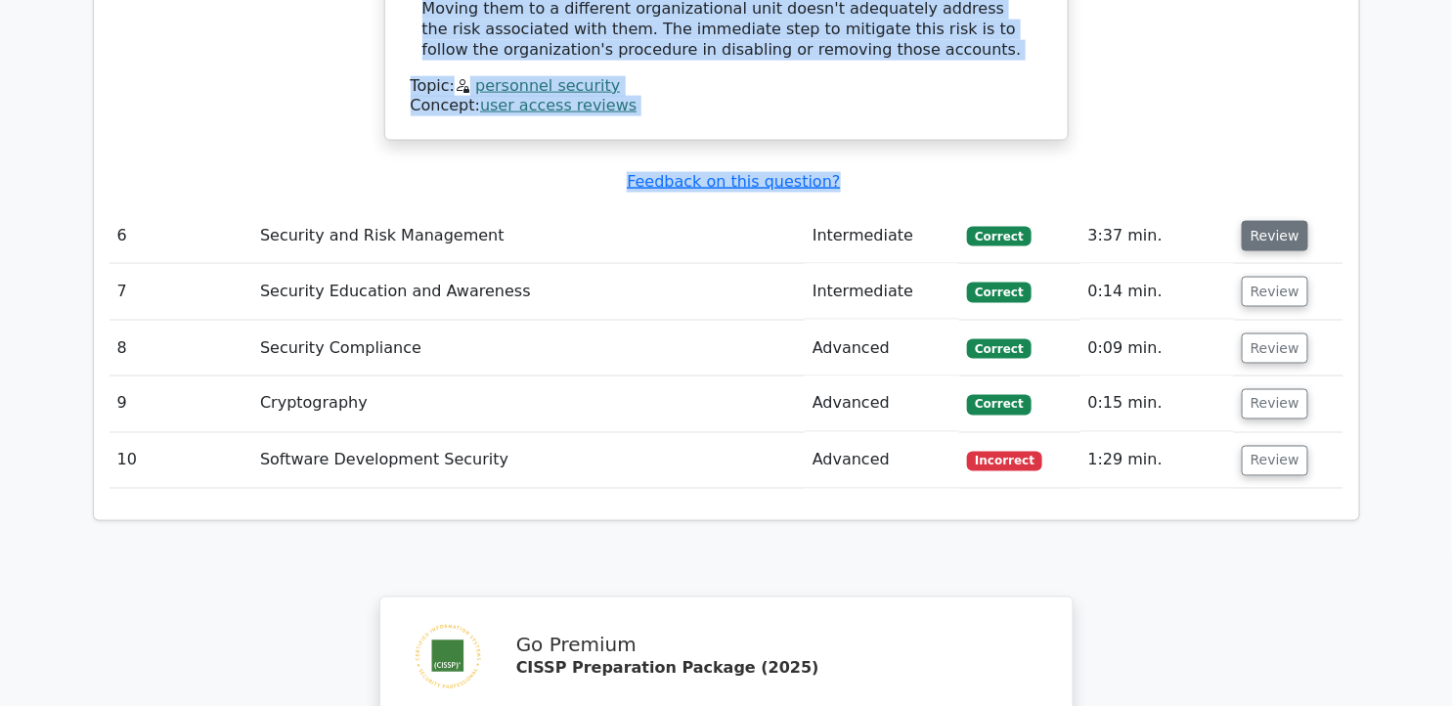
click at [1258, 221] on button "Review" at bounding box center [1275, 236] width 66 height 30
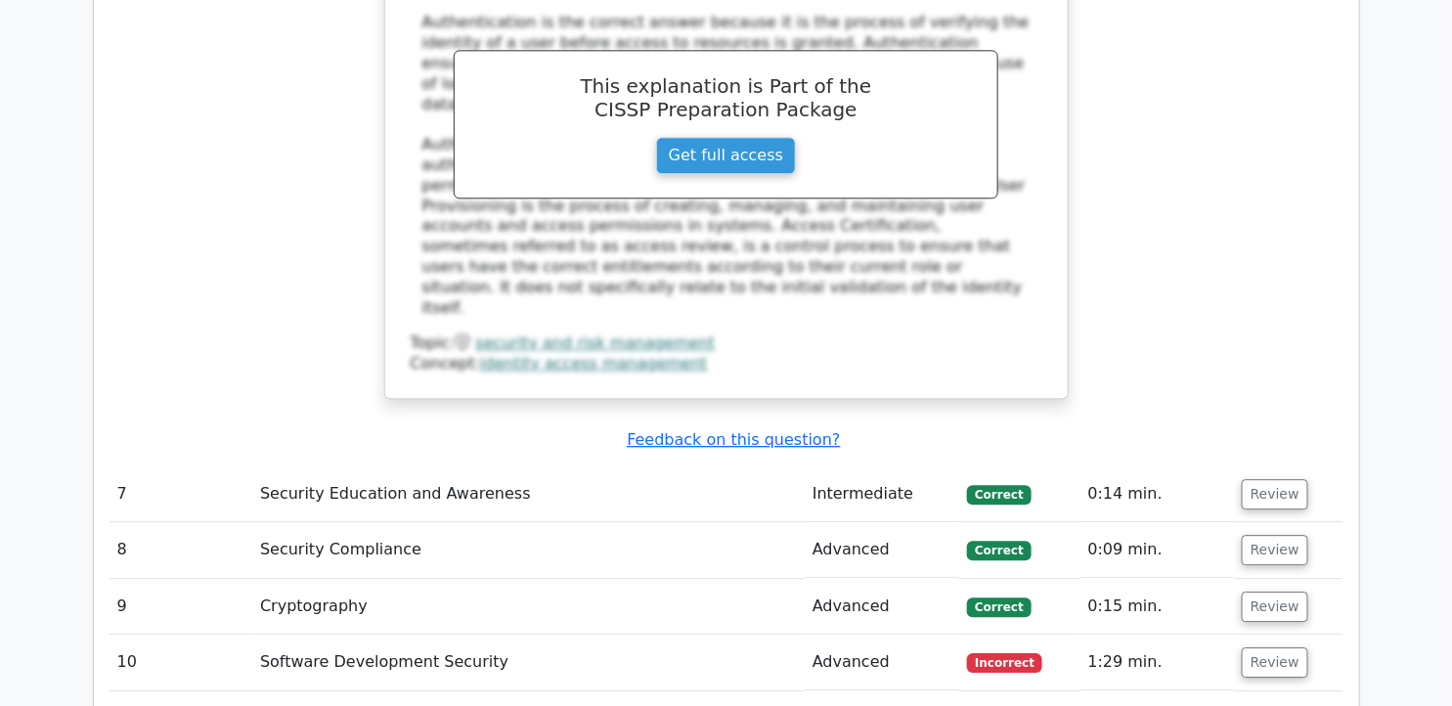
scroll to position [6893, 0]
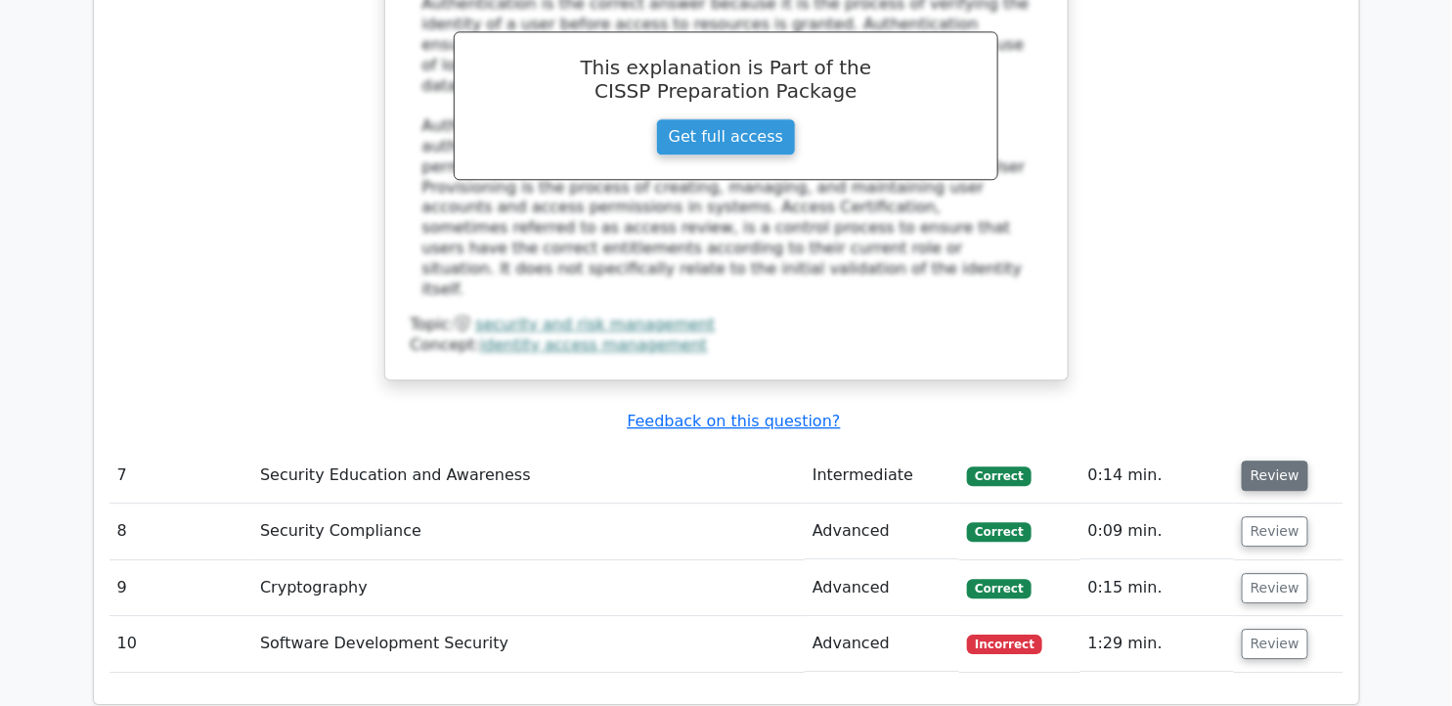
click at [1276, 460] on button "Review" at bounding box center [1275, 475] width 66 height 30
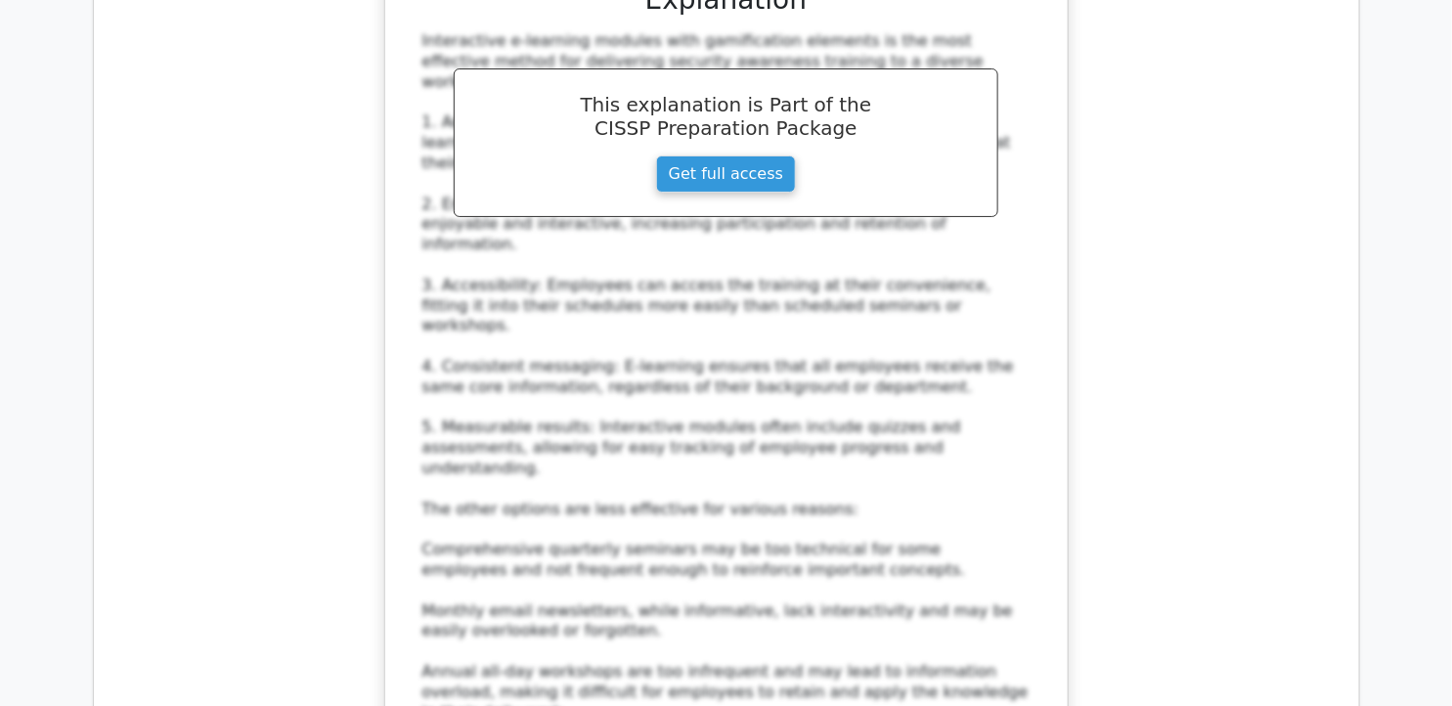
scroll to position [7847, 0]
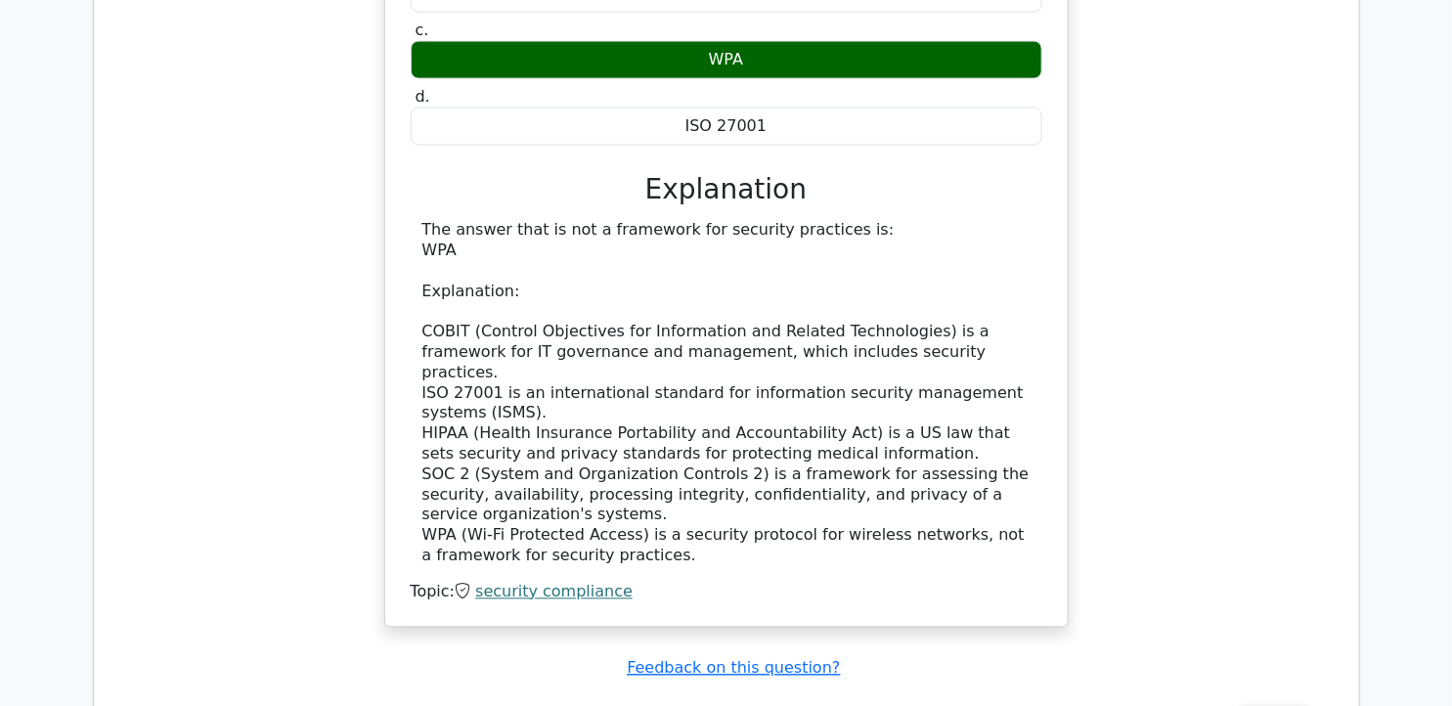
scroll to position [8991, 0]
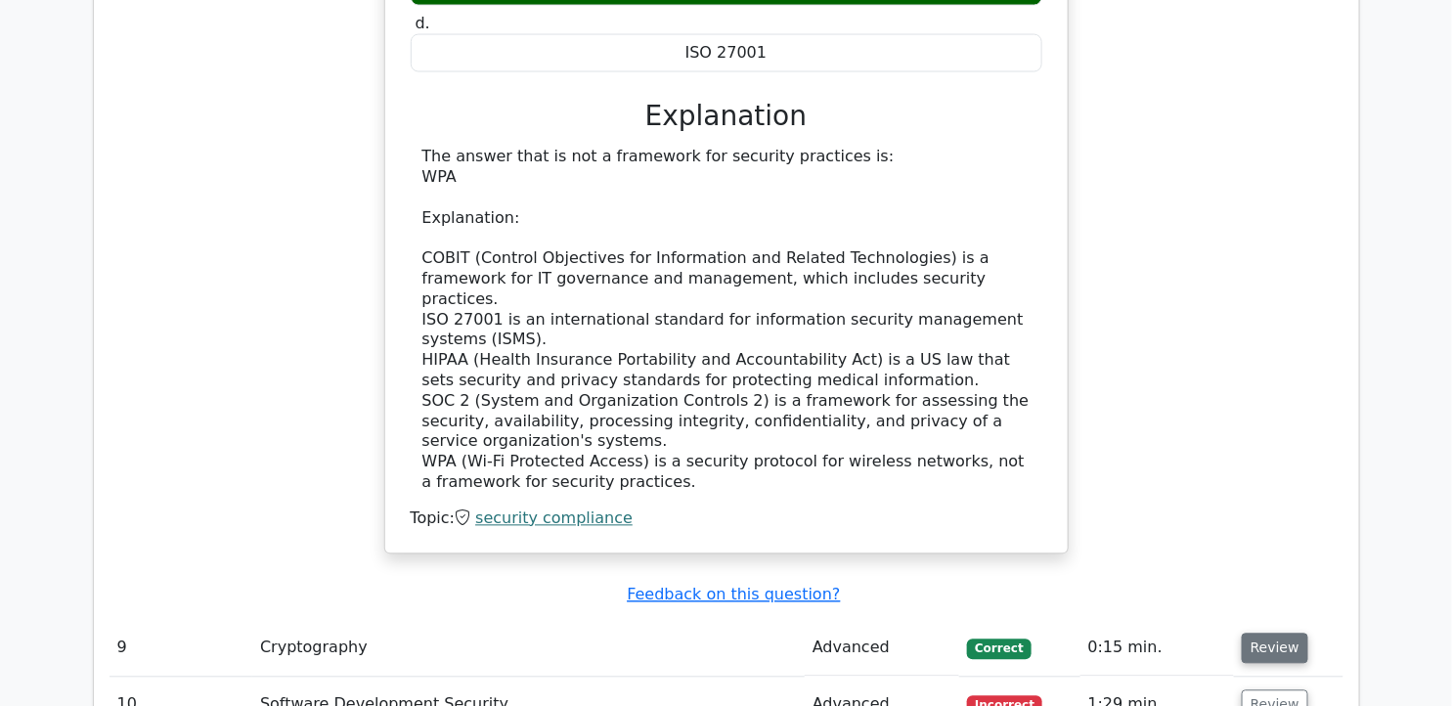
click at [1273, 634] on button "Review" at bounding box center [1275, 649] width 66 height 30
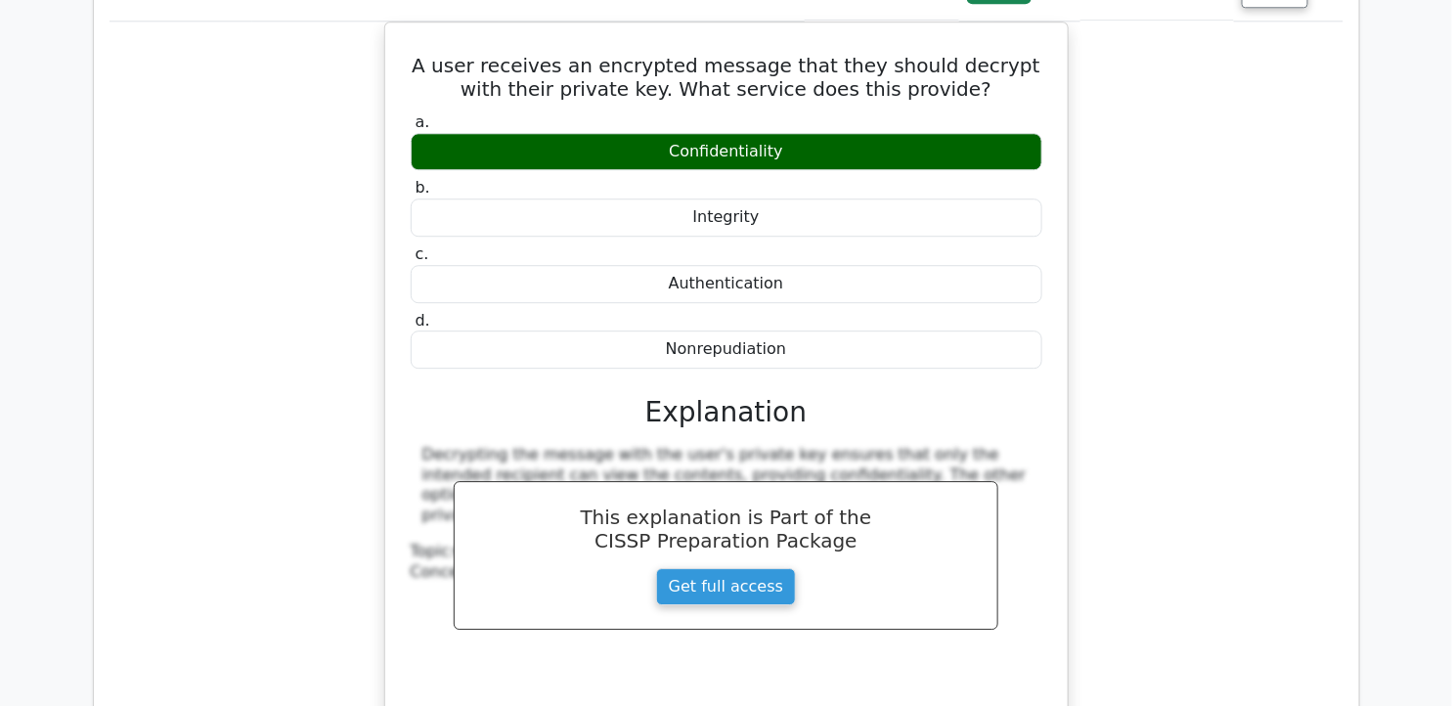
scroll to position [9670, 0]
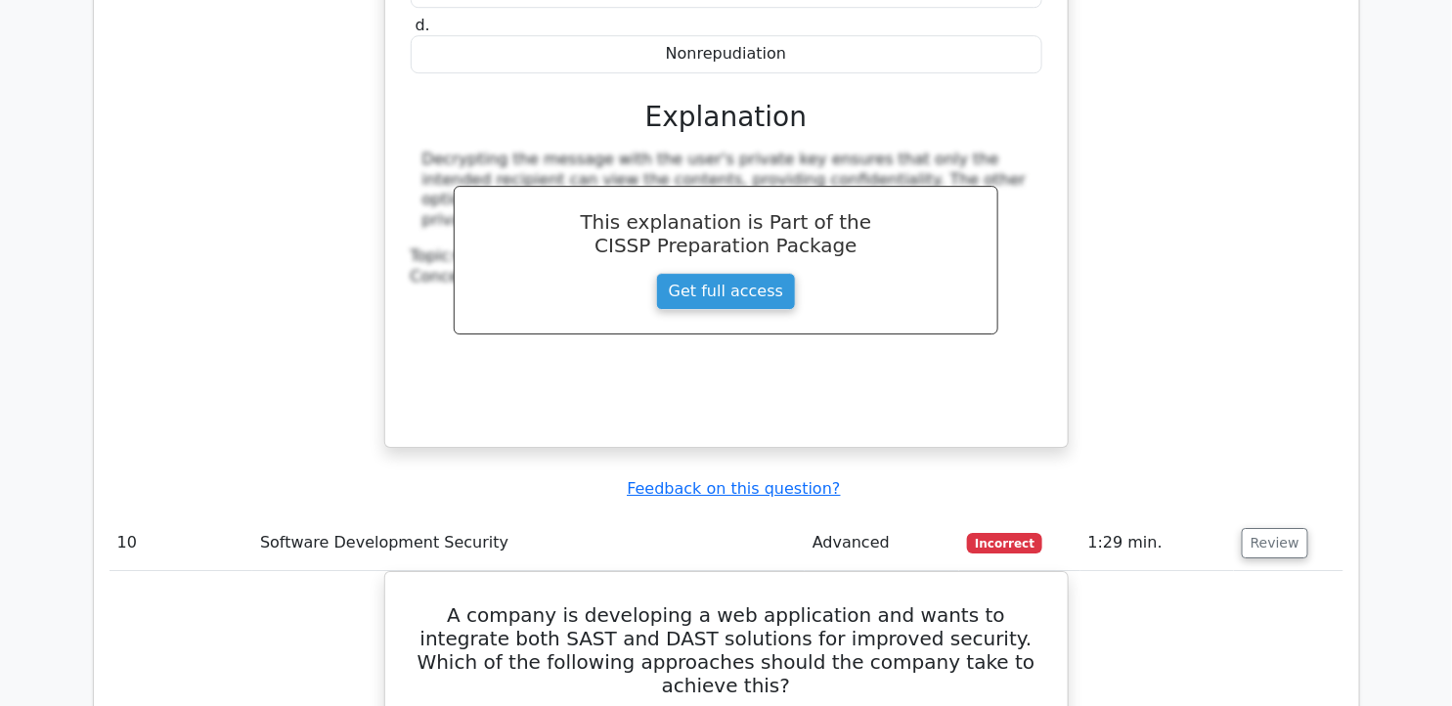
scroll to position [10005, 0]
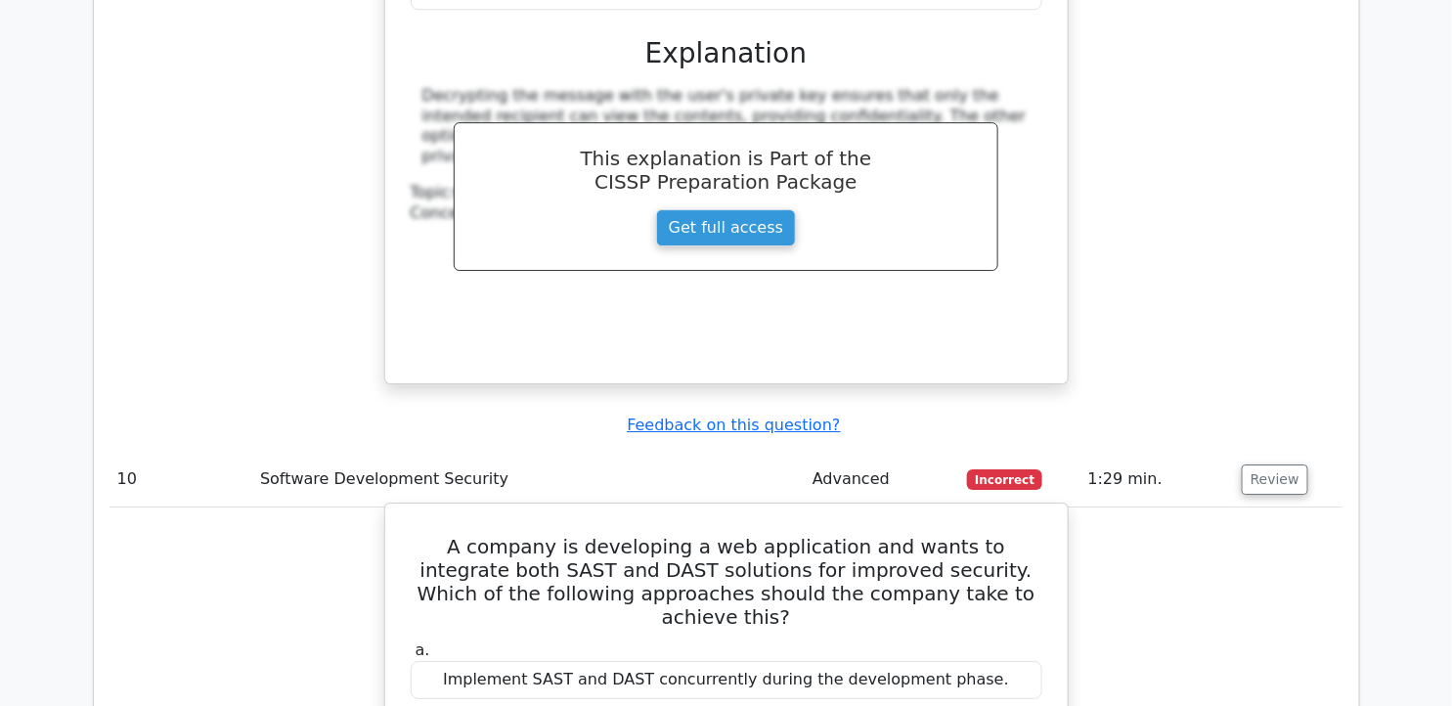
drag, startPoint x: 434, startPoint y: 217, endPoint x: 1021, endPoint y: 525, distance: 662.5
copy div "A company is developing a web application and wants to integrate both SAST and …"
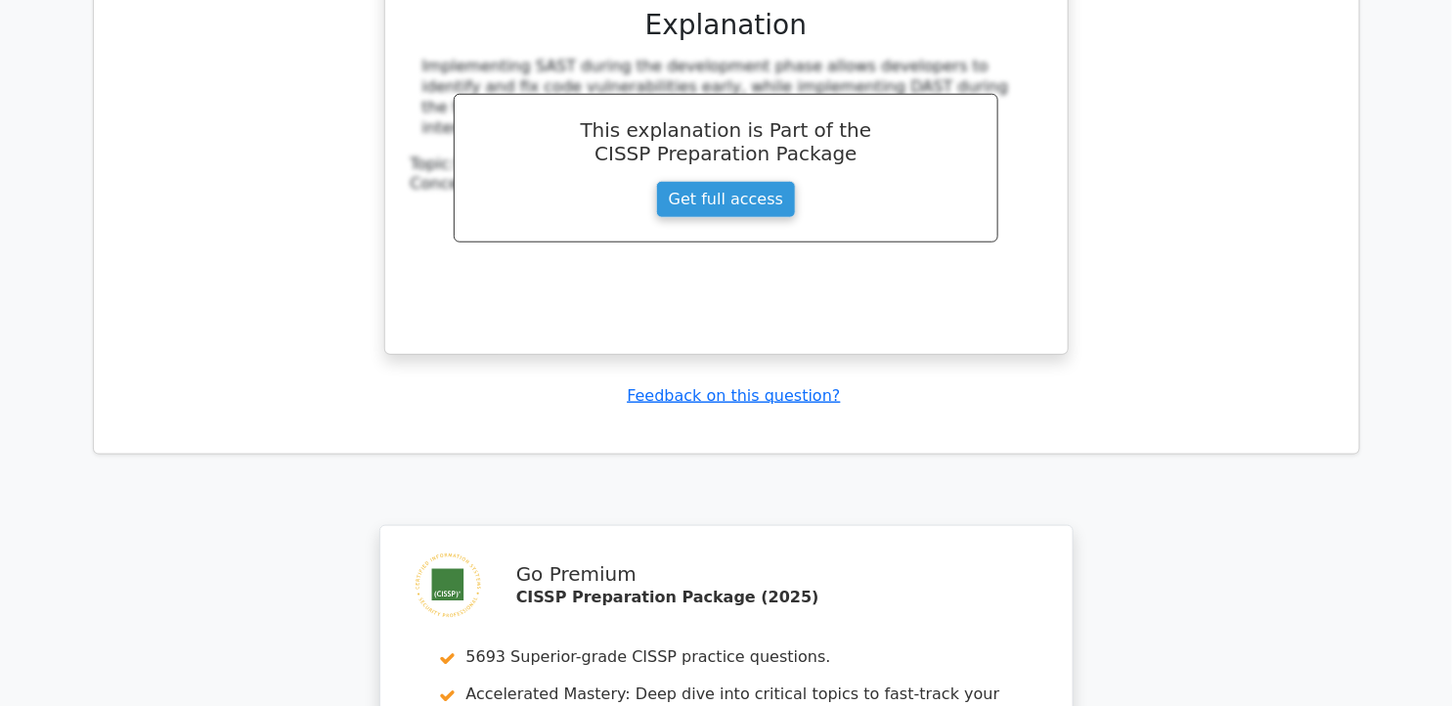
scroll to position [11032, 0]
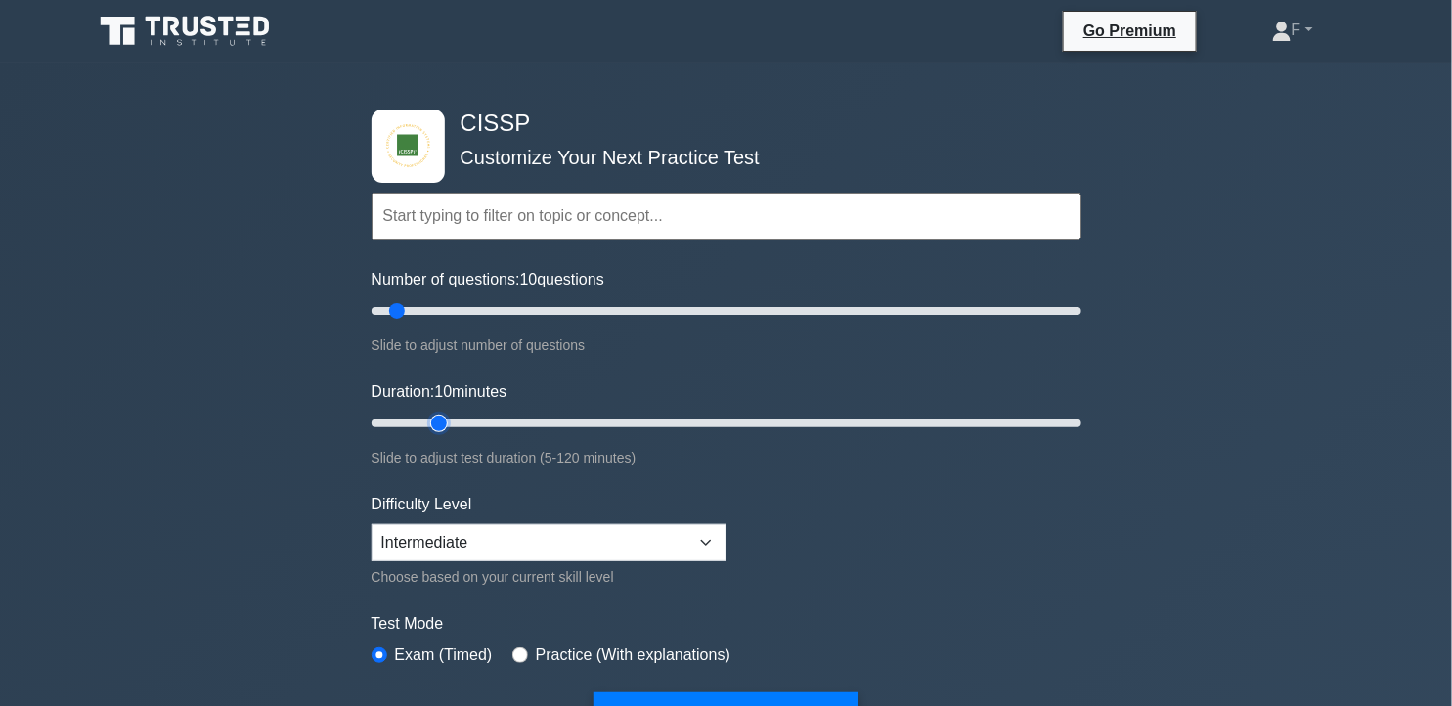
type input "15"
click at [436, 423] on input "Duration: 10 minutes" at bounding box center [727, 423] width 710 height 23
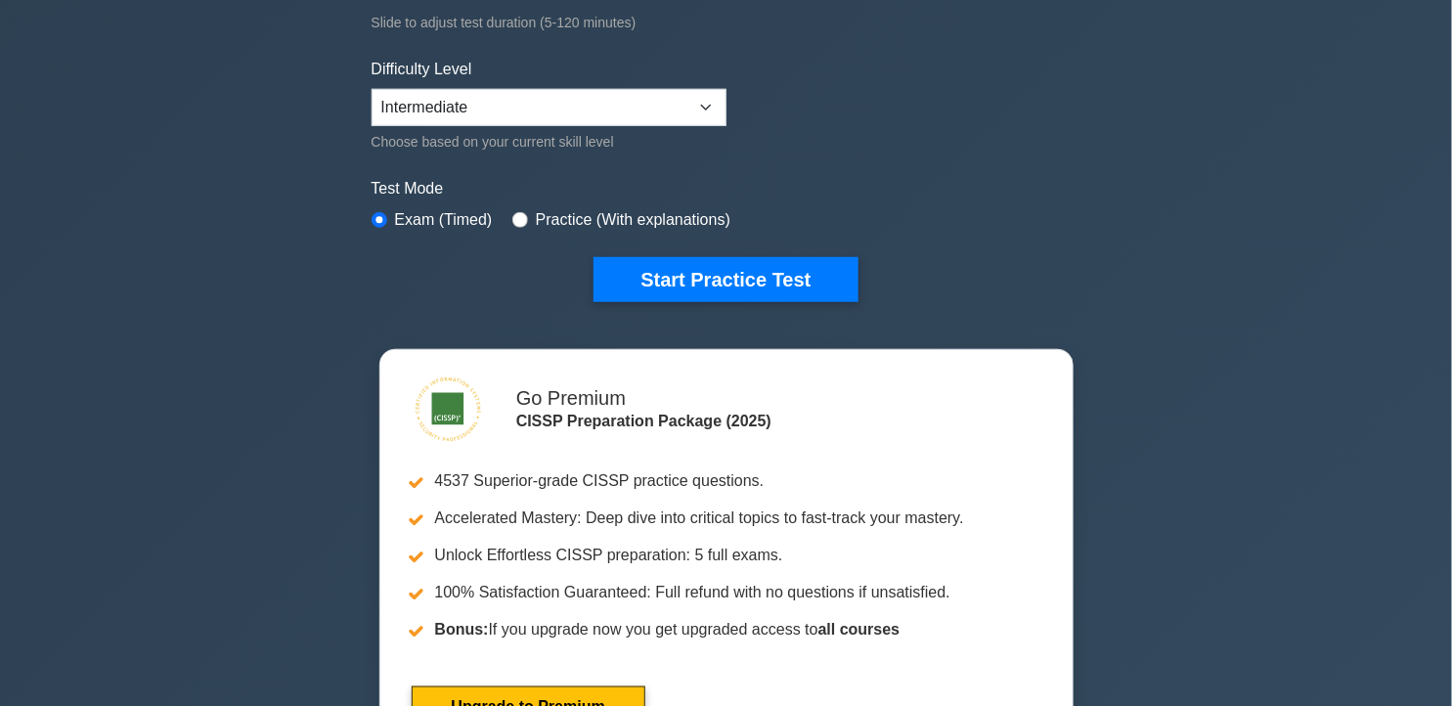
scroll to position [525, 0]
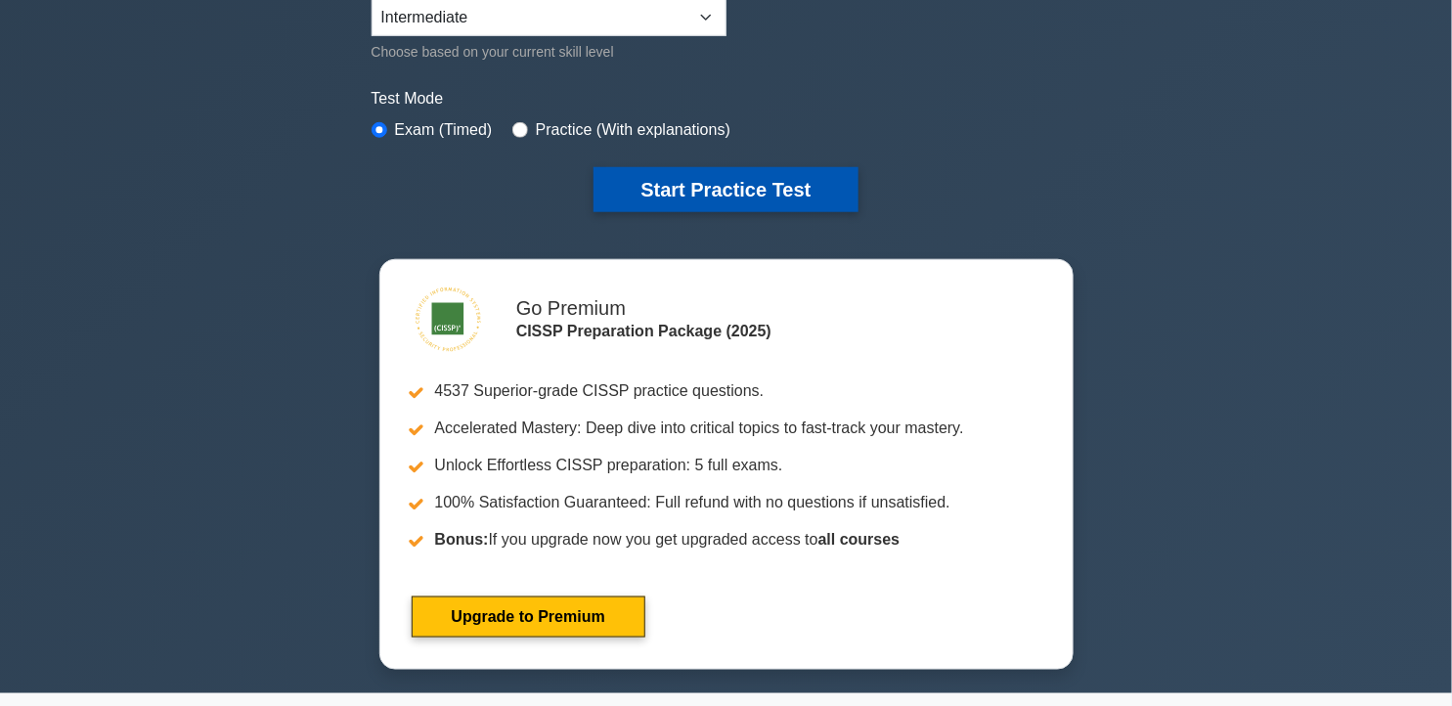
click at [741, 170] on button "Start Practice Test" at bounding box center [725, 189] width 264 height 45
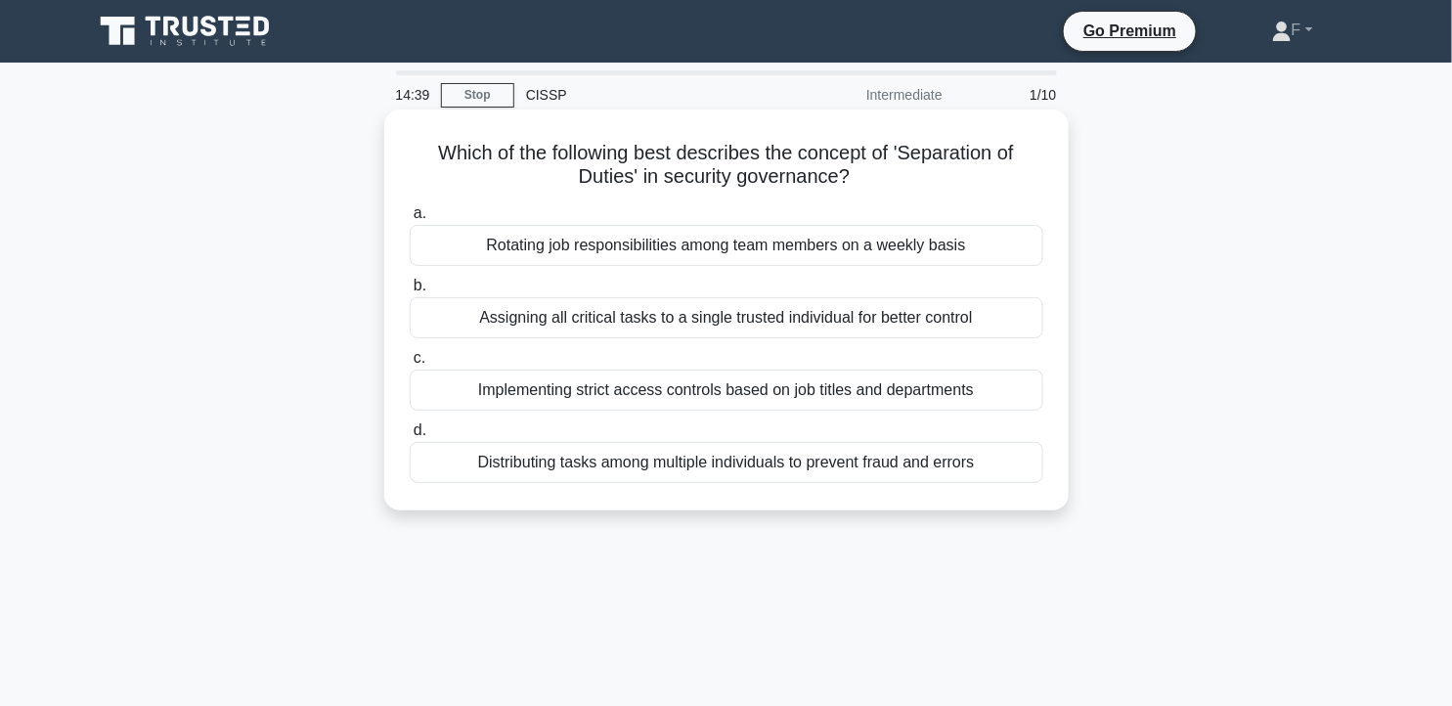
click at [755, 462] on div "Distributing tasks among multiple individuals to prevent fraud and errors" at bounding box center [727, 462] width 634 height 41
click at [410, 437] on input "d. Distributing tasks among multiple individuals to prevent fraud and errors" at bounding box center [410, 430] width 0 height 13
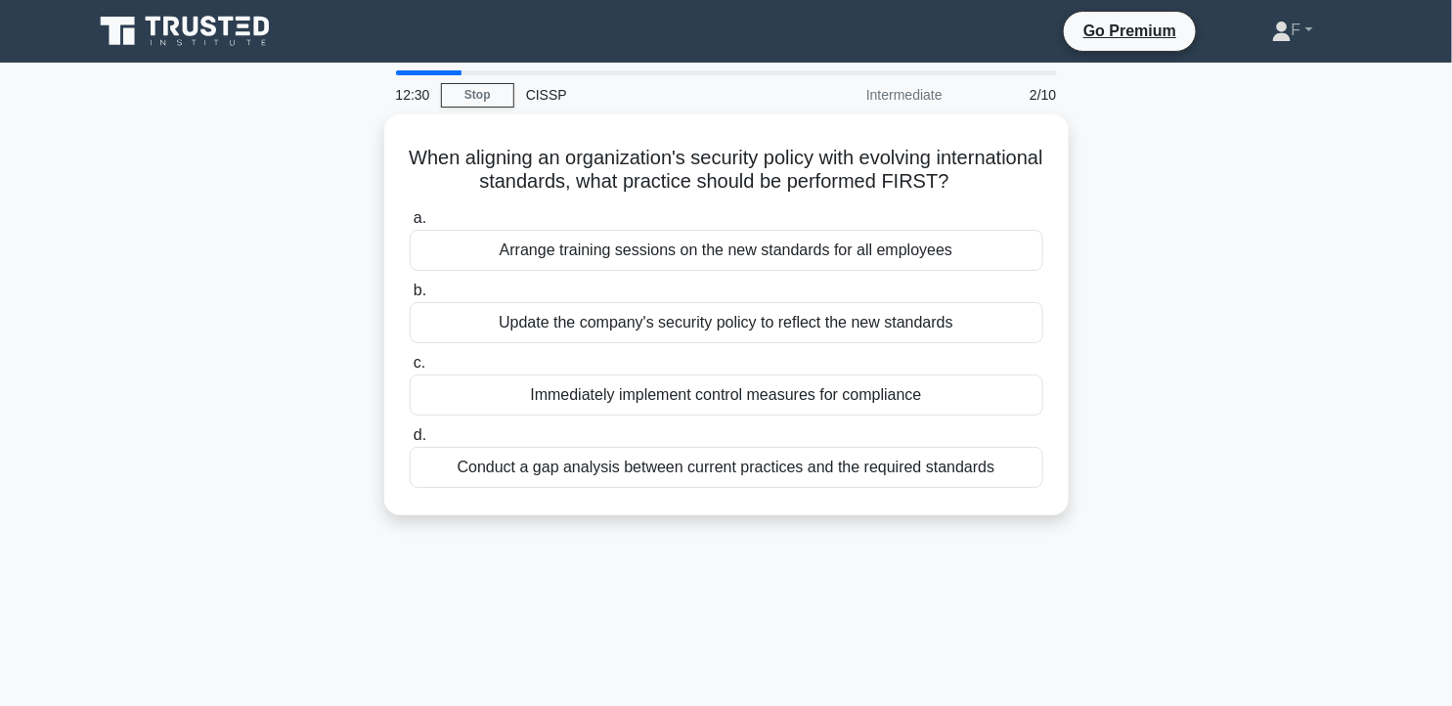
click at [1106, 313] on div "When aligning an organization's security policy with evolving international sta…" at bounding box center [726, 326] width 1291 height 424
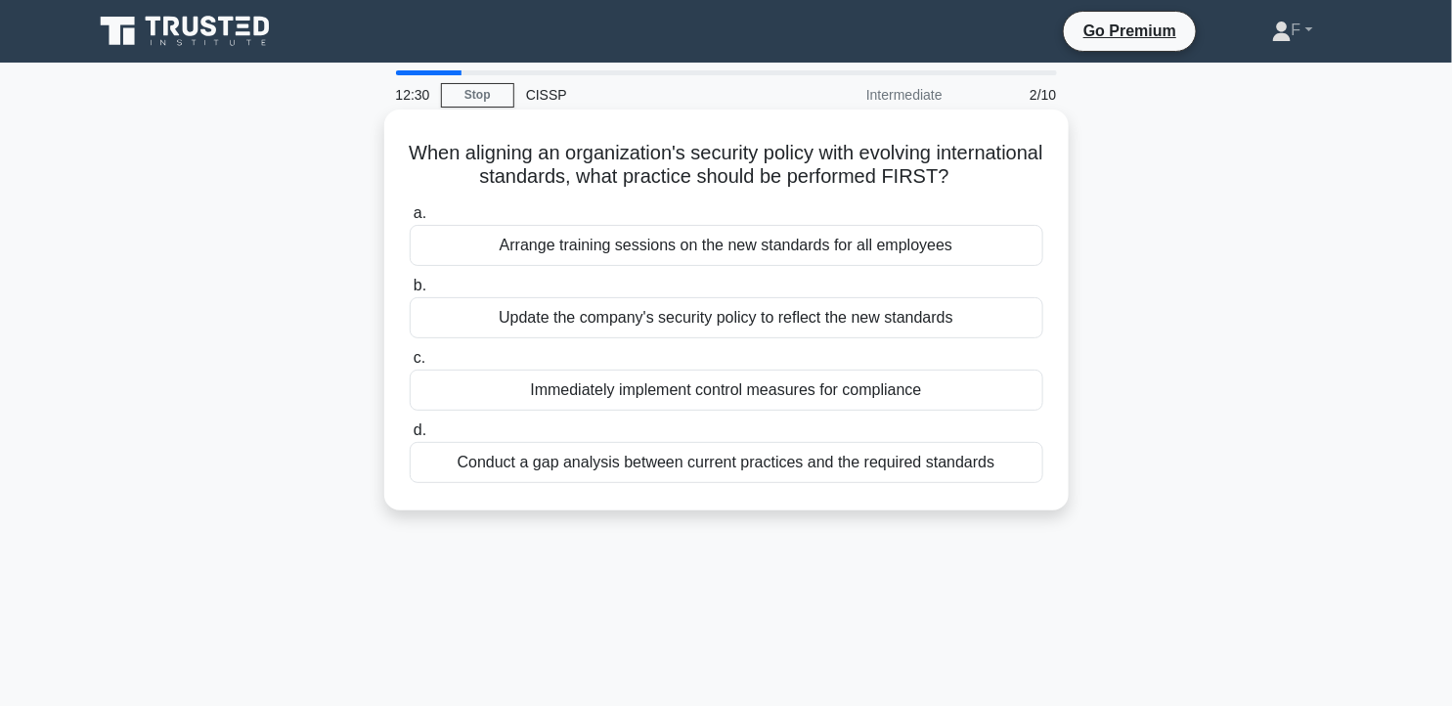
click at [916, 316] on div "Update the company's security policy to reflect the new standards" at bounding box center [727, 317] width 634 height 41
click at [410, 292] on input "b. Update the company's security policy to reflect the new standards" at bounding box center [410, 286] width 0 height 13
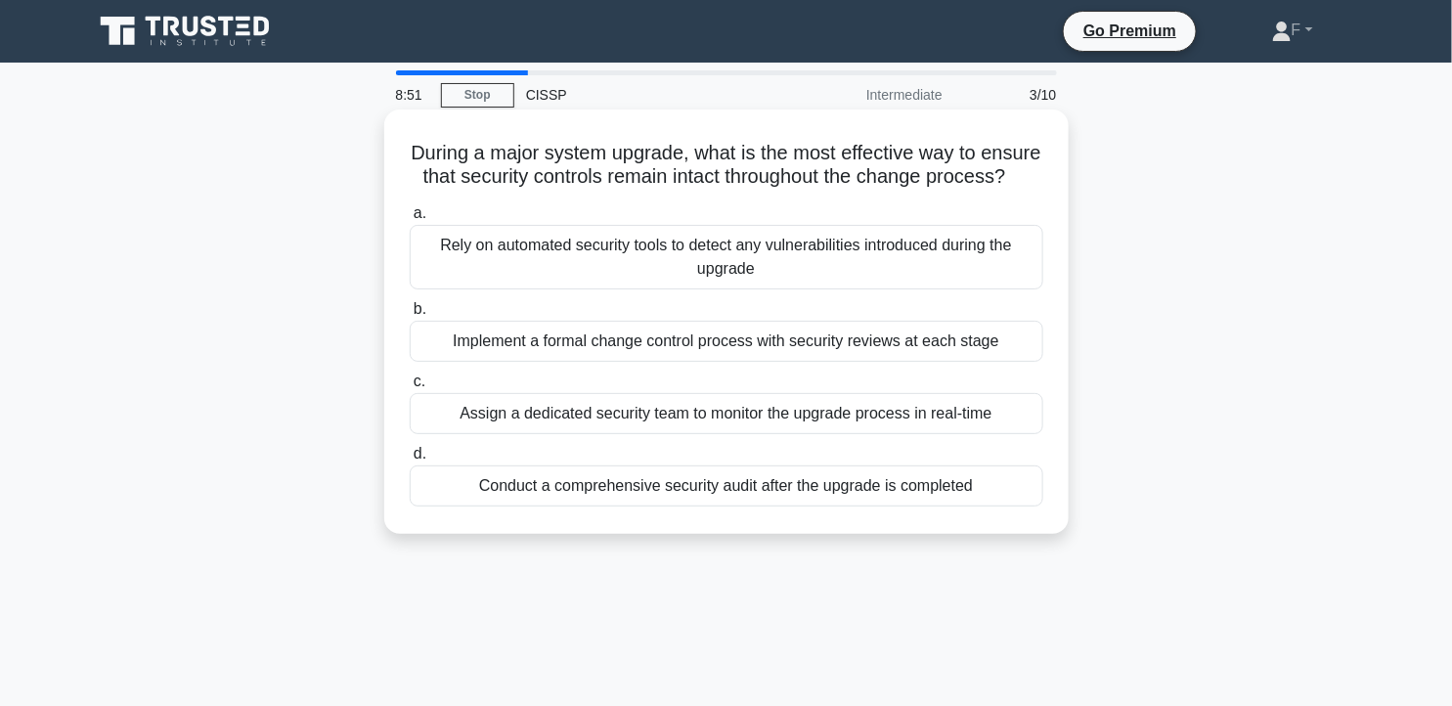
click at [794, 506] on div "Conduct a comprehensive security audit after the upgrade is completed" at bounding box center [727, 485] width 634 height 41
click at [410, 460] on input "d. Conduct a comprehensive security audit after the upgrade is completed" at bounding box center [410, 454] width 0 height 13
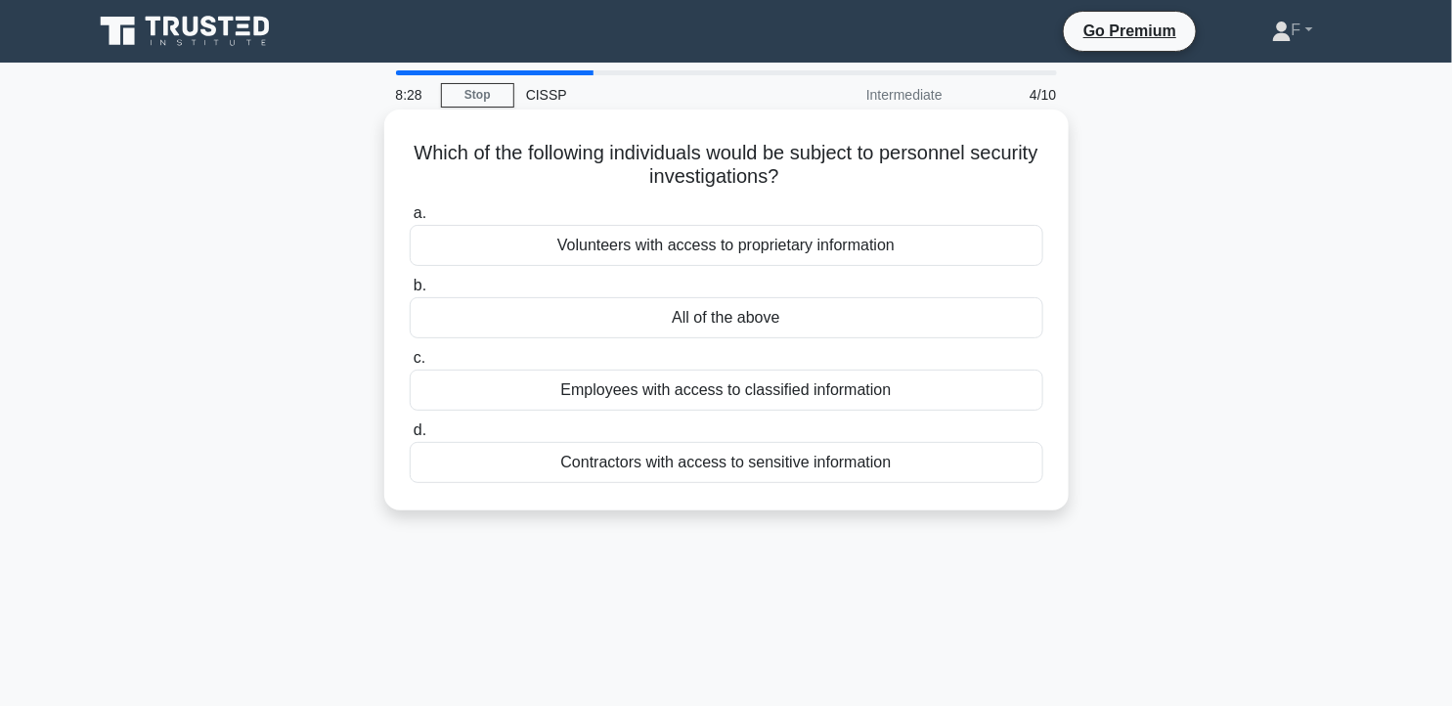
click at [857, 325] on div "All of the above" at bounding box center [727, 317] width 634 height 41
click at [410, 292] on input "b. All of the above" at bounding box center [410, 286] width 0 height 13
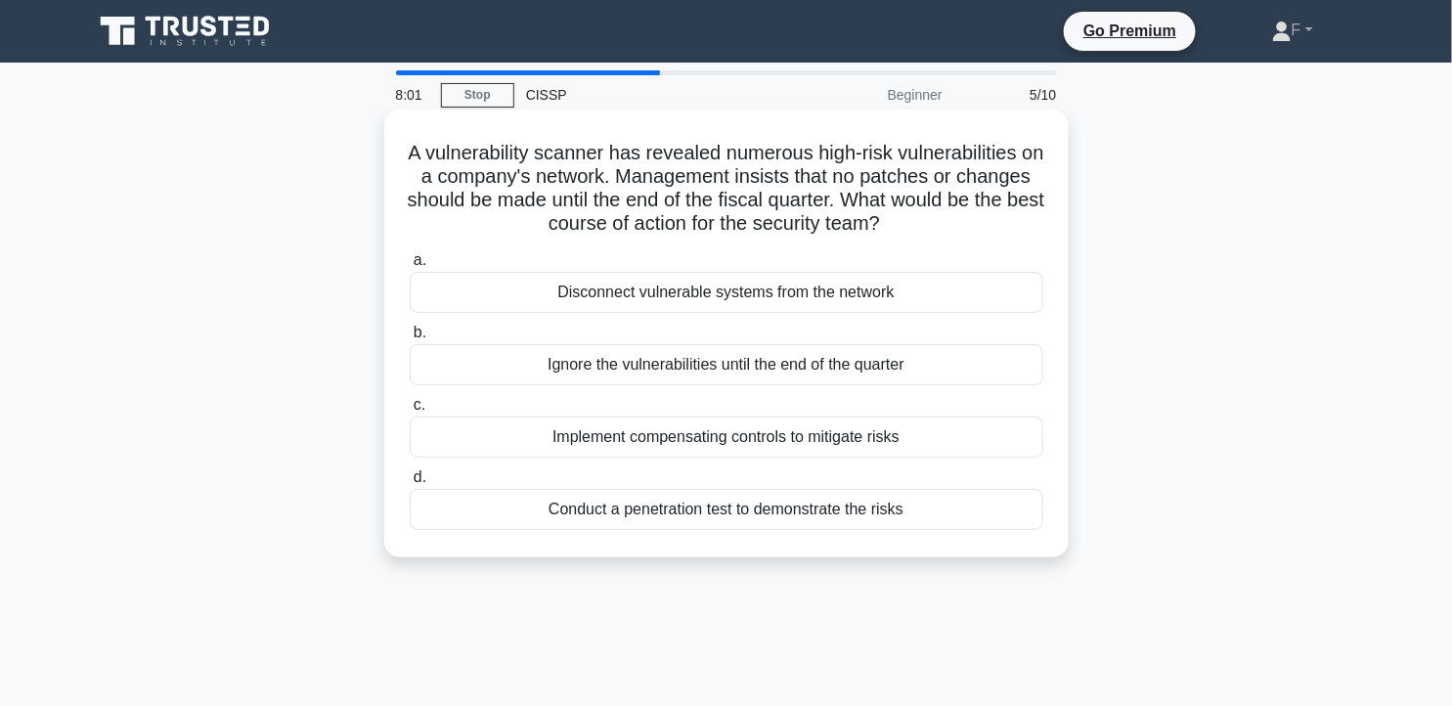
click at [828, 446] on div "Implement compensating controls to mitigate risks" at bounding box center [727, 436] width 634 height 41
click at [410, 412] on input "c. Implement compensating controls to mitigate risks" at bounding box center [410, 405] width 0 height 13
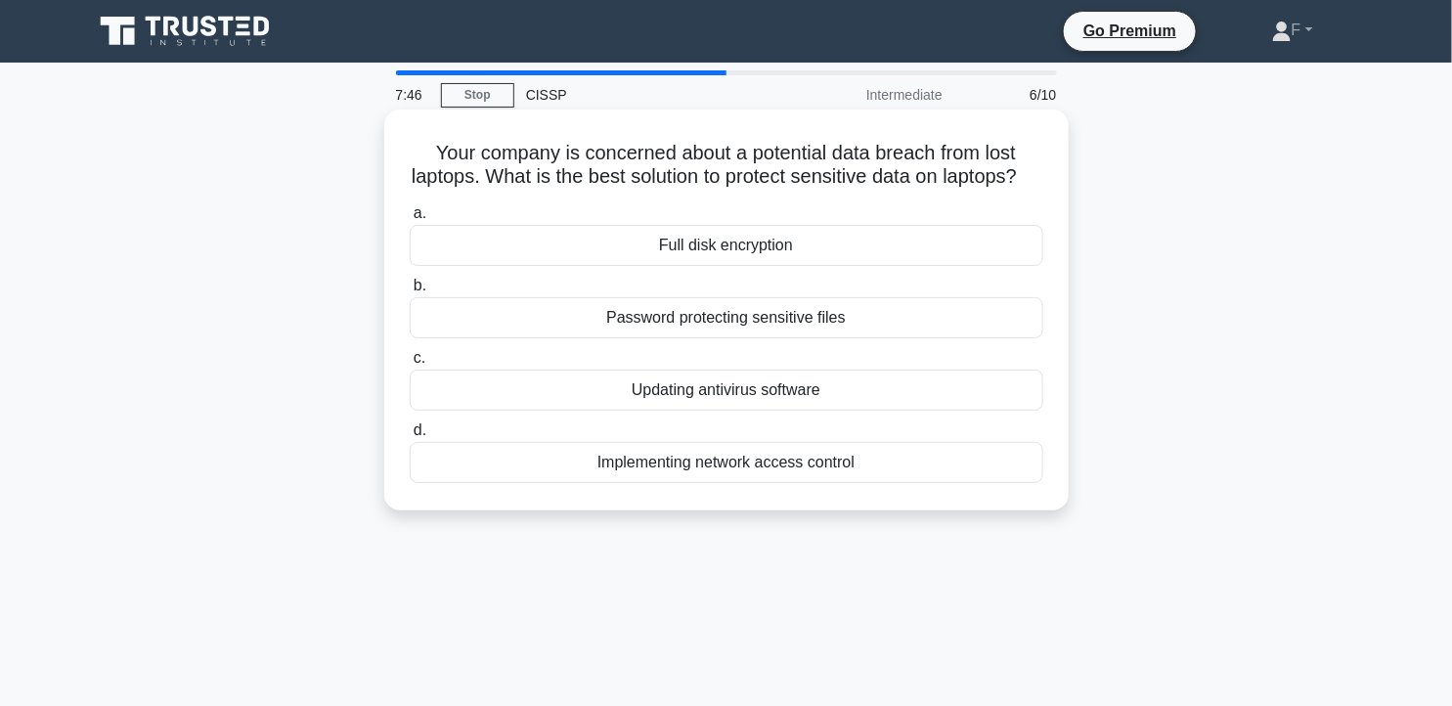
click at [794, 262] on div "Full disk encryption" at bounding box center [727, 245] width 634 height 41
click at [410, 220] on input "a. Full disk encryption" at bounding box center [410, 213] width 0 height 13
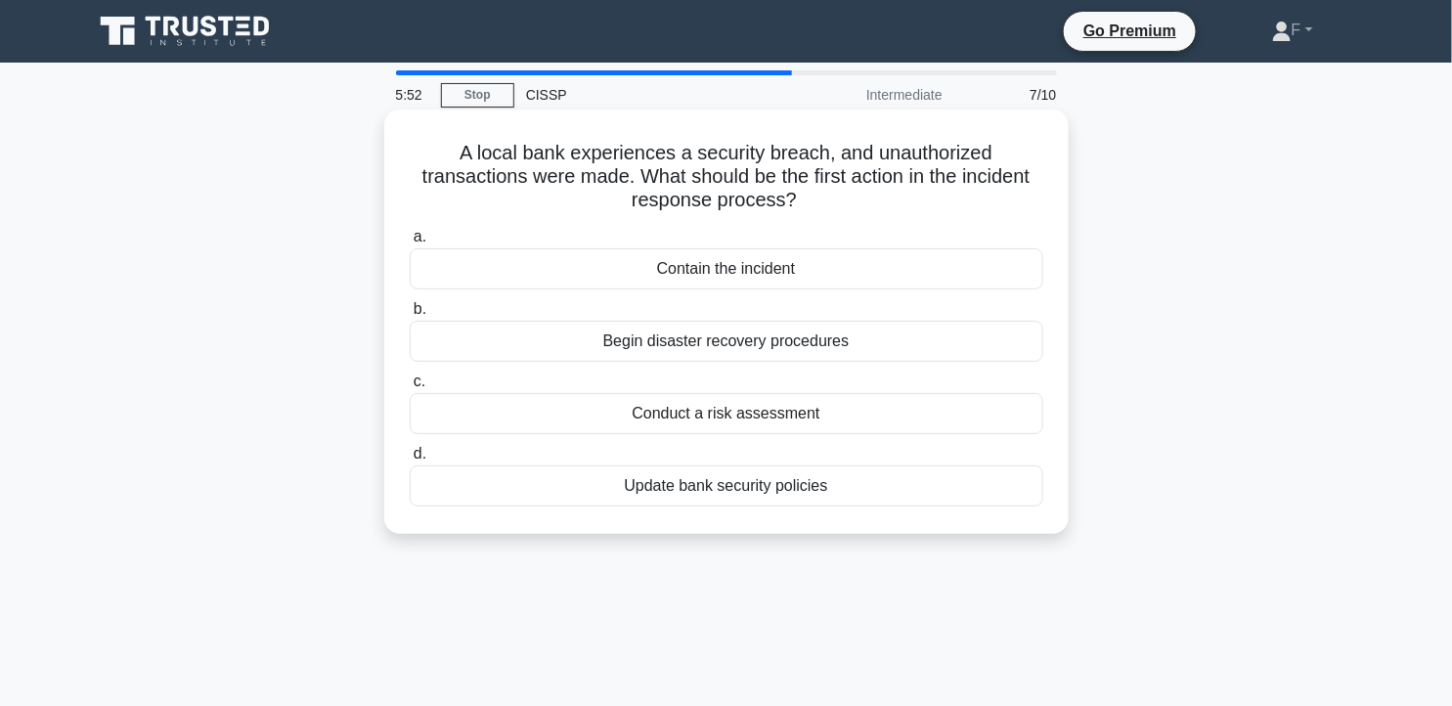
click at [772, 271] on div "Contain the incident" at bounding box center [727, 268] width 634 height 41
click at [410, 243] on input "a. Contain the incident" at bounding box center [410, 237] width 0 height 13
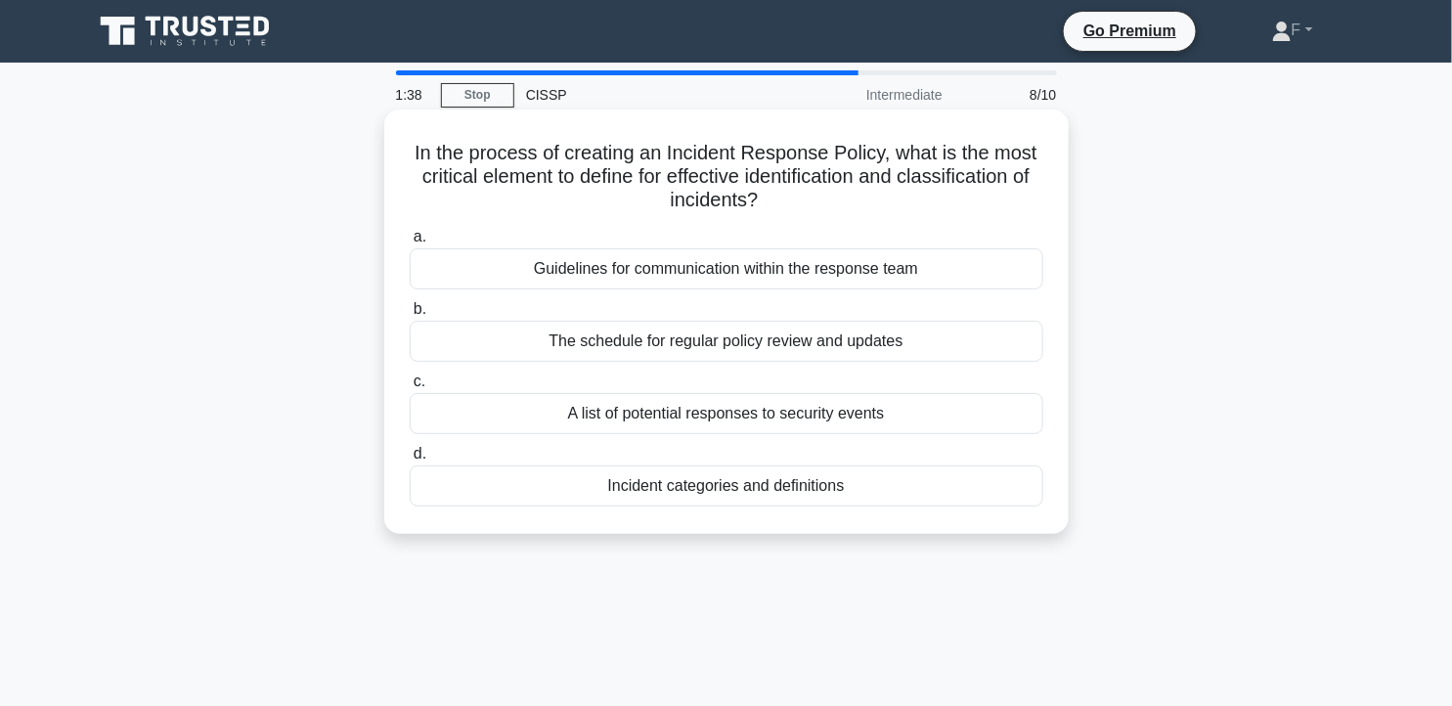
click at [666, 416] on div "A list of potential responses to security events" at bounding box center [727, 413] width 634 height 41
click at [410, 388] on input "c. A list of potential responses to security events" at bounding box center [410, 381] width 0 height 13
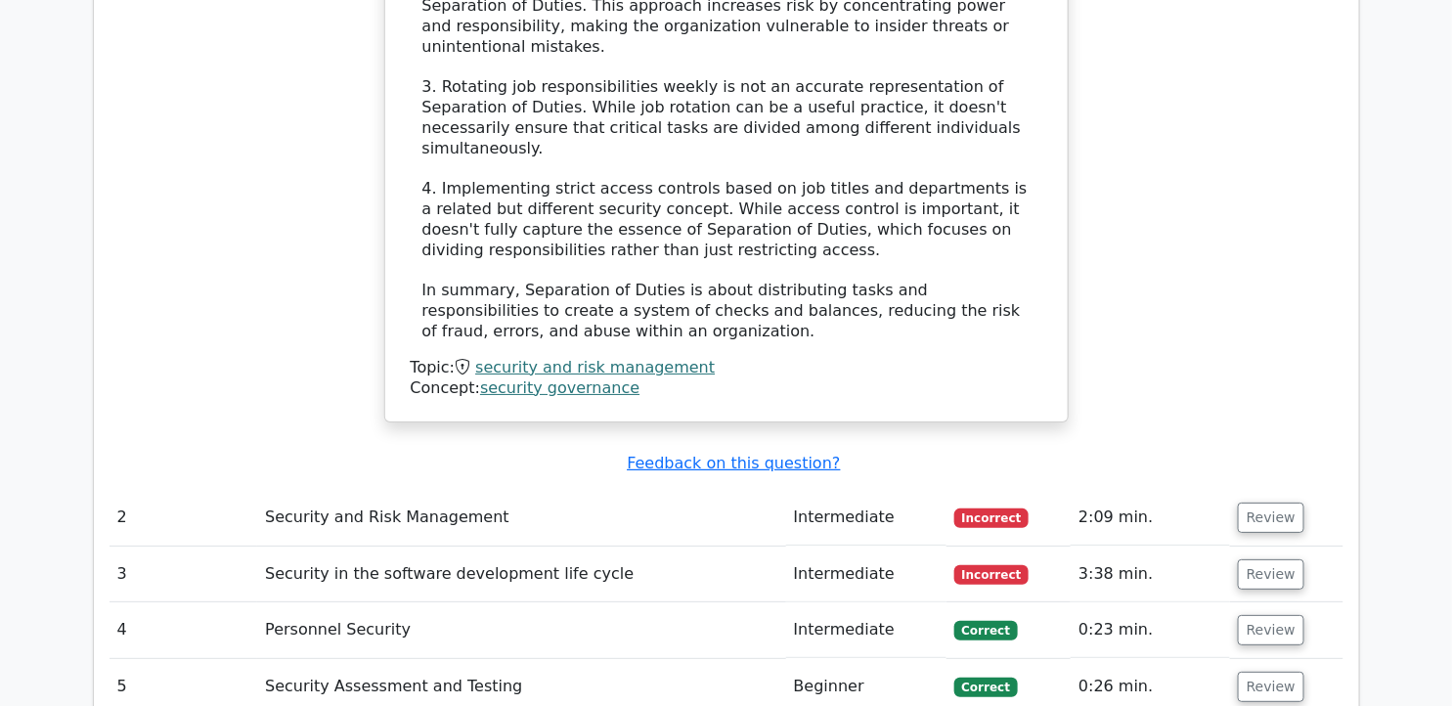
scroll to position [2536, 0]
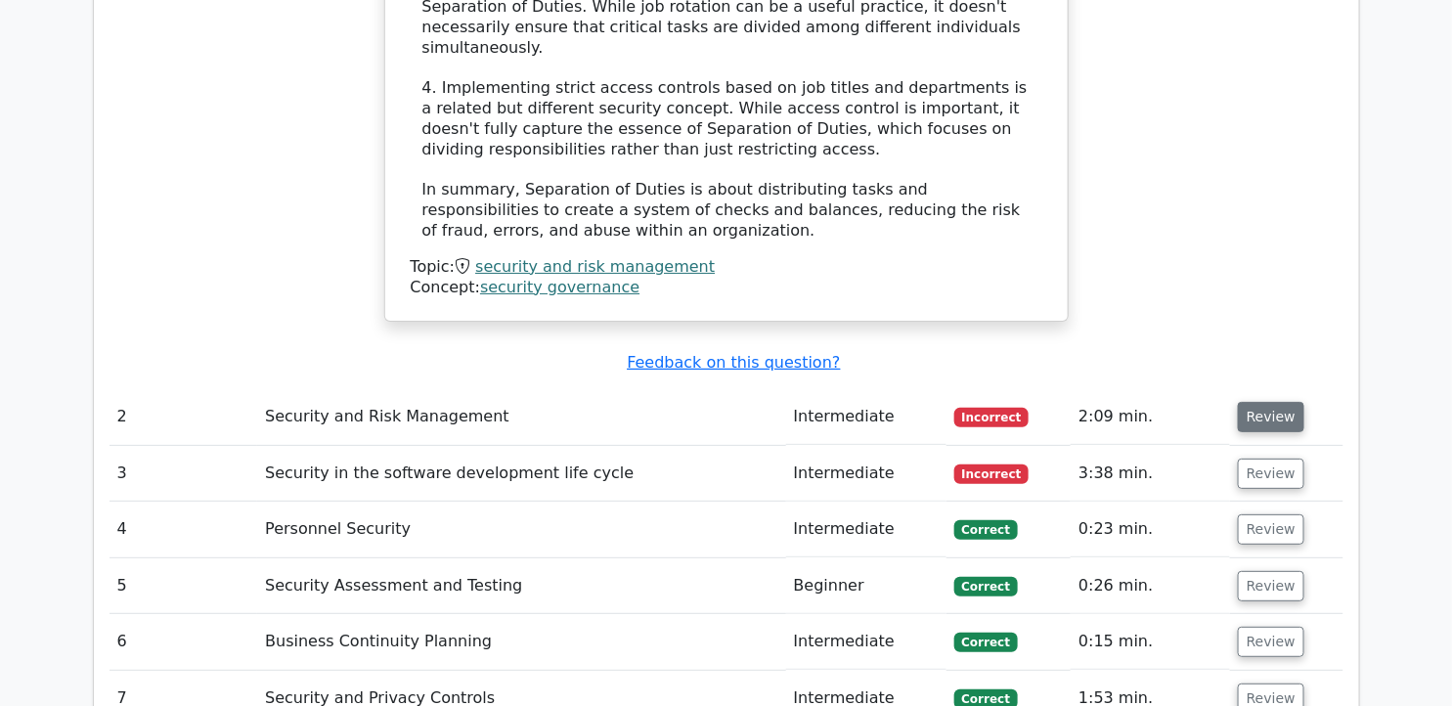
click at [1262, 402] on button "Review" at bounding box center [1271, 417] width 66 height 30
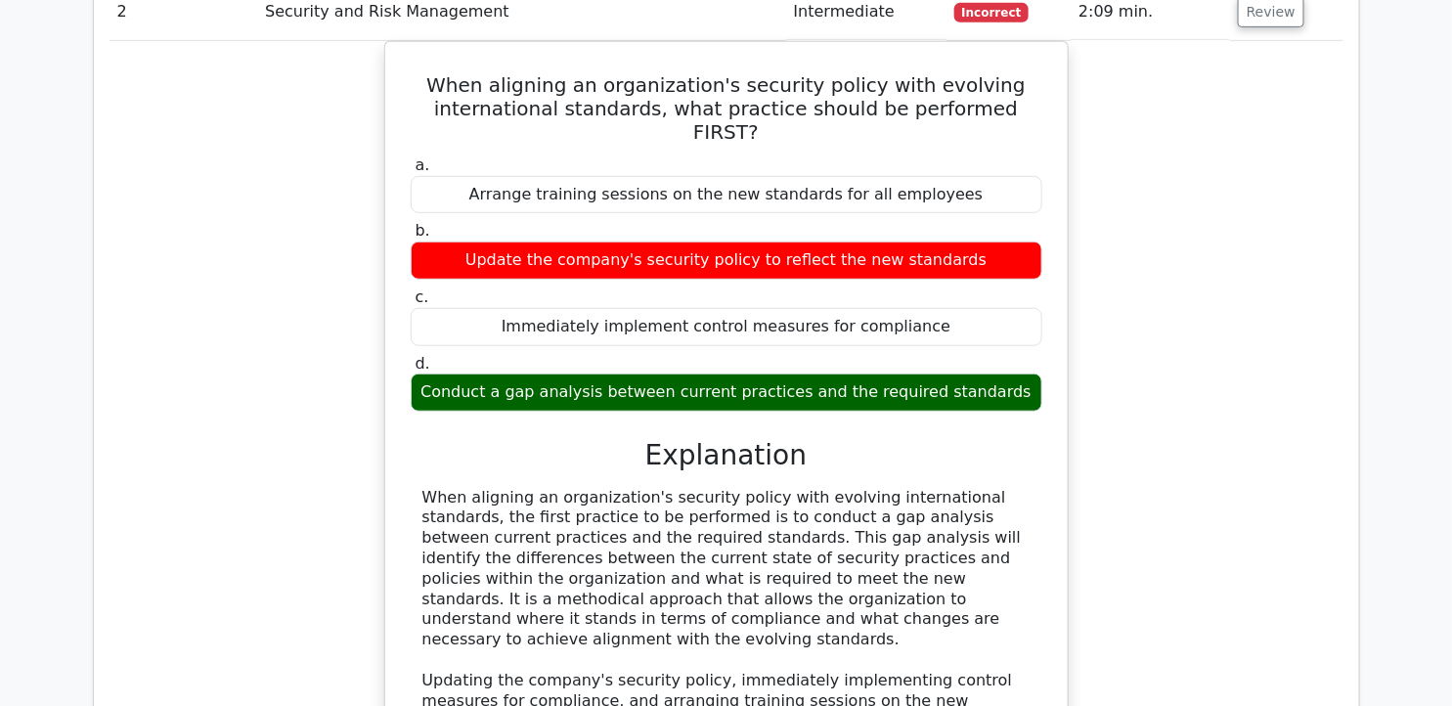
scroll to position [2954, 0]
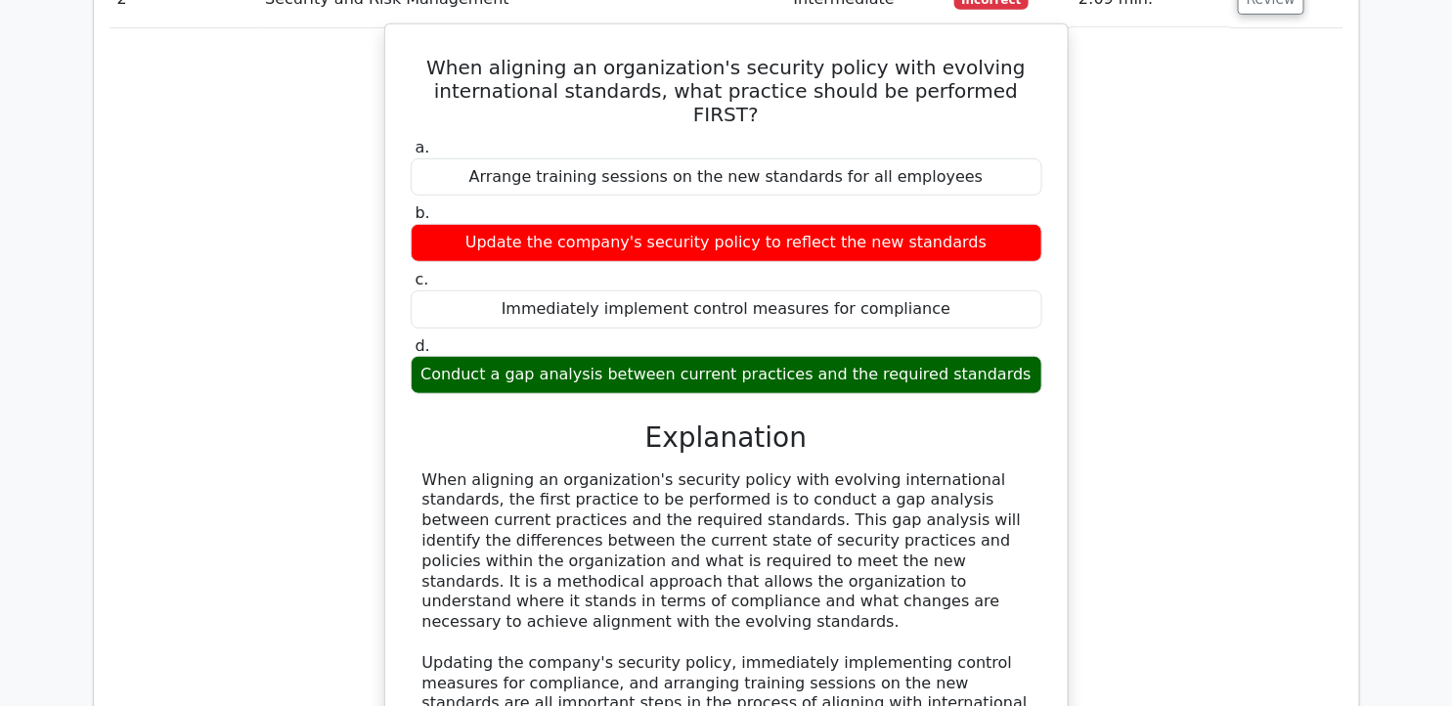
drag, startPoint x: 416, startPoint y: 352, endPoint x: 880, endPoint y: 482, distance: 481.3
click at [880, 482] on div "When aligning an organization's security policy with evolving international sta…" at bounding box center [727, 663] width 632 height 386
copy div "When aligning an organization's security policy with evolving international sta…"
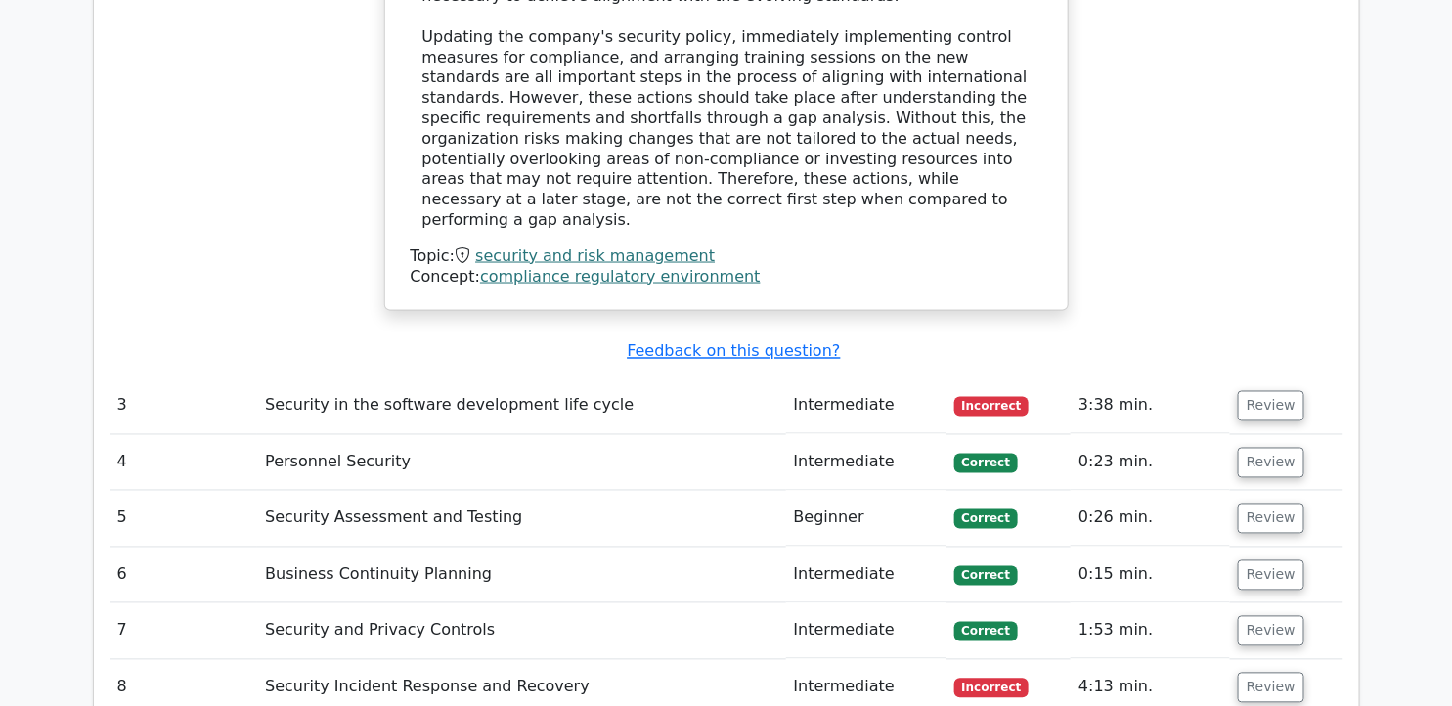
scroll to position [3613, 0]
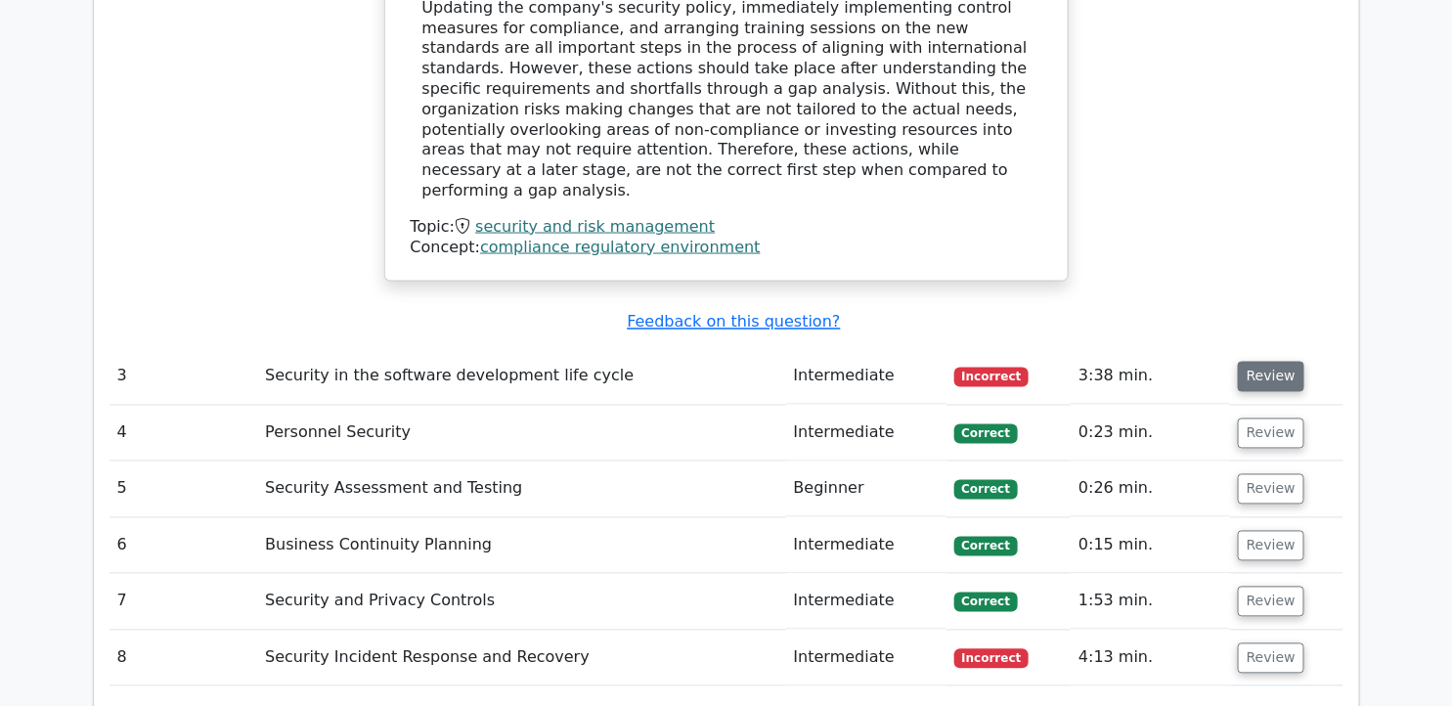
click at [1264, 362] on button "Review" at bounding box center [1271, 377] width 66 height 30
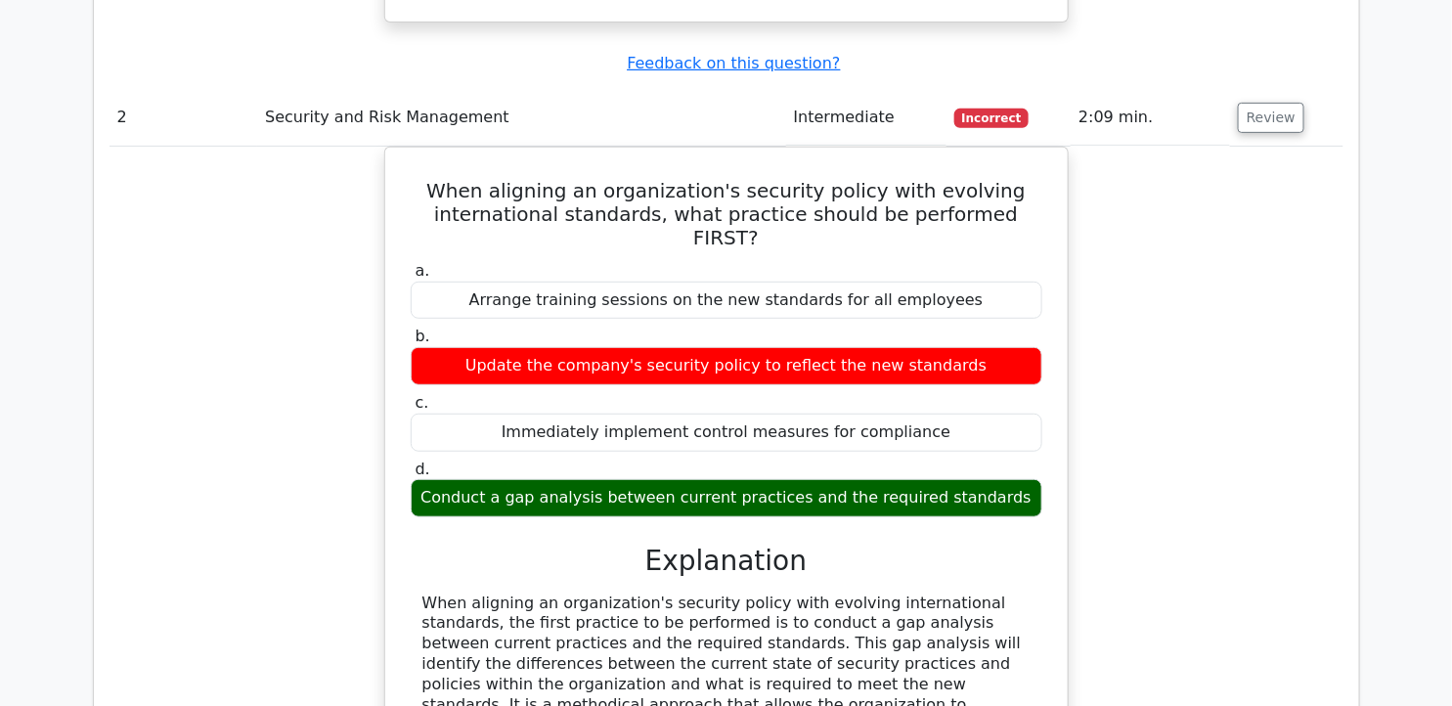
scroll to position [2870, 0]
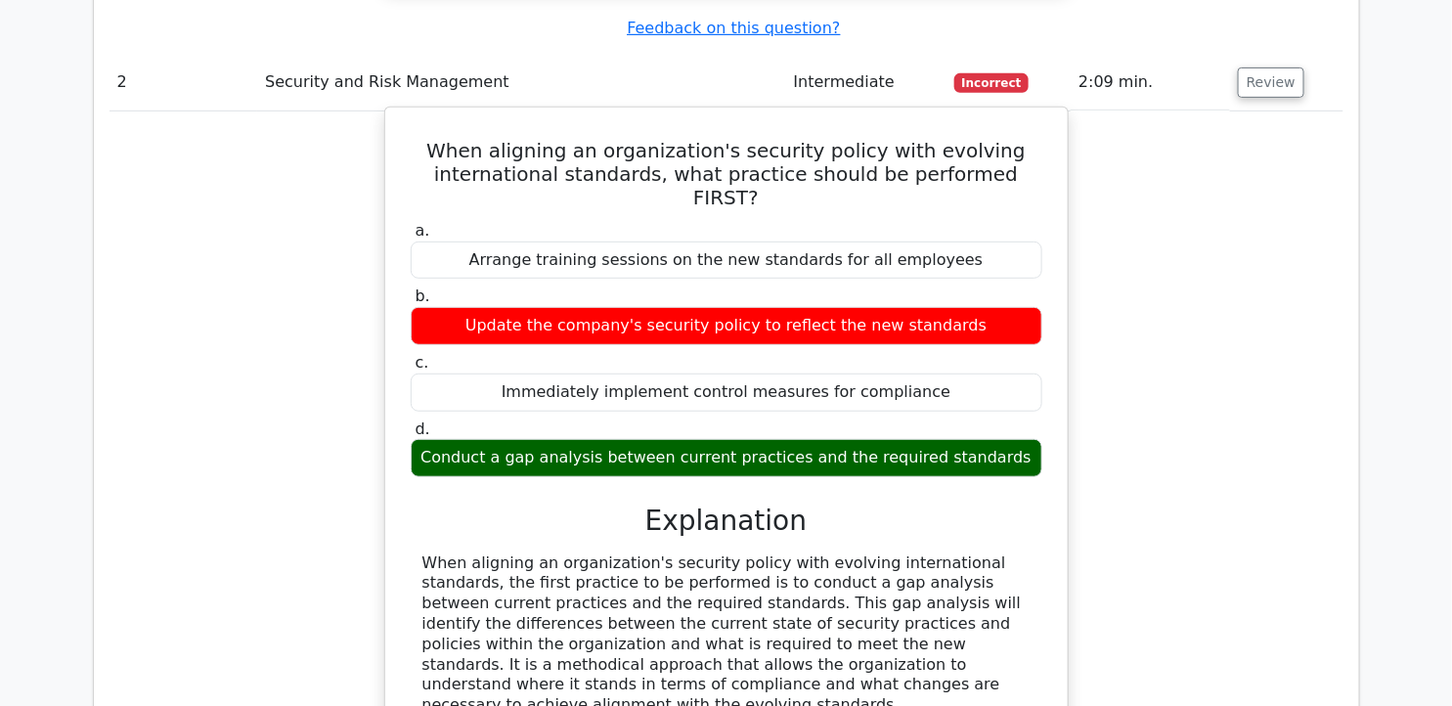
drag, startPoint x: 458, startPoint y: 39, endPoint x: 1062, endPoint y: 330, distance: 670.8
click at [1062, 330] on div "When aligning an organization's security policy with evolving international sta…" at bounding box center [726, 564] width 684 height 914
copy div "When aligning an organization's security policy with evolving international sta…"
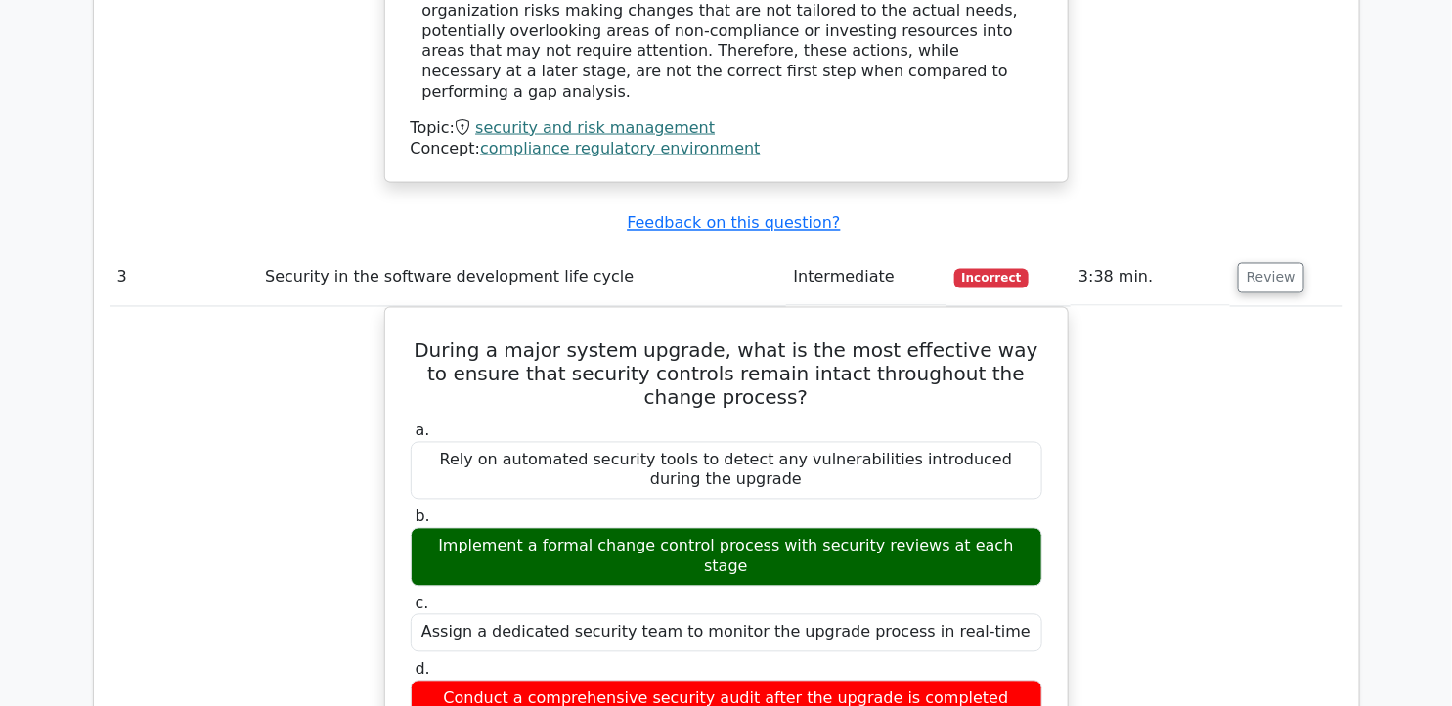
scroll to position [3738, 0]
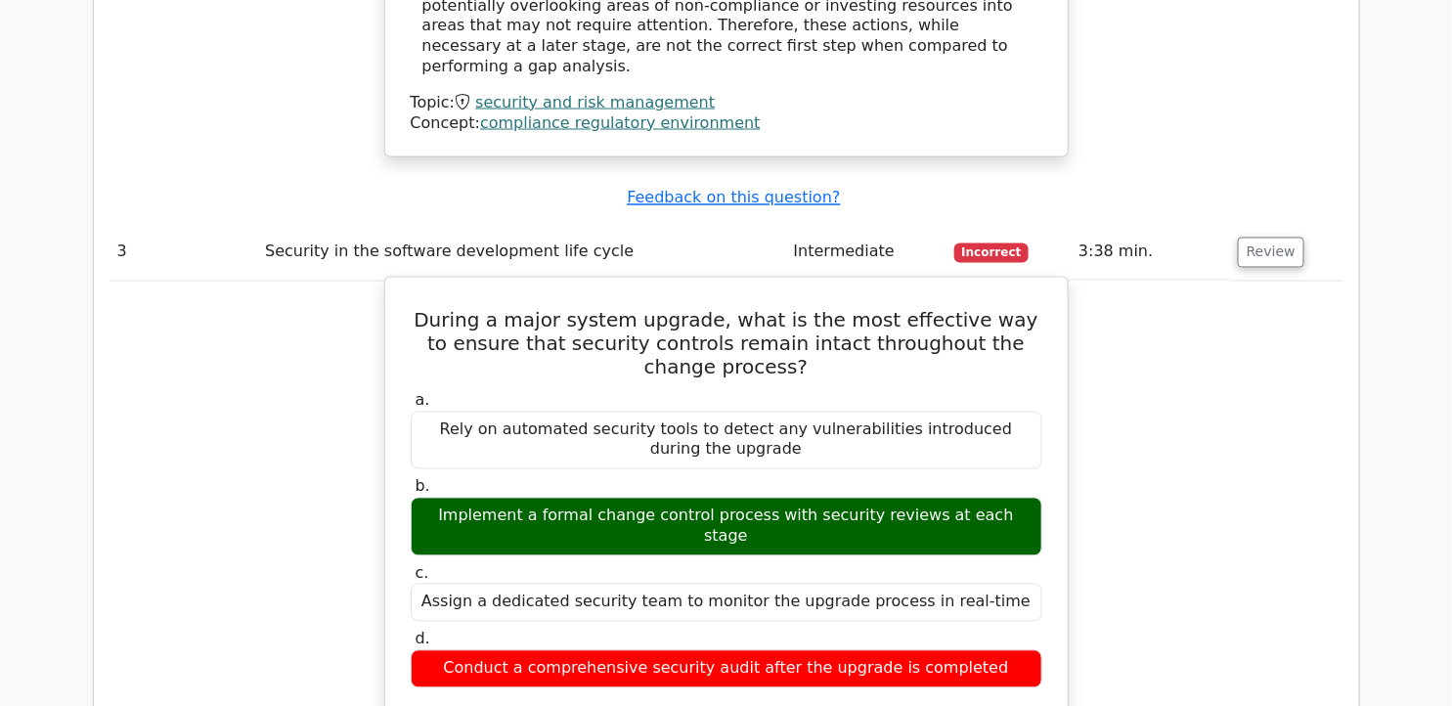
drag, startPoint x: 435, startPoint y: 143, endPoint x: 1029, endPoint y: 489, distance: 687.8
copy div "During a major system upgrade, what is the most effective way to ensure that se…"
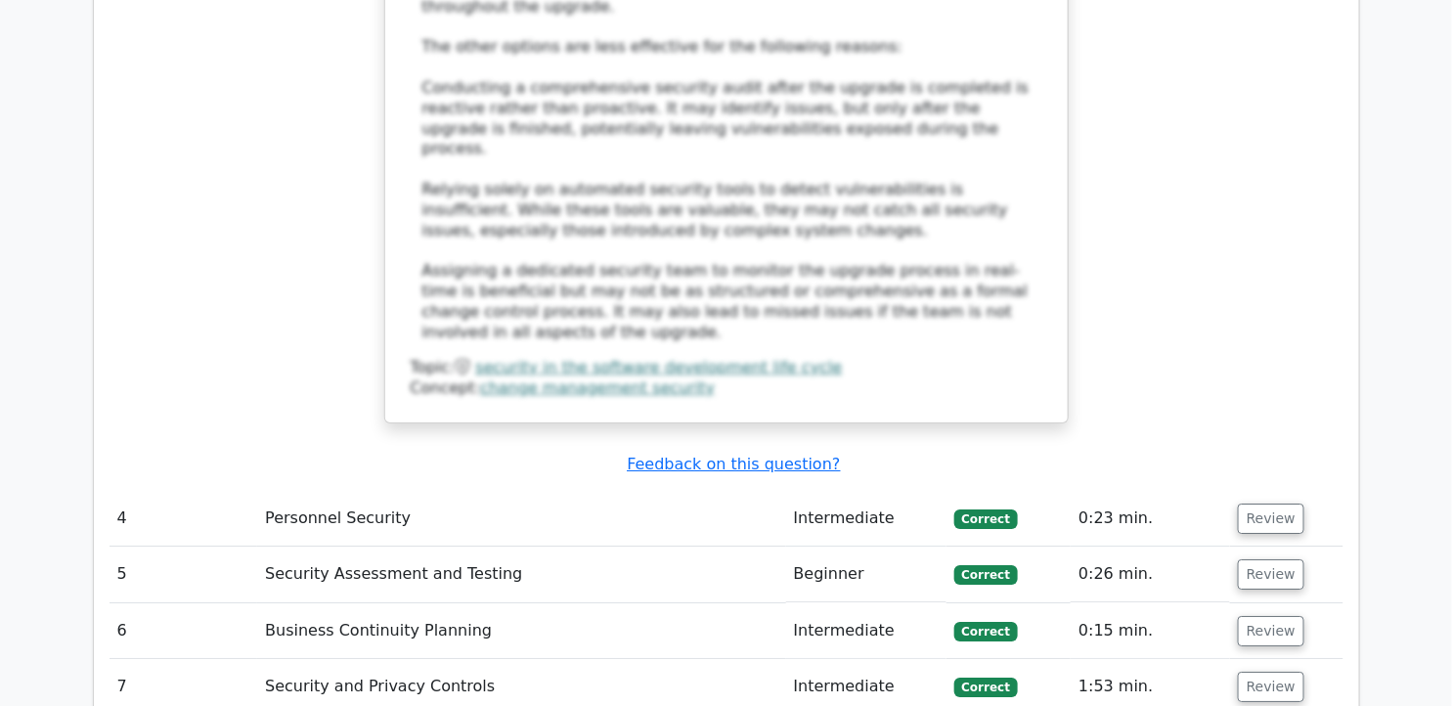
scroll to position [4779, 0]
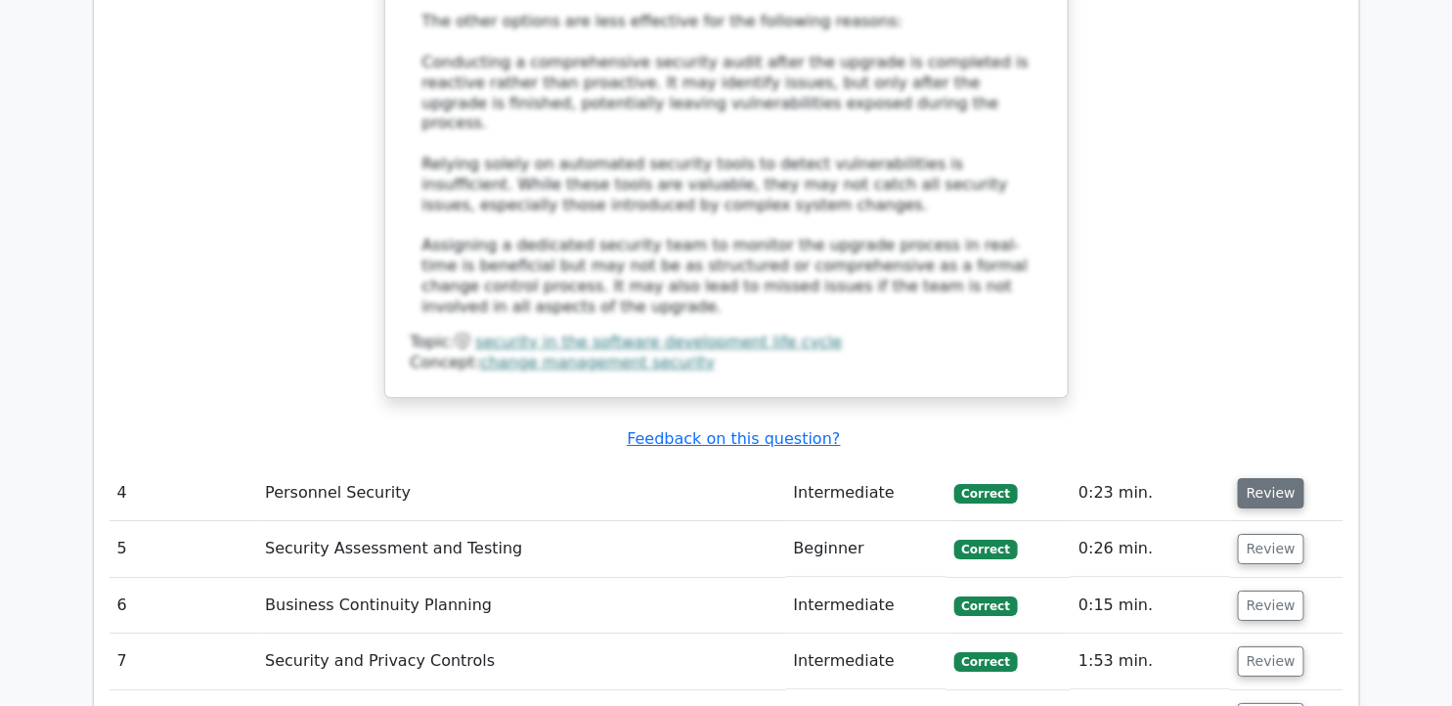
click at [1281, 478] on button "Review" at bounding box center [1271, 493] width 66 height 30
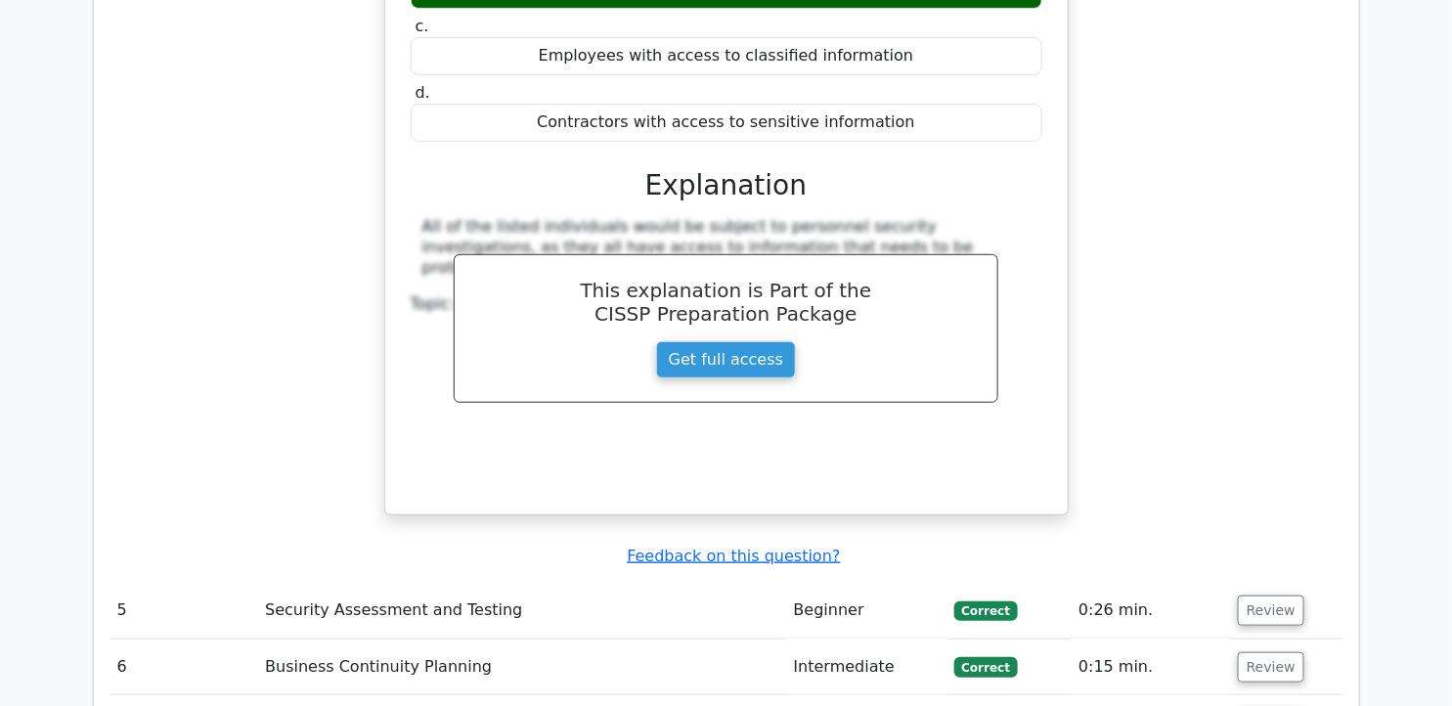
scroll to position [5570, 0]
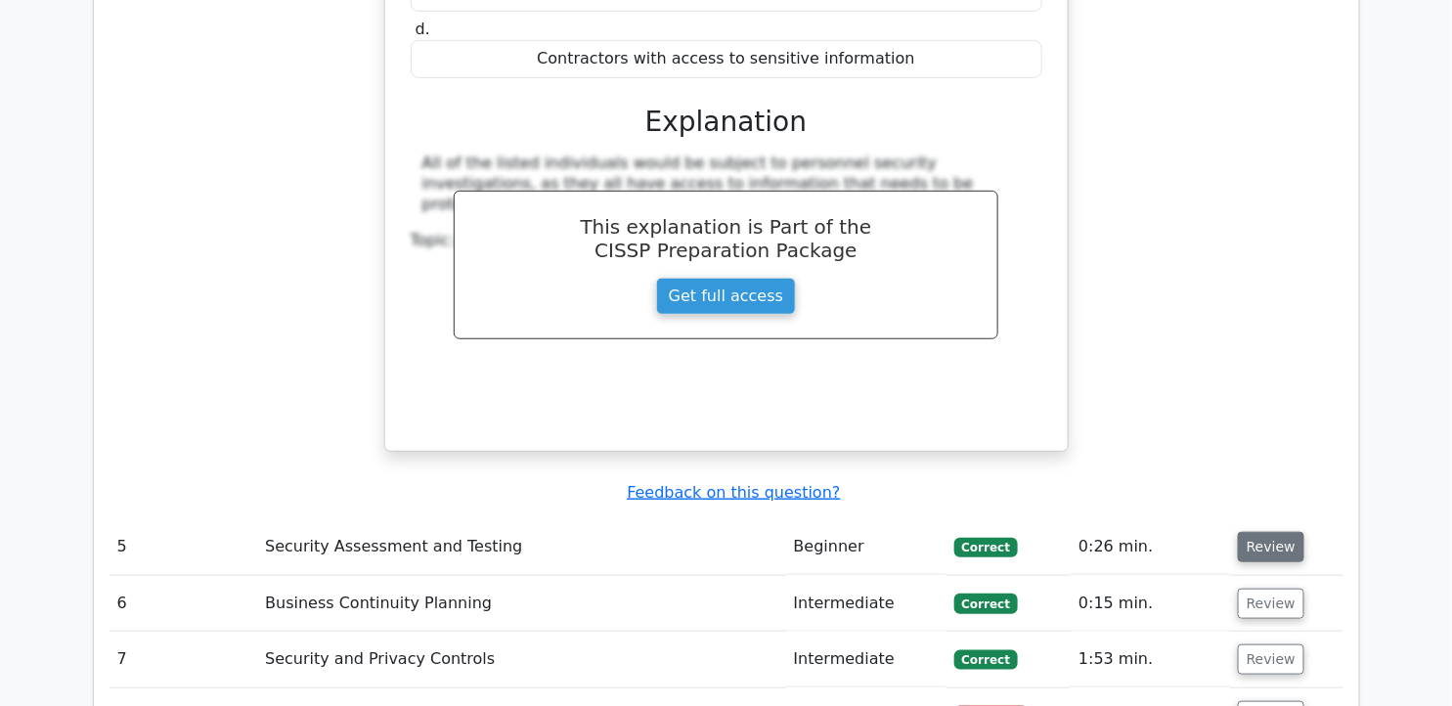
click at [1261, 532] on button "Review" at bounding box center [1271, 547] width 66 height 30
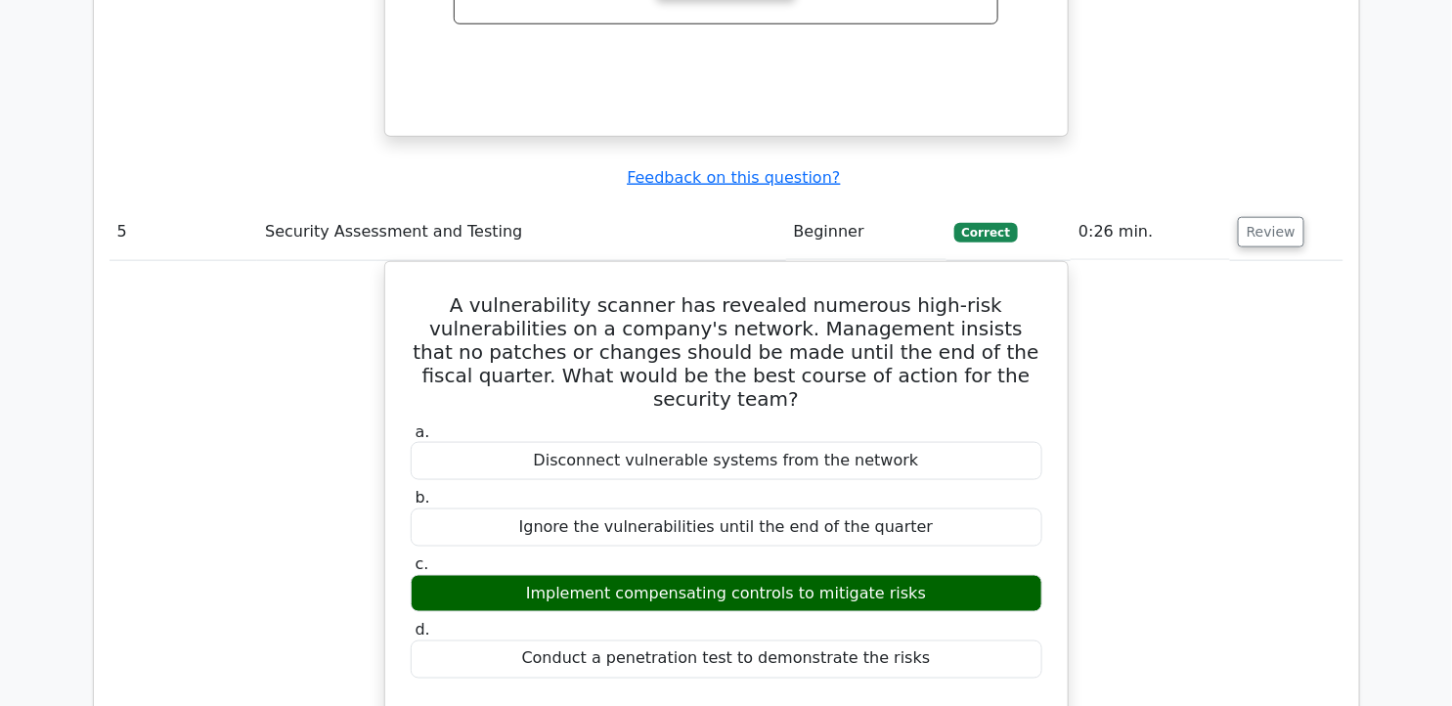
scroll to position [5940, 0]
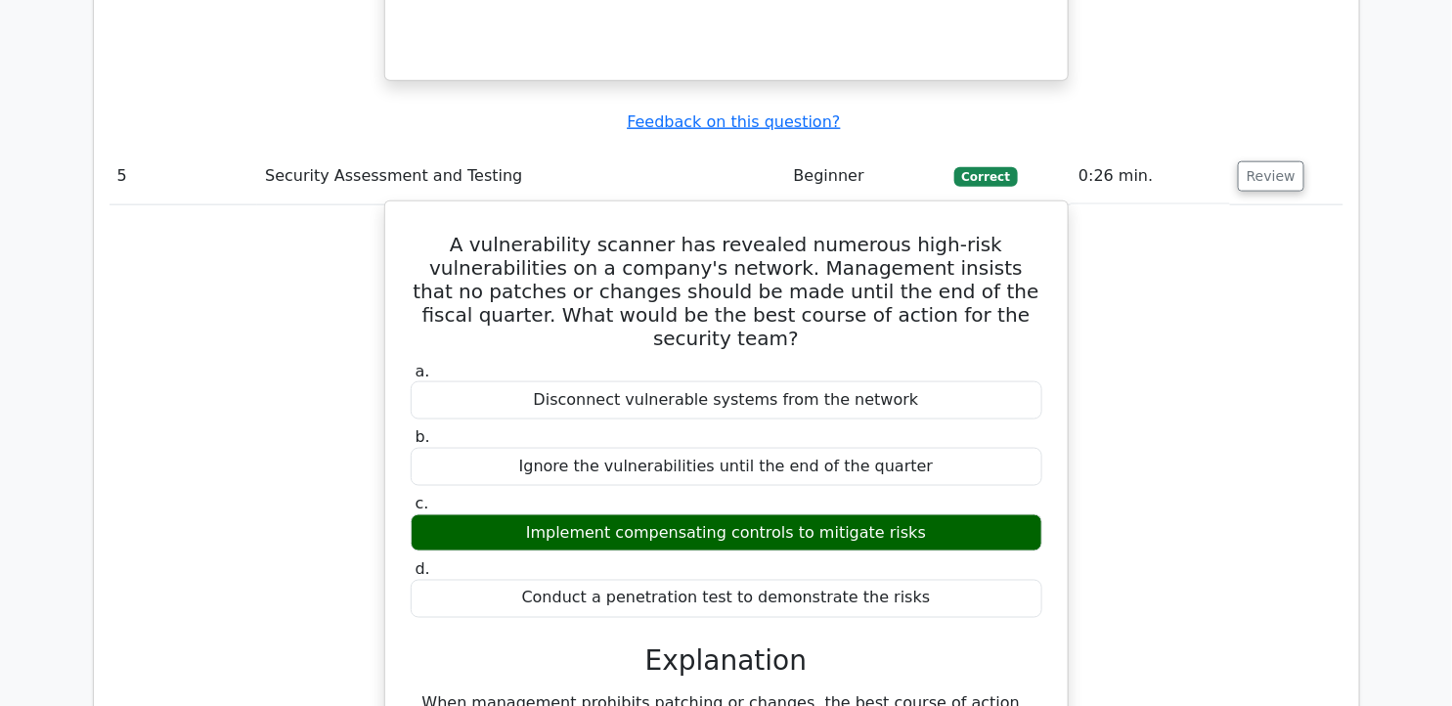
drag, startPoint x: 416, startPoint y: 33, endPoint x: 920, endPoint y: 364, distance: 602.3
click at [920, 364] on div "A vulnerability scanner has revealed numerous high-risk vulnerabilities on a co…" at bounding box center [726, 538] width 667 height 659
copy div "A vulnerability scanner has revealed numerous high-risk vulnerabilities on a co…"
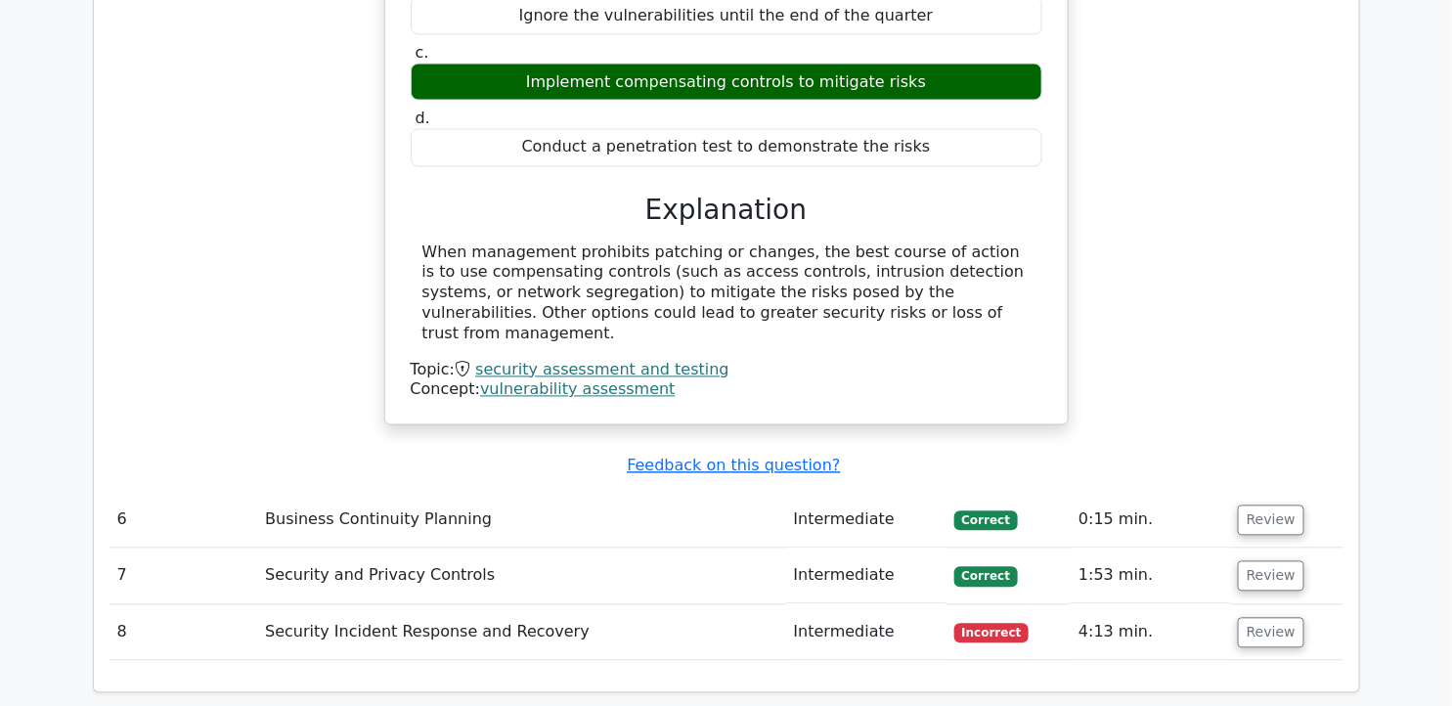
scroll to position [6375, 0]
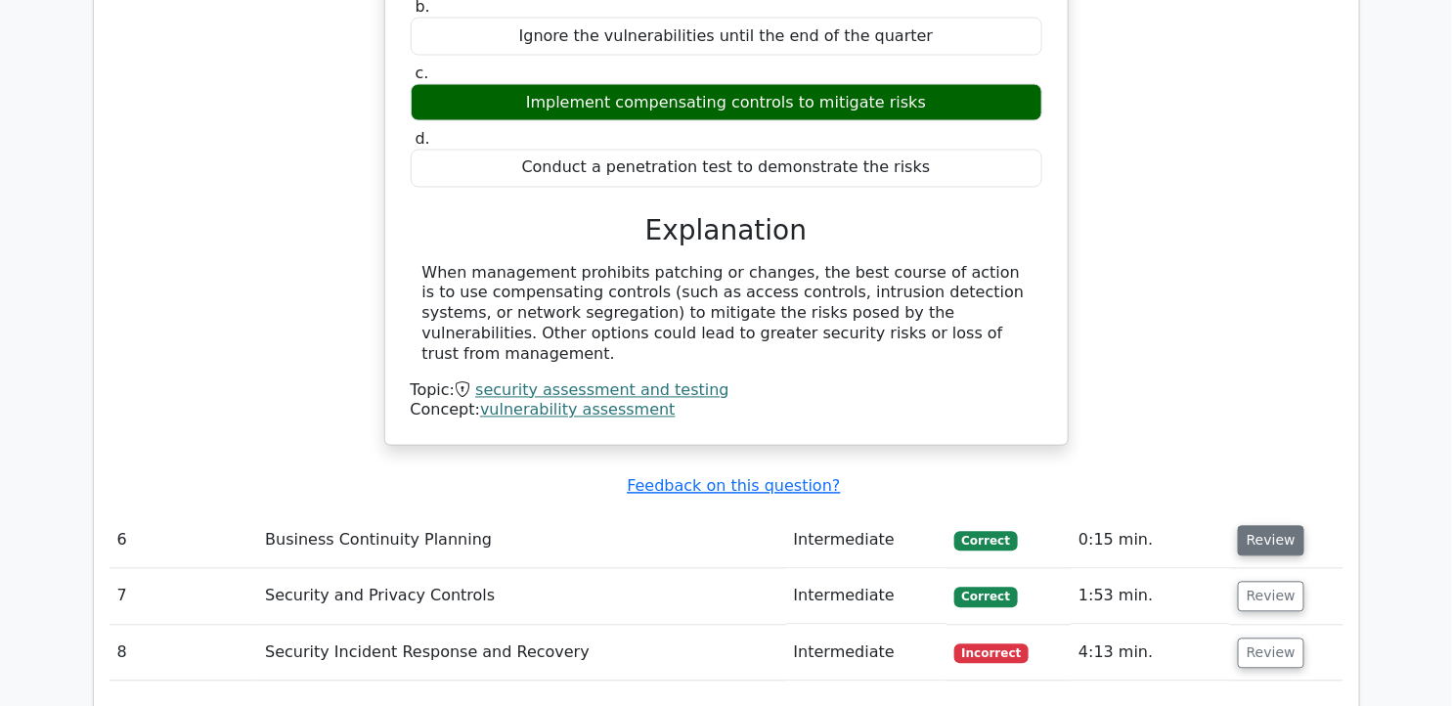
click at [1253, 526] on button "Review" at bounding box center [1271, 541] width 66 height 30
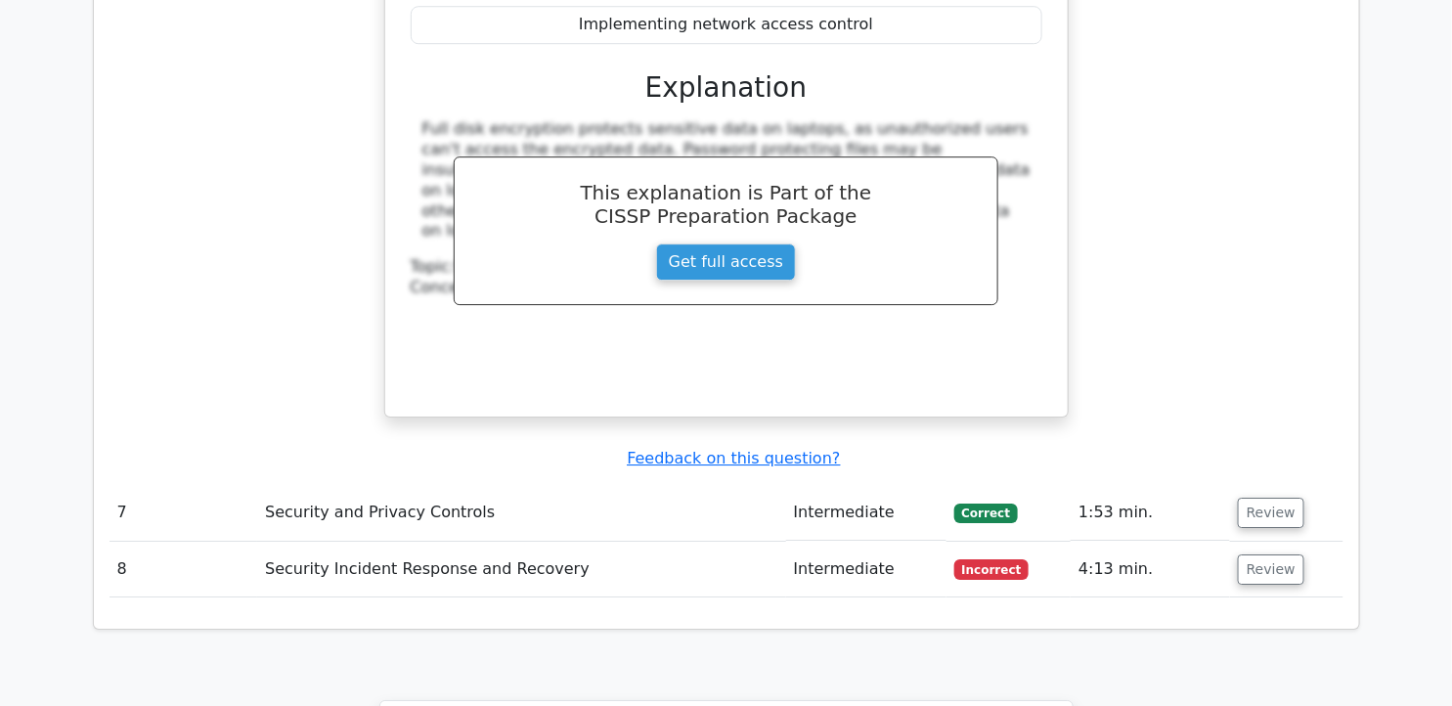
scroll to position [7319, 0]
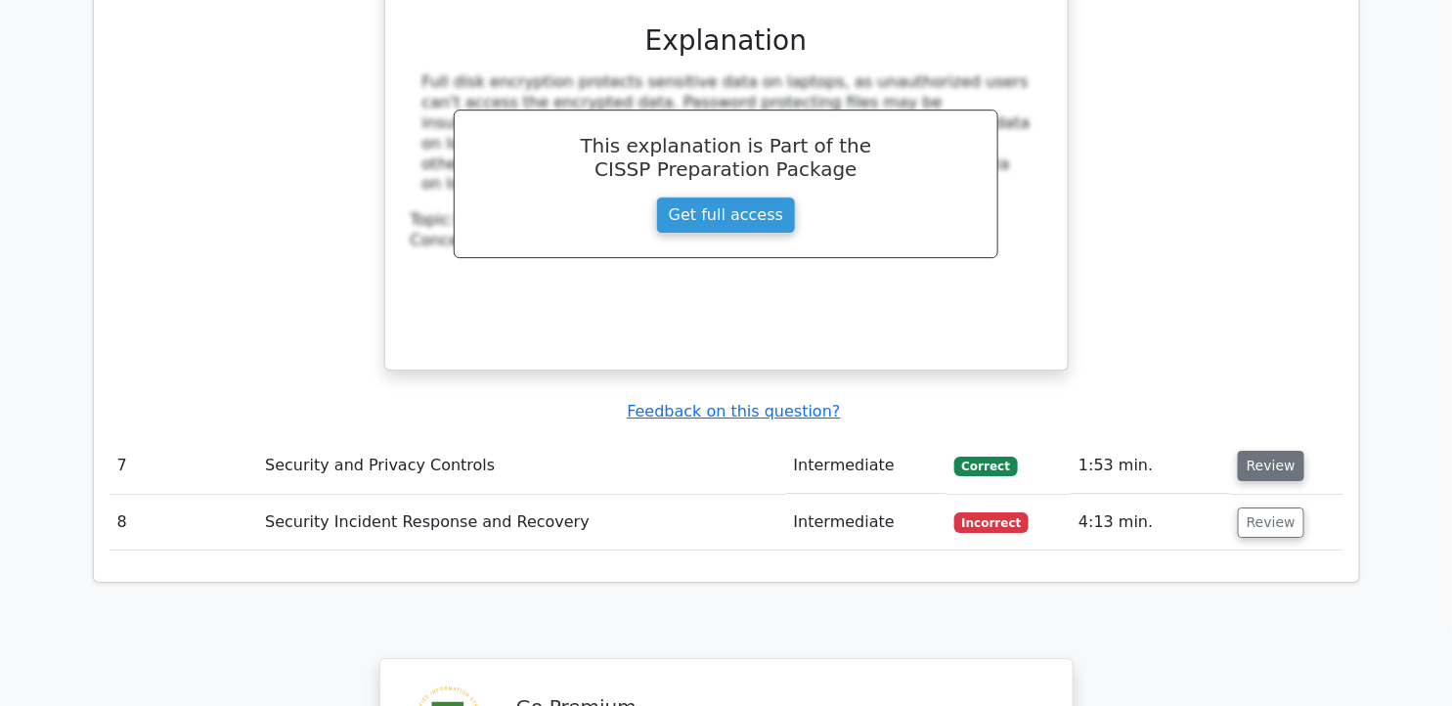
click at [1277, 451] on button "Review" at bounding box center [1271, 466] width 66 height 30
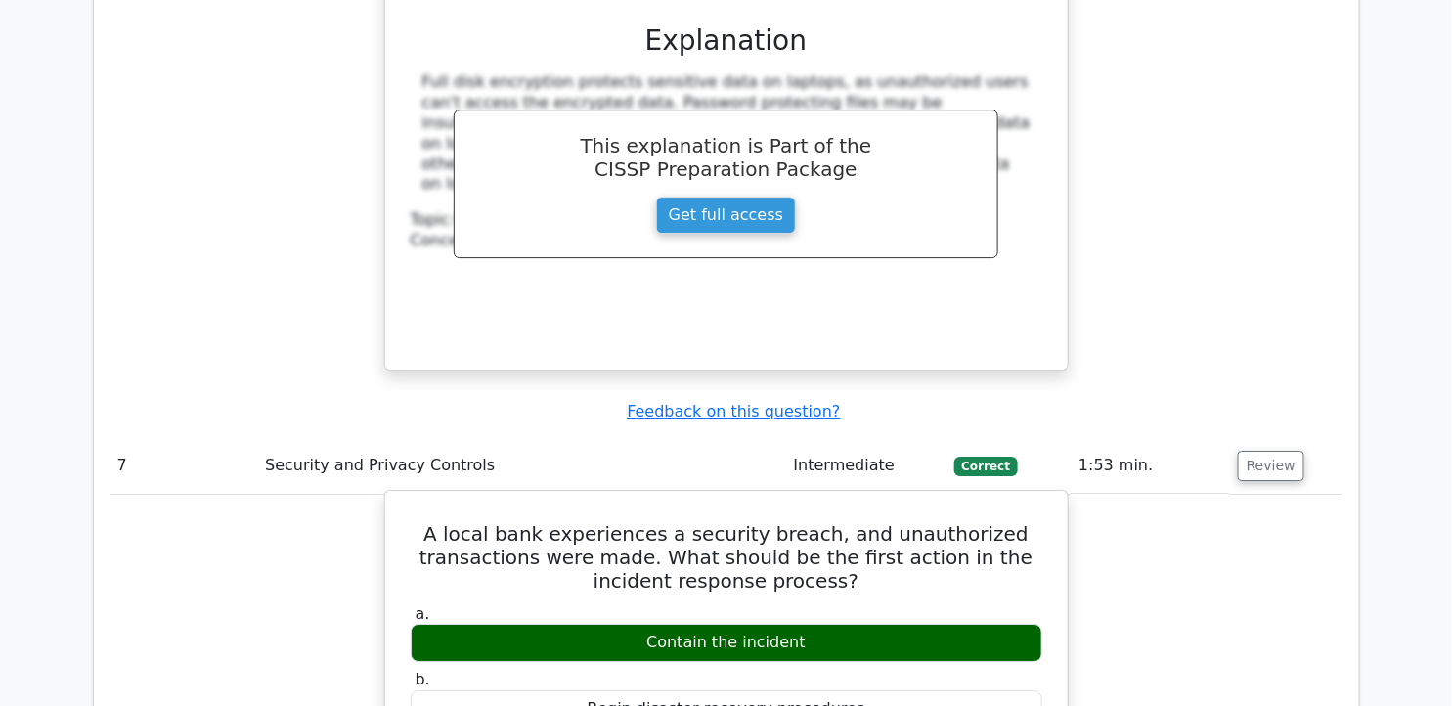
drag, startPoint x: 457, startPoint y: 261, endPoint x: 871, endPoint y: 578, distance: 521.7
copy div "A local bank experiences a security breach, and unauthorized transactions were …"
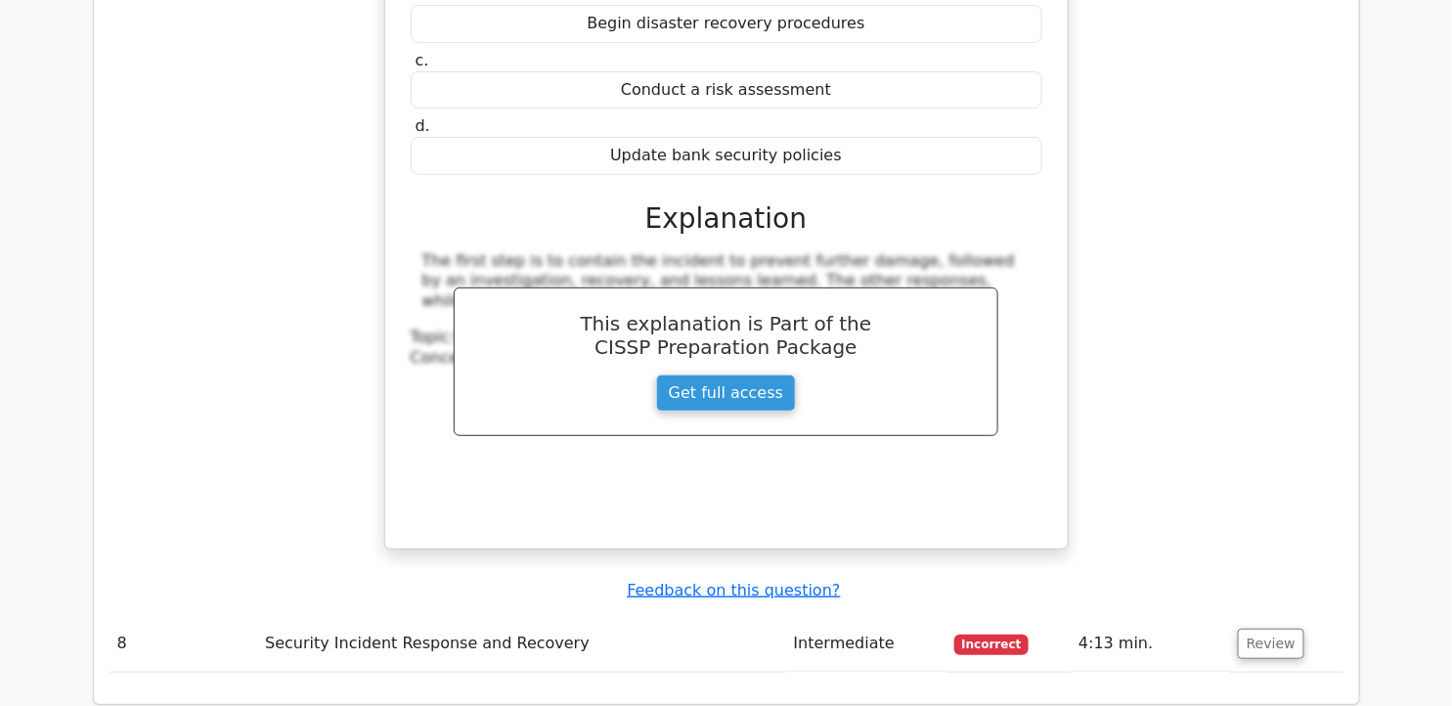
scroll to position [8077, 0]
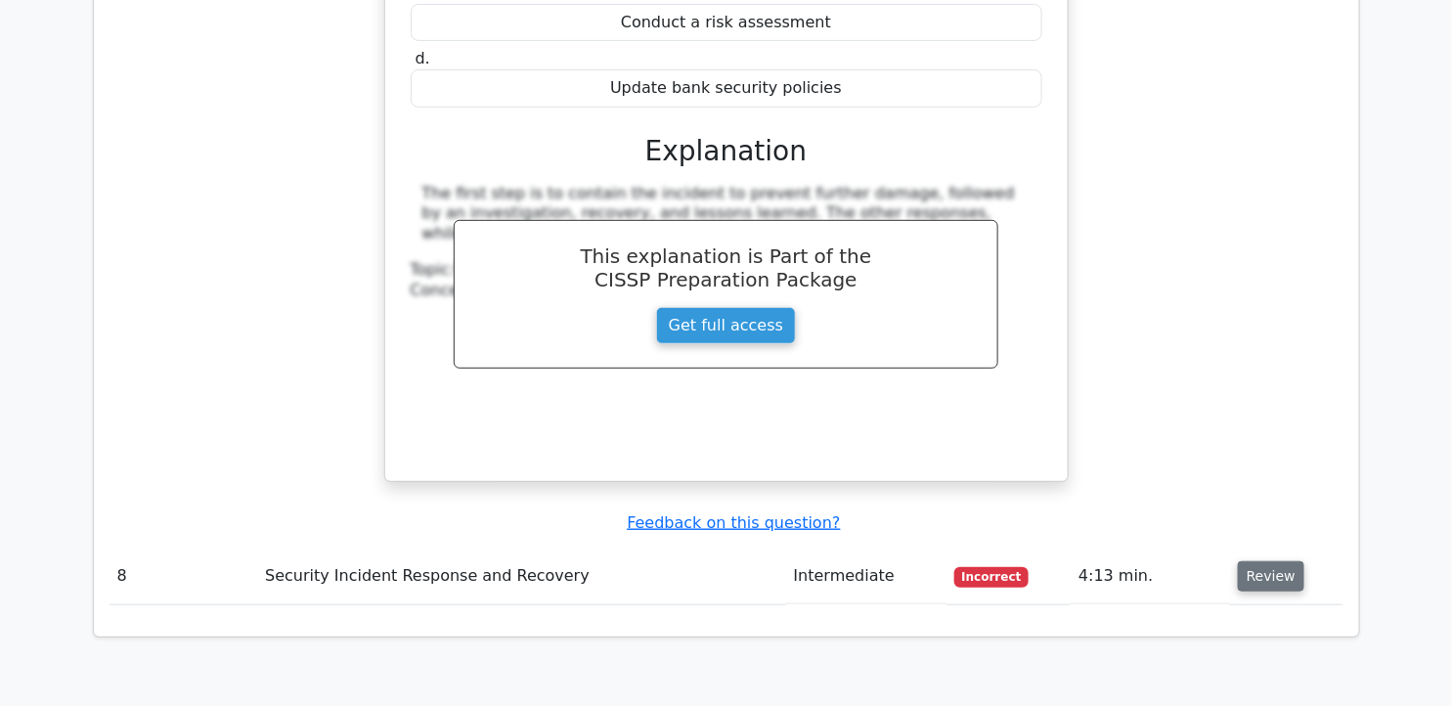
click at [1274, 561] on button "Review" at bounding box center [1271, 576] width 66 height 30
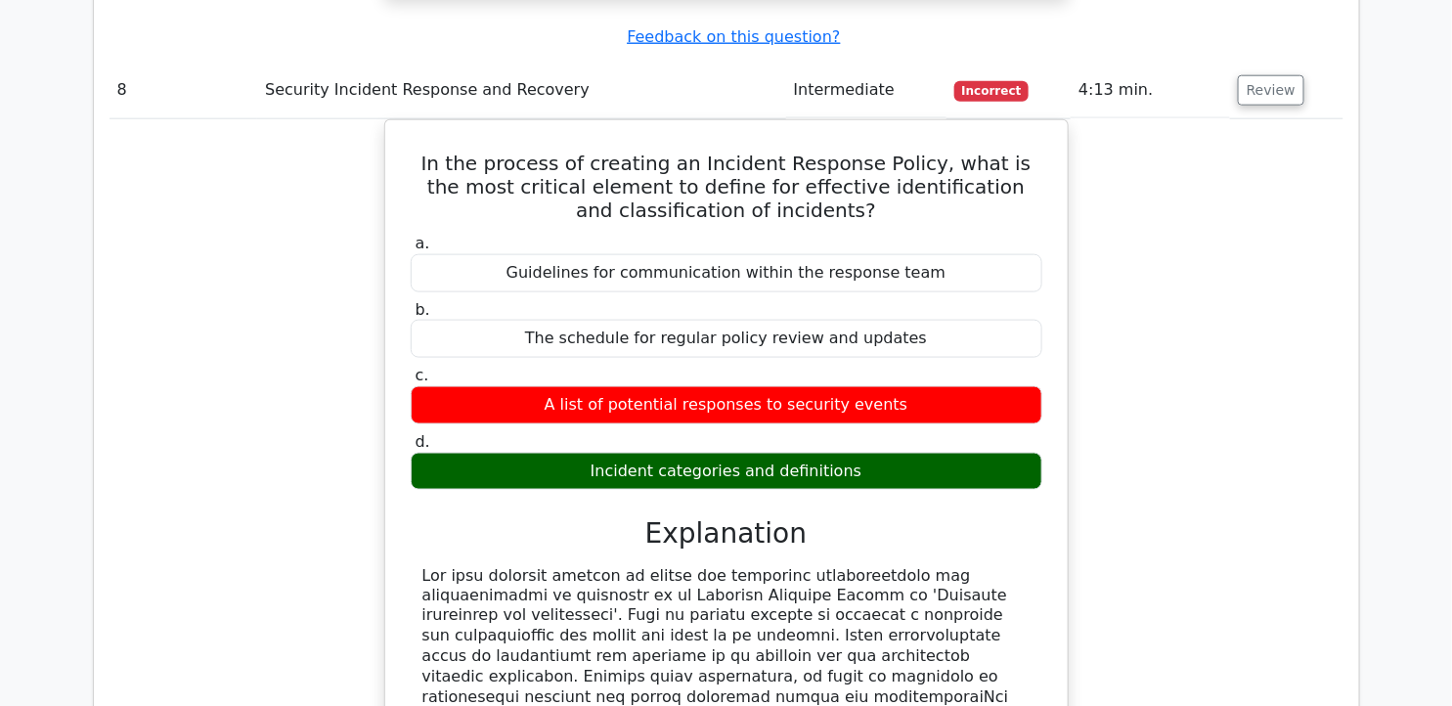
scroll to position [8601, 0]
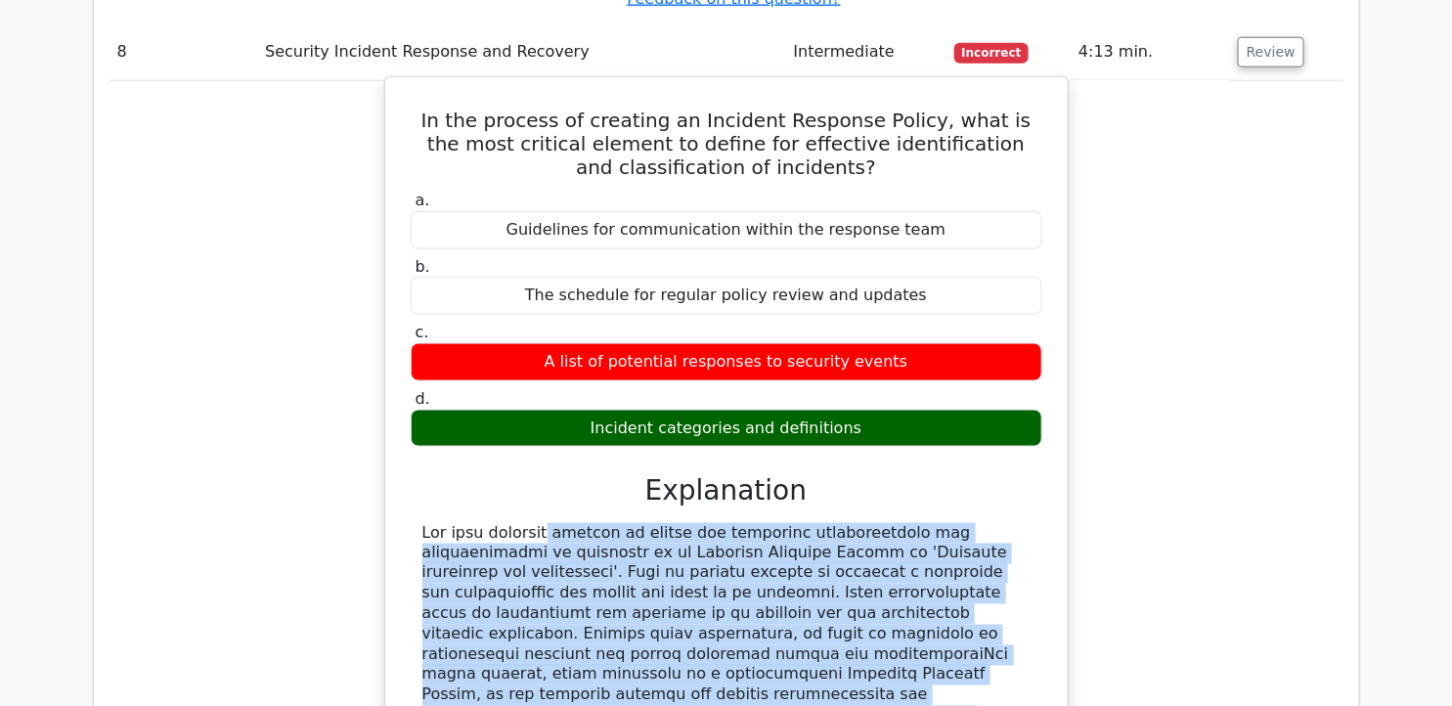
drag, startPoint x: 421, startPoint y: 259, endPoint x: 612, endPoint y: 425, distance: 252.9
click at [612, 523] on div at bounding box center [726, 706] width 608 height 366
copy div "The most critical element to define for effective identification and classifica…"
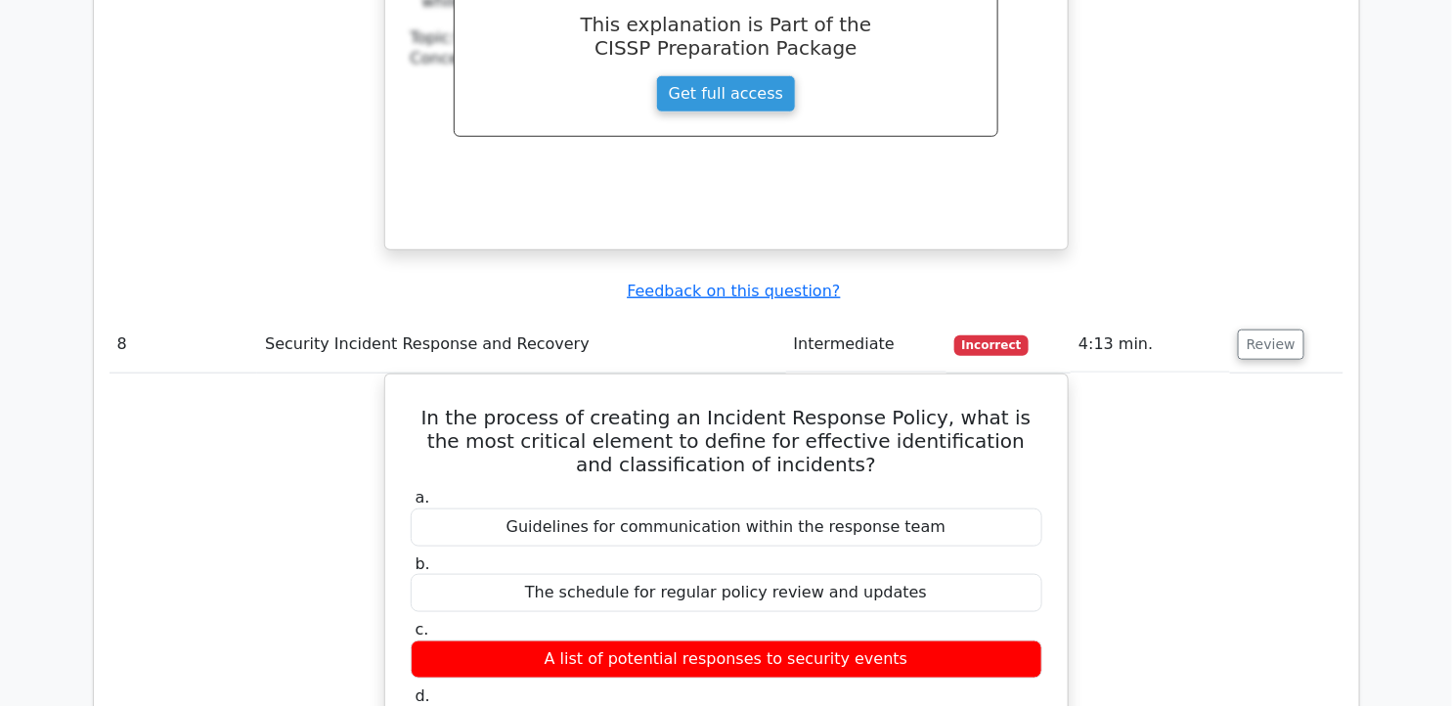
scroll to position [8297, 0]
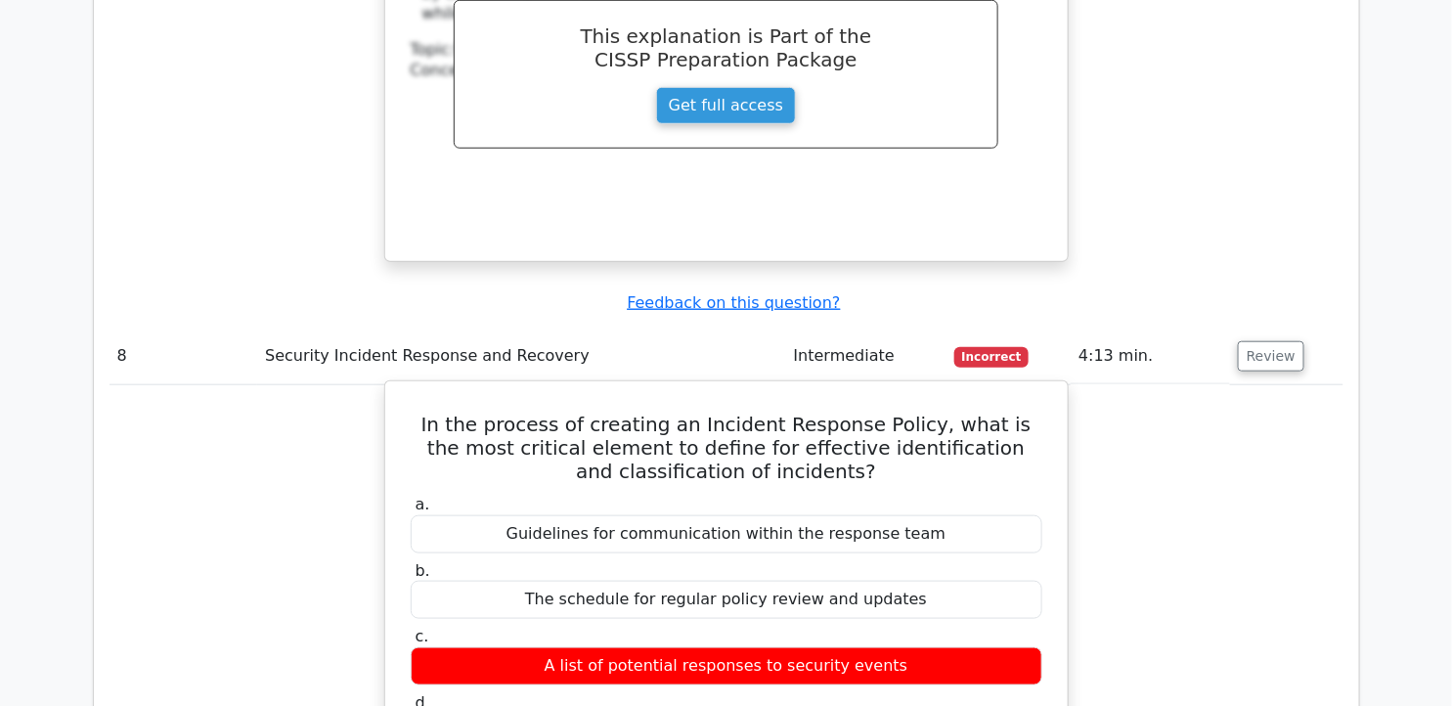
click at [435, 413] on h5 "In the process of creating an Incident Response Policy, what is the most critic…" at bounding box center [726, 448] width 635 height 70
drag, startPoint x: 412, startPoint y: 148, endPoint x: 890, endPoint y: 466, distance: 574.6
copy div "In the process of creating an Incident Response Policy, what is the most critic…"
